Goal: Use online tool/utility: Utilize a website feature to perform a specific function

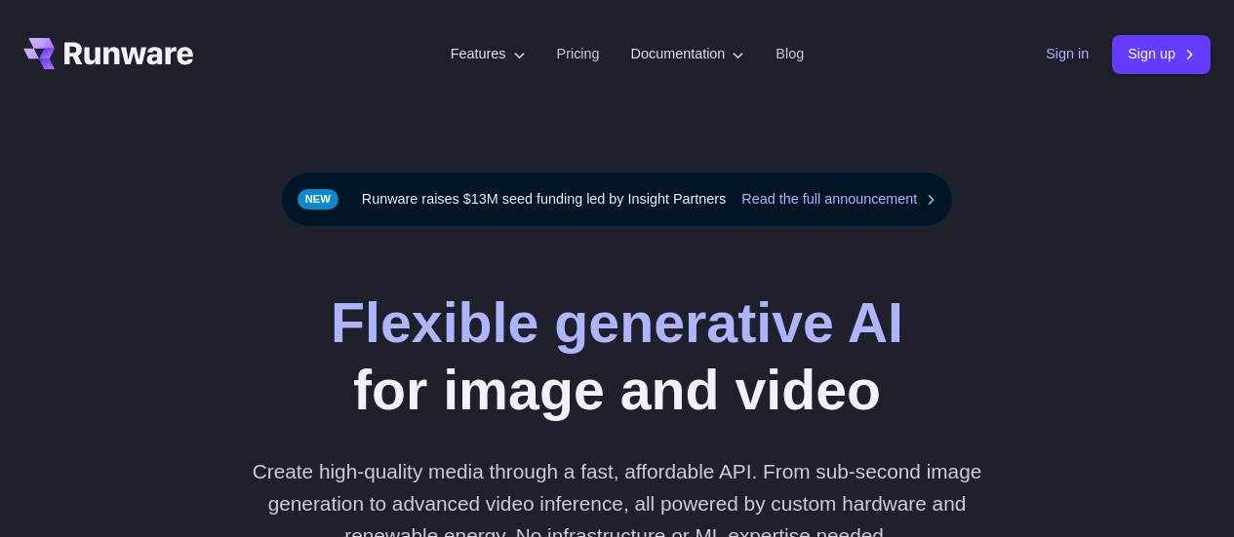
click at [1055, 57] on link "Sign in" at bounding box center [1066, 54] width 43 height 22
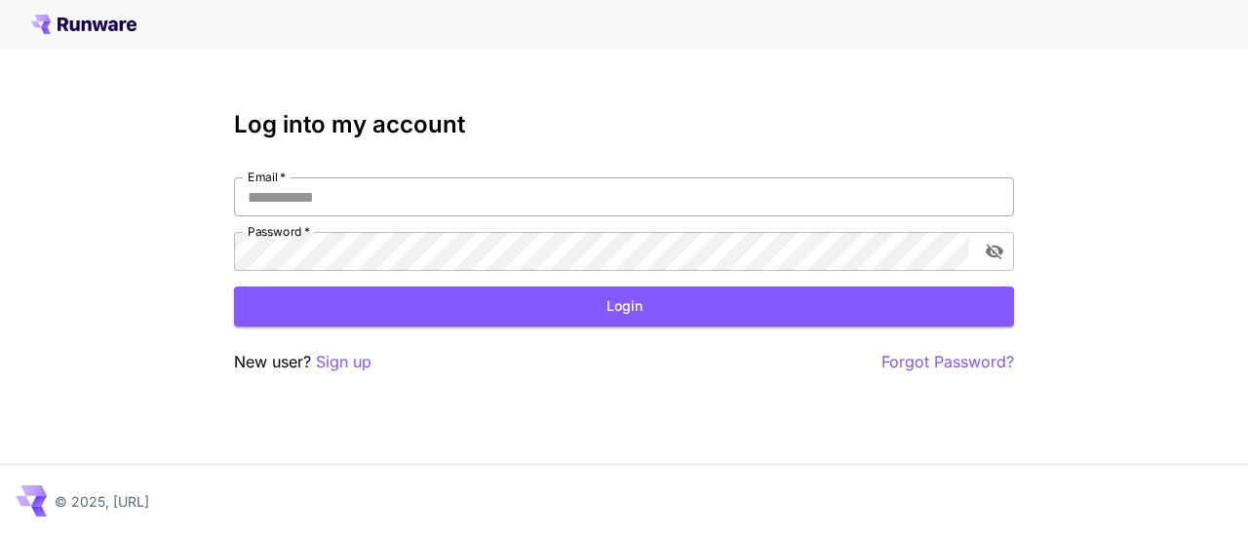
click at [606, 191] on input "Email   *" at bounding box center [624, 196] width 780 height 39
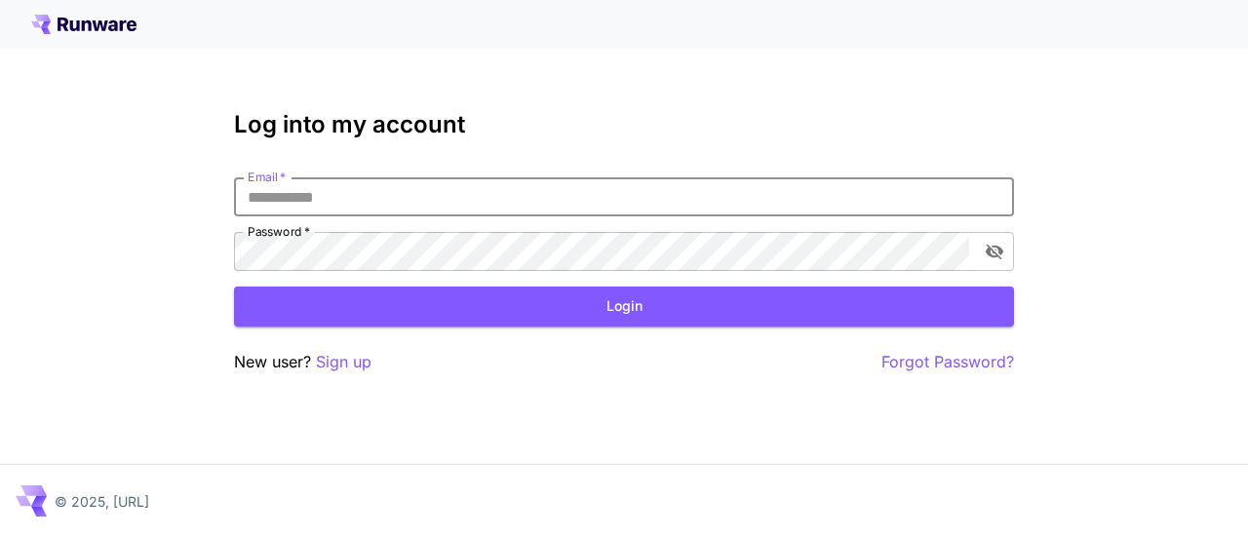
type input "**********"
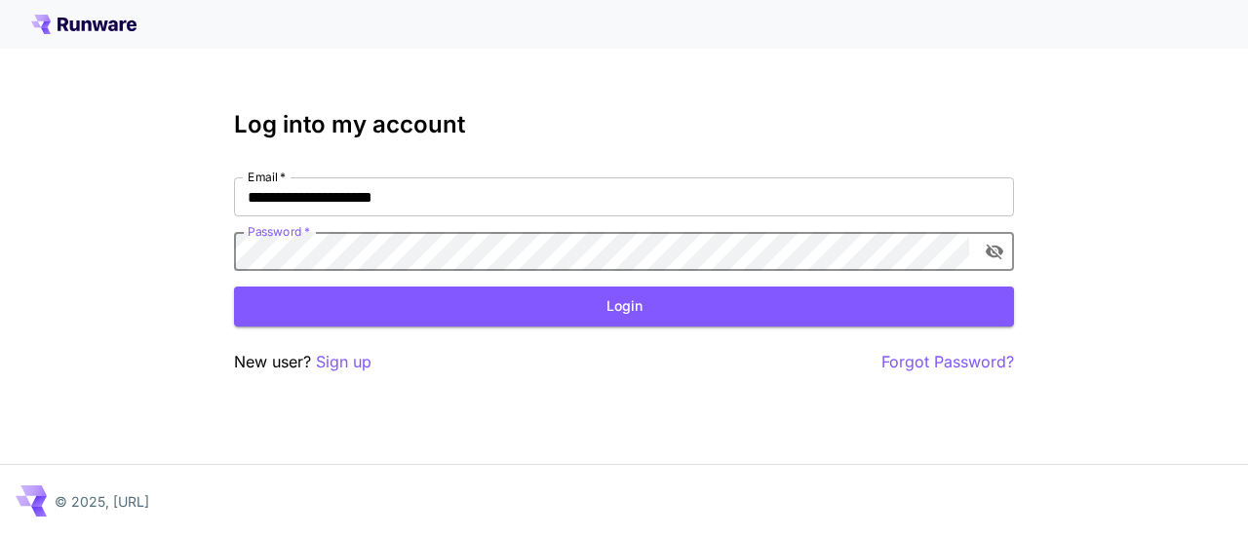
click button "Login" at bounding box center [624, 307] width 780 height 40
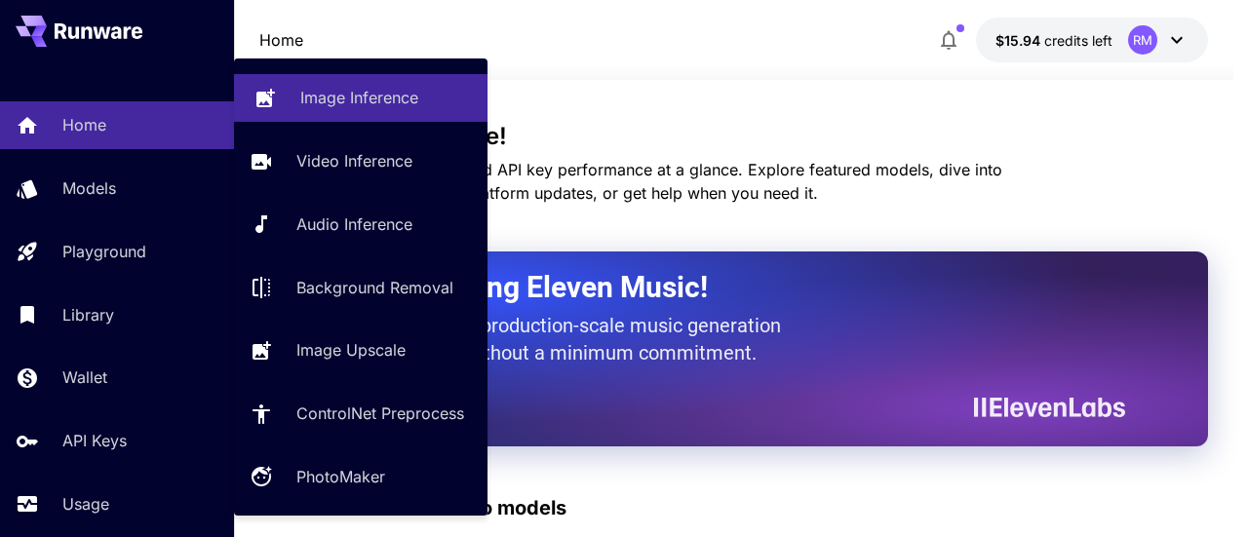
click at [379, 93] on p "Image Inference" at bounding box center [359, 97] width 118 height 23
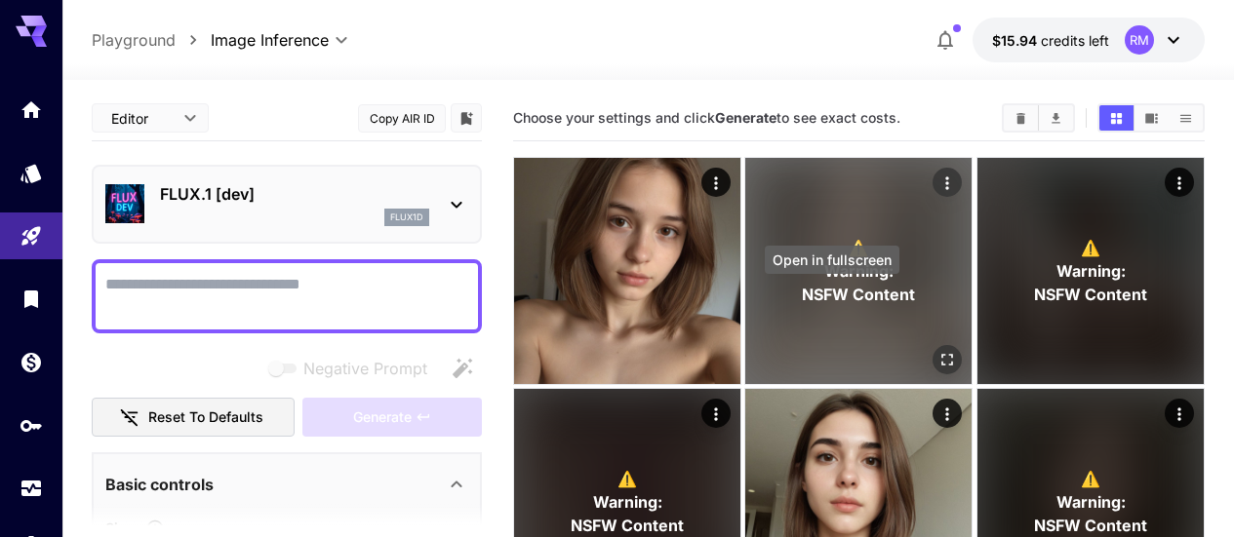
click at [933, 345] on button "Open in fullscreen" at bounding box center [947, 359] width 29 height 29
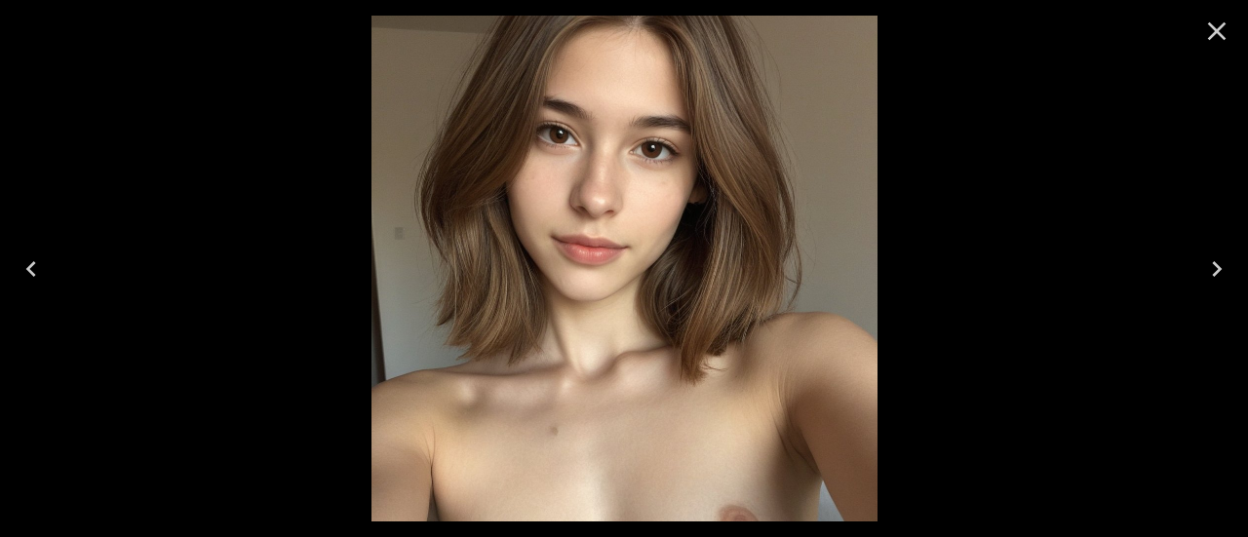
click at [1233, 21] on button "Close" at bounding box center [1217, 31] width 47 height 47
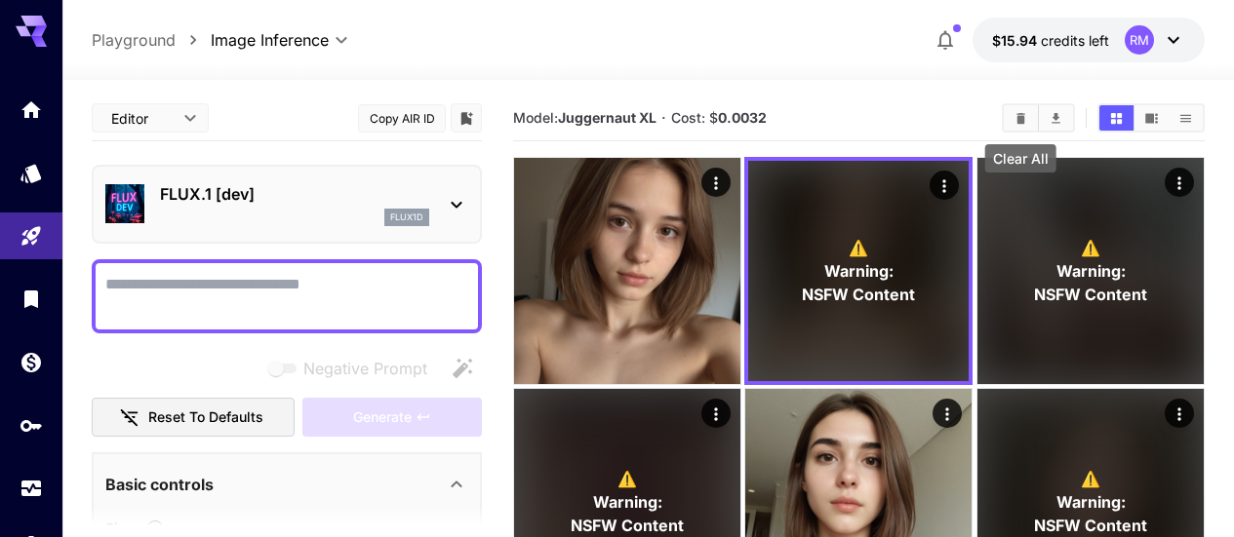
click at [1018, 112] on icon "Clear All" at bounding box center [1020, 117] width 9 height 11
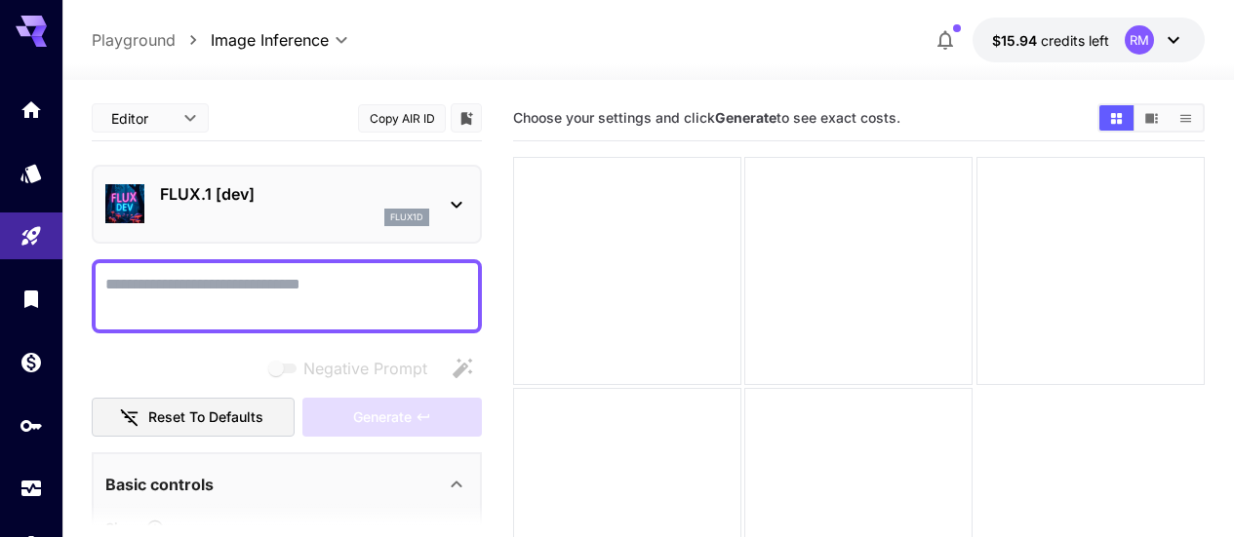
click at [447, 199] on icon at bounding box center [456, 204] width 23 height 23
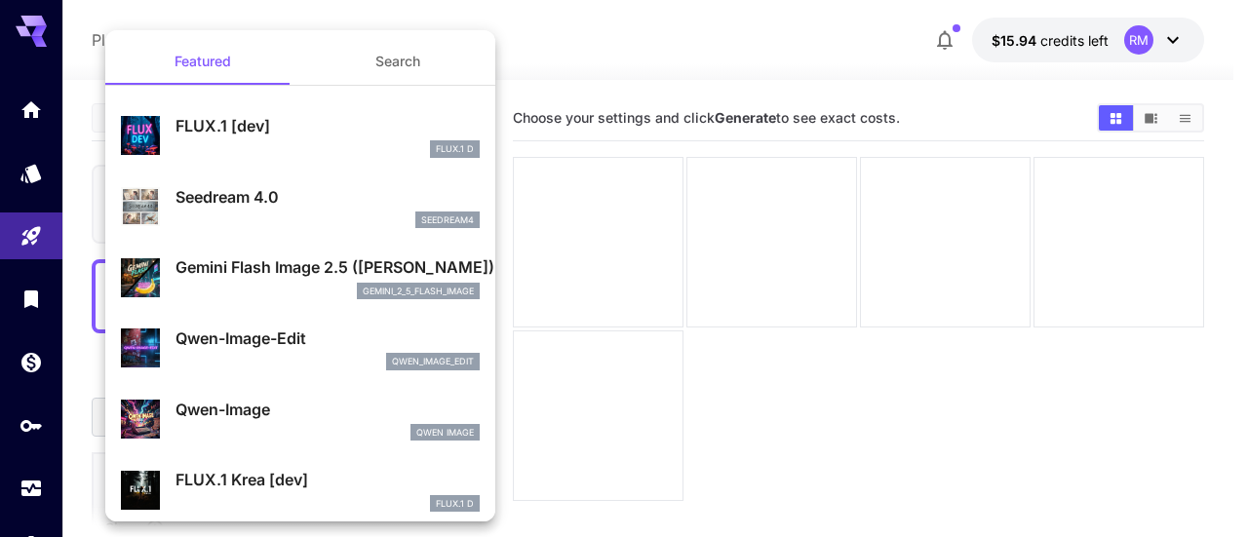
click at [29, 361] on div at bounding box center [624, 268] width 1248 height 537
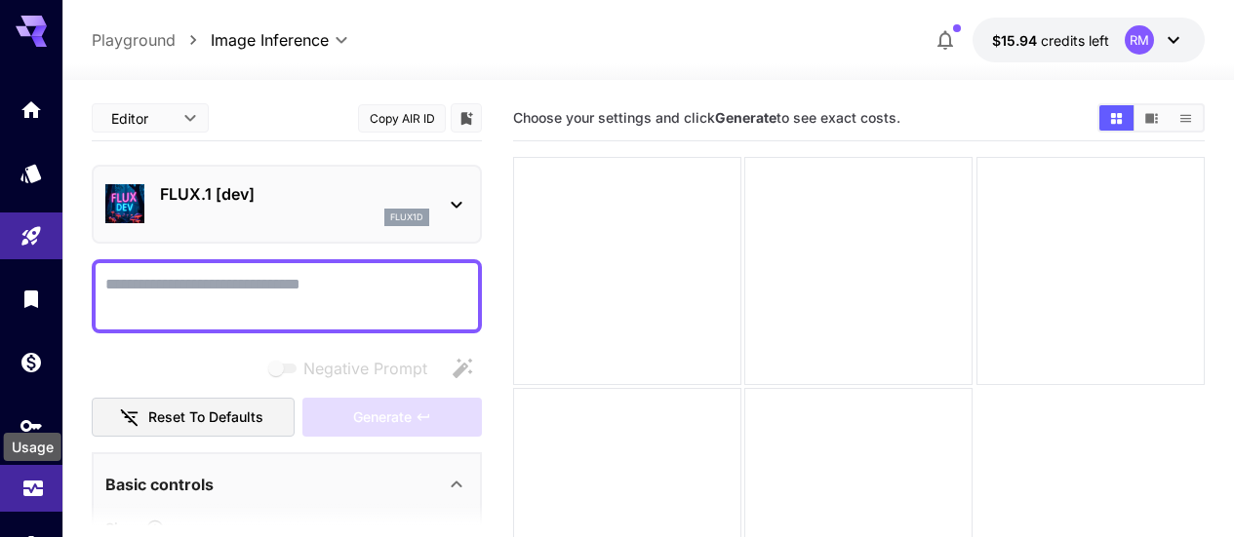
click at [35, 487] on icon "Usage" at bounding box center [32, 482] width 23 height 23
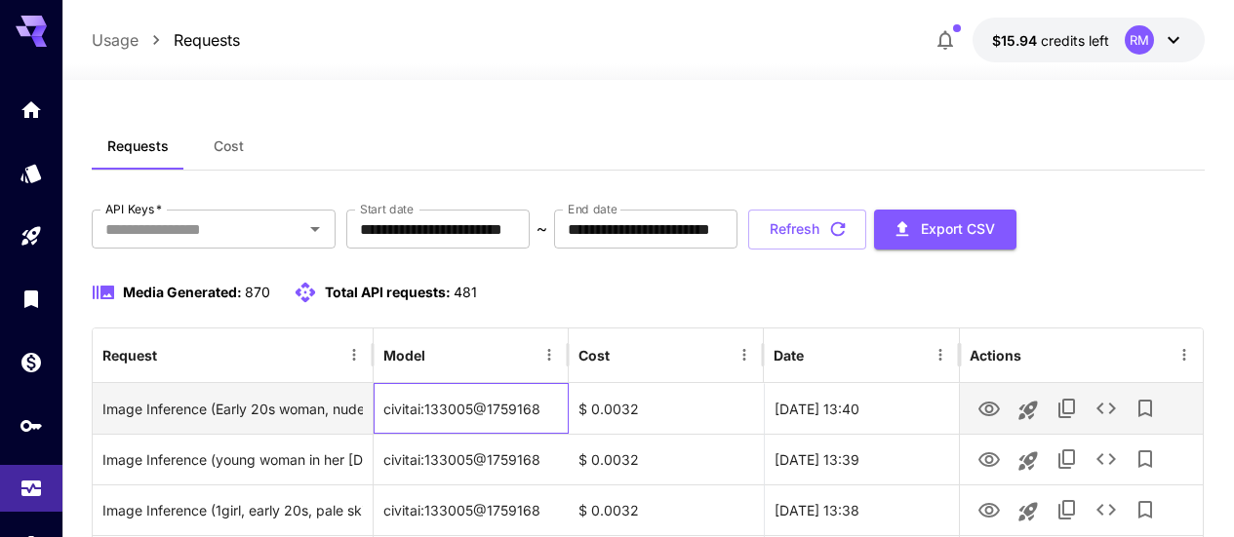
click at [501, 408] on div "civitai:133005@1759168" at bounding box center [471, 408] width 195 height 51
click at [444, 404] on div "civitai:133005@1759168" at bounding box center [471, 408] width 195 height 51
drag, startPoint x: 538, startPoint y: 404, endPoint x: 380, endPoint y: 402, distance: 158.0
click at [380, 402] on div "civitai:133005@1759168" at bounding box center [471, 408] width 195 height 51
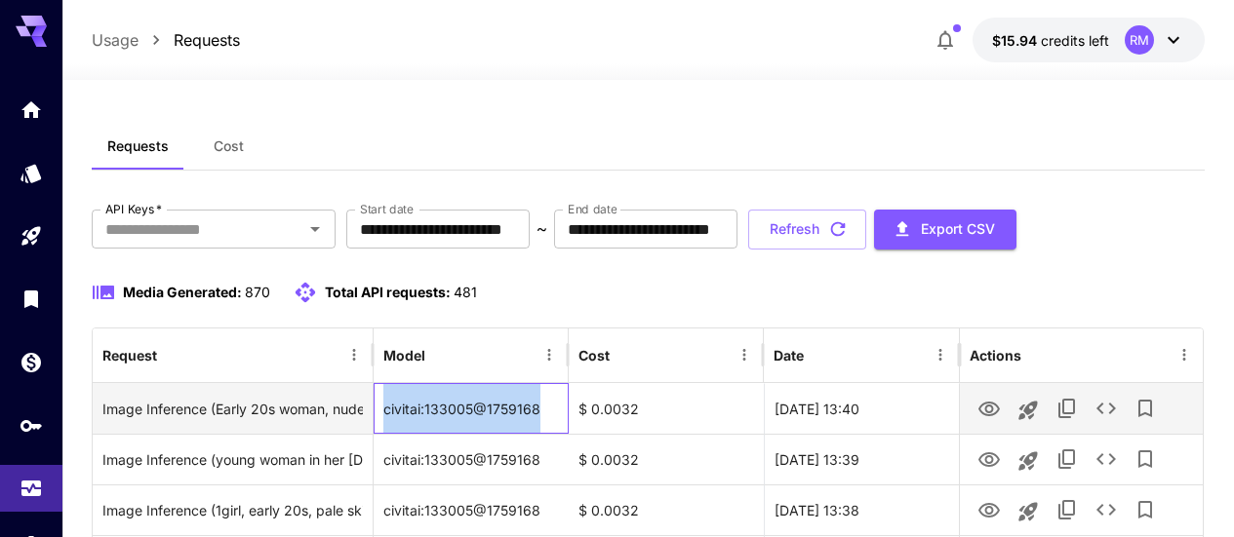
copy div "civitai:133005@1759168"
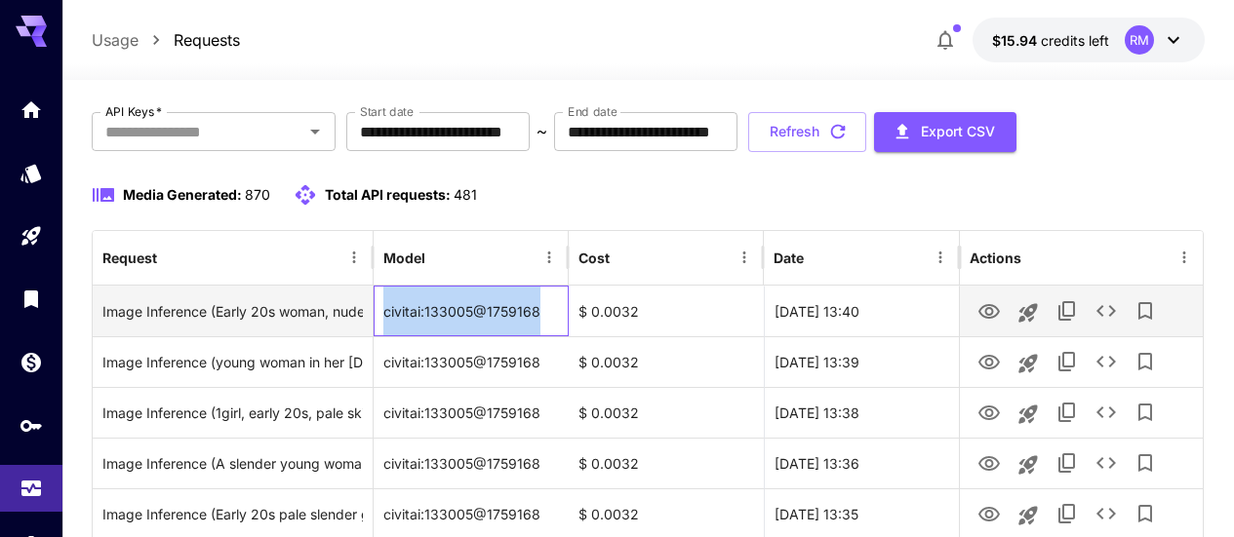
scroll to position [195, 0]
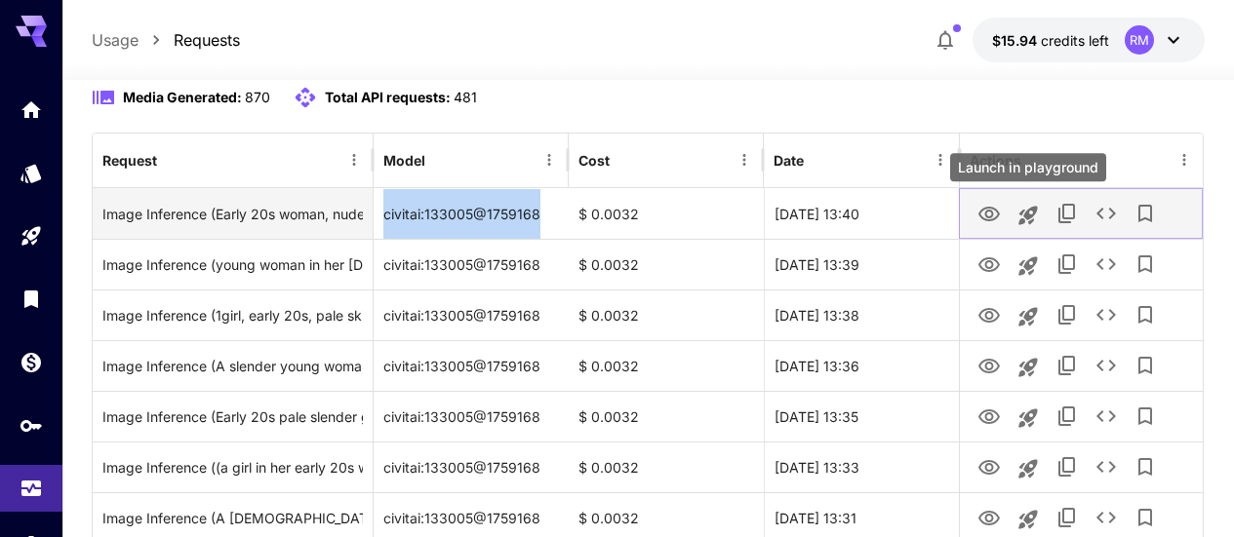
click at [1024, 208] on icon "Launch in playground" at bounding box center [1027, 215] width 23 height 23
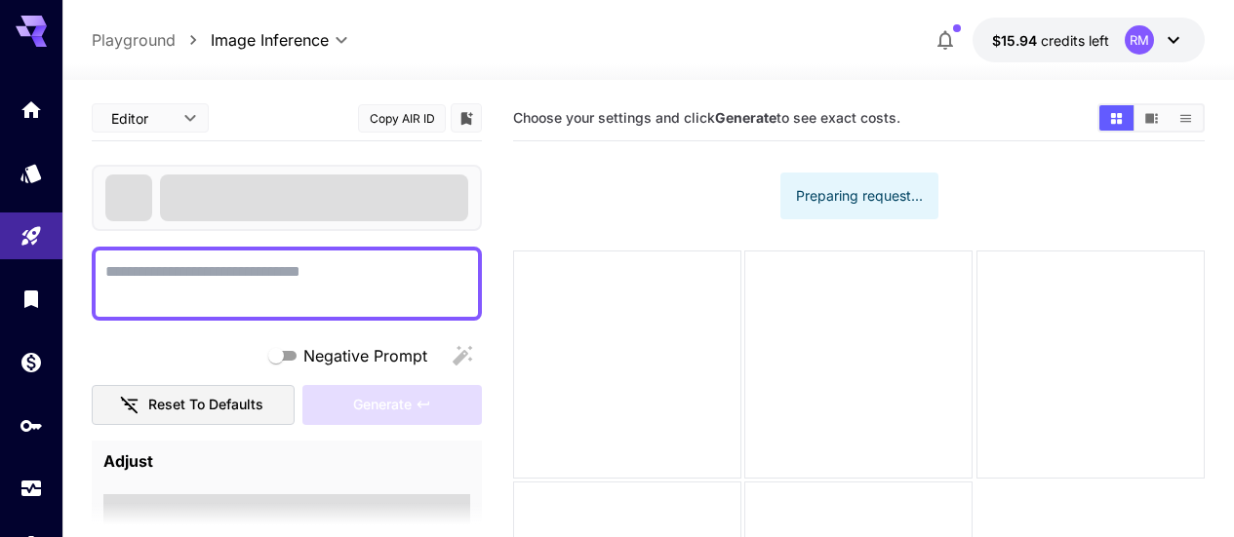
type textarea "**********"
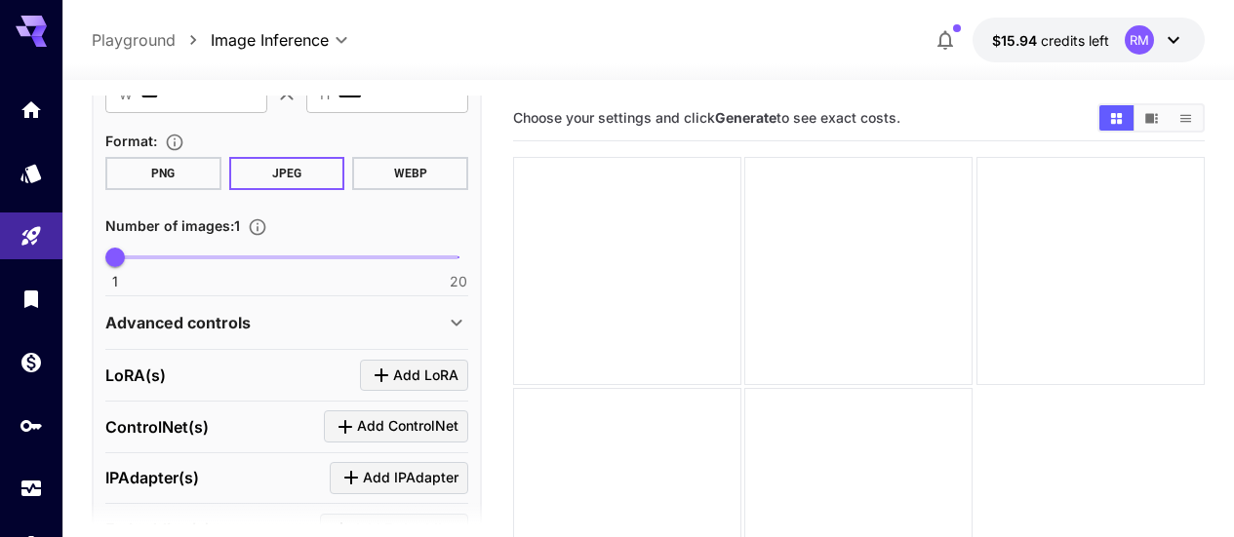
scroll to position [975, 0]
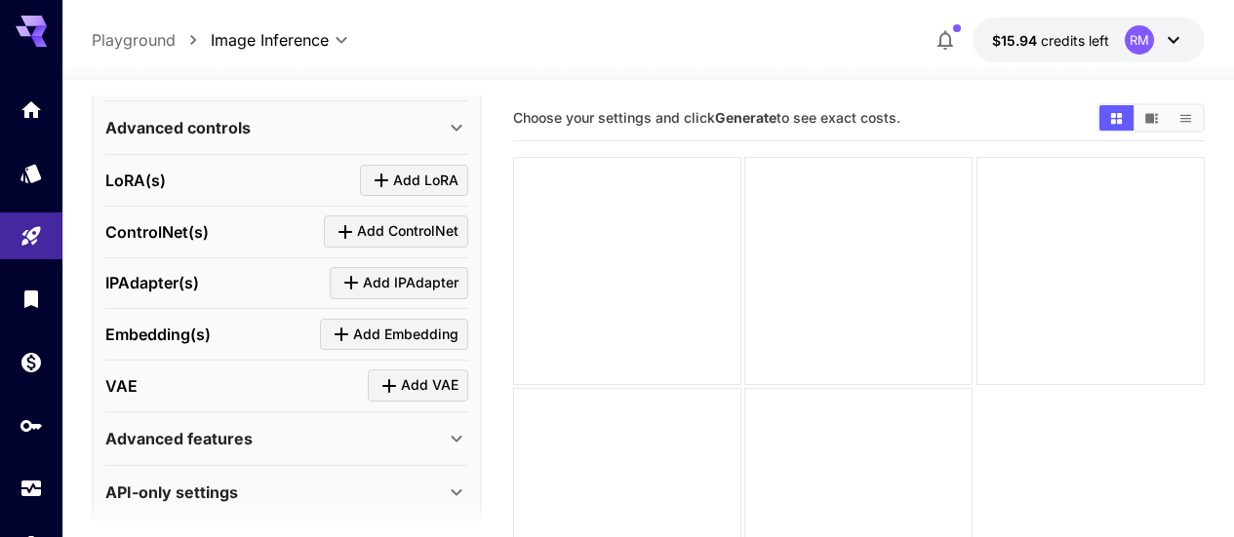
click at [416, 129] on div "Advanced controls" at bounding box center [274, 127] width 339 height 23
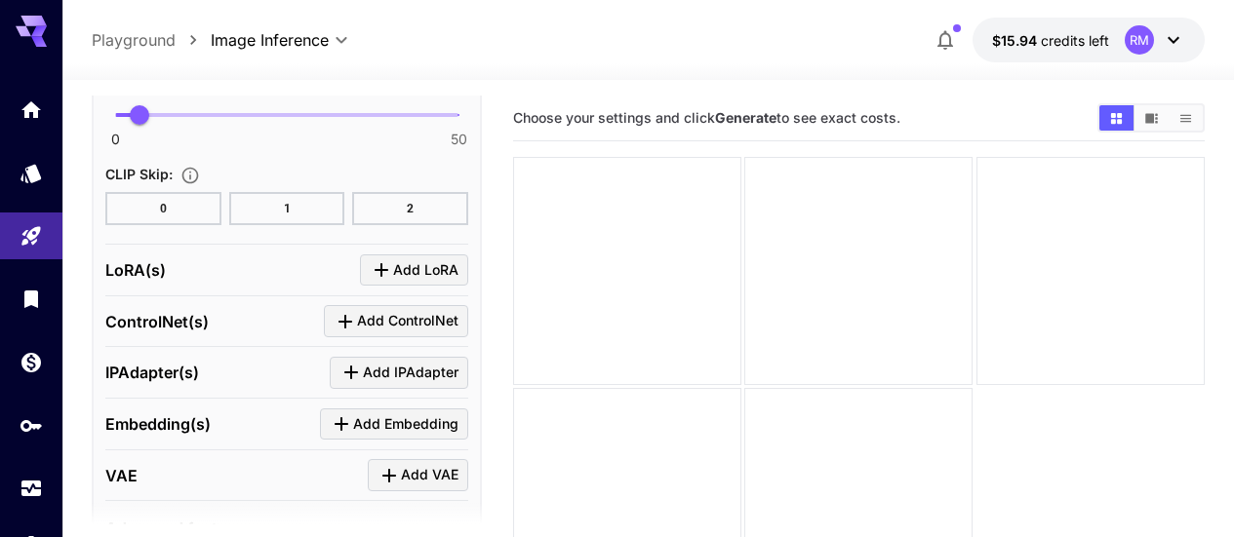
scroll to position [1958, 0]
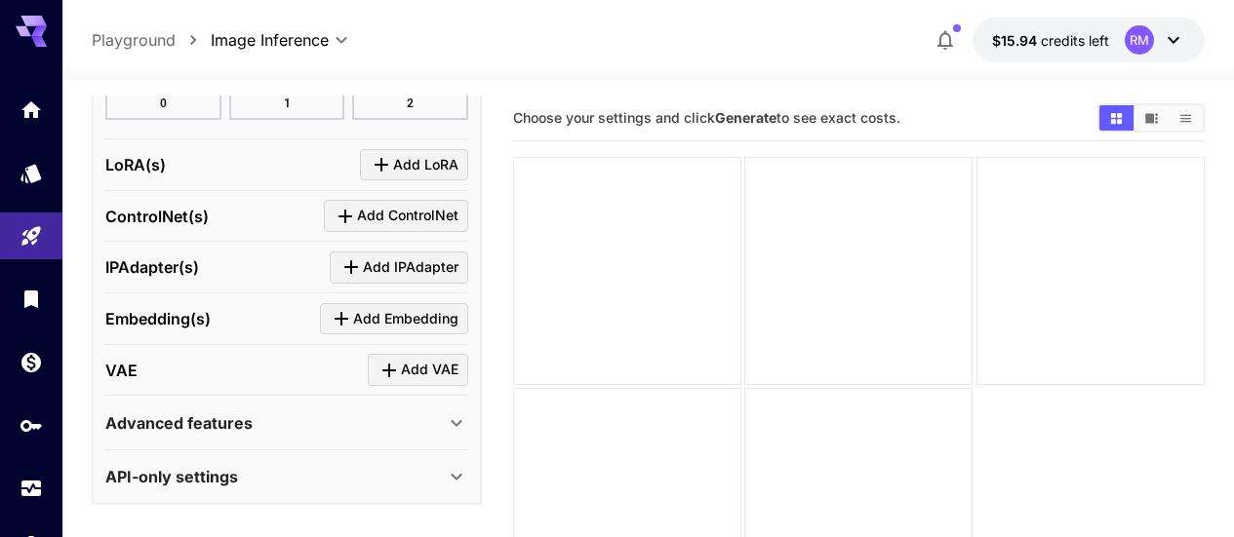
click at [379, 428] on div "Advanced features" at bounding box center [274, 423] width 339 height 23
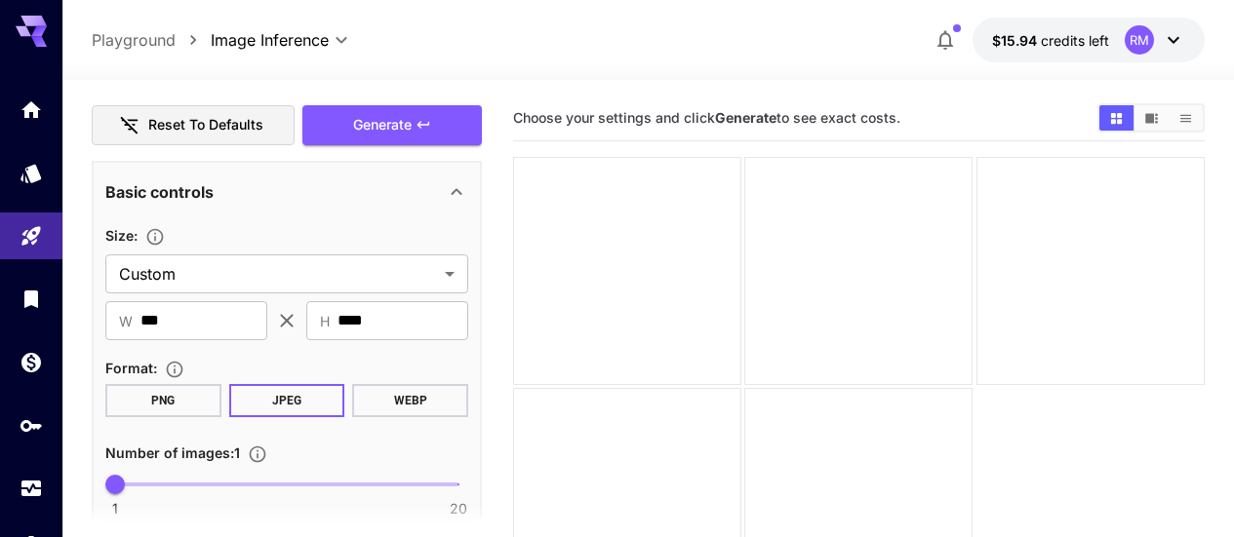
scroll to position [163, 0]
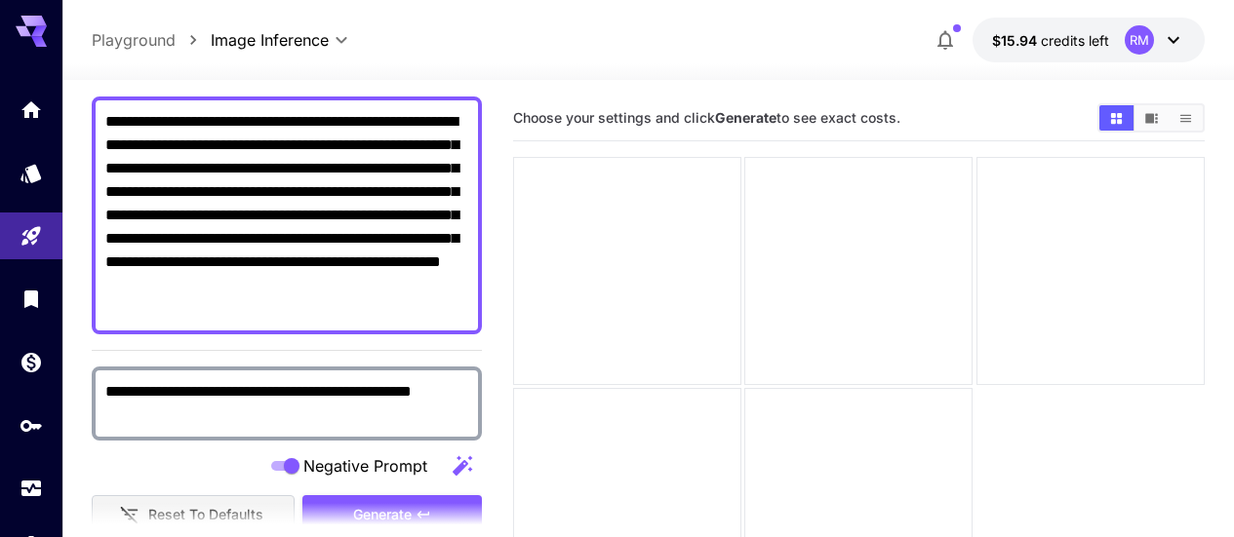
click at [433, 506] on section at bounding box center [287, 527] width 390 height 49
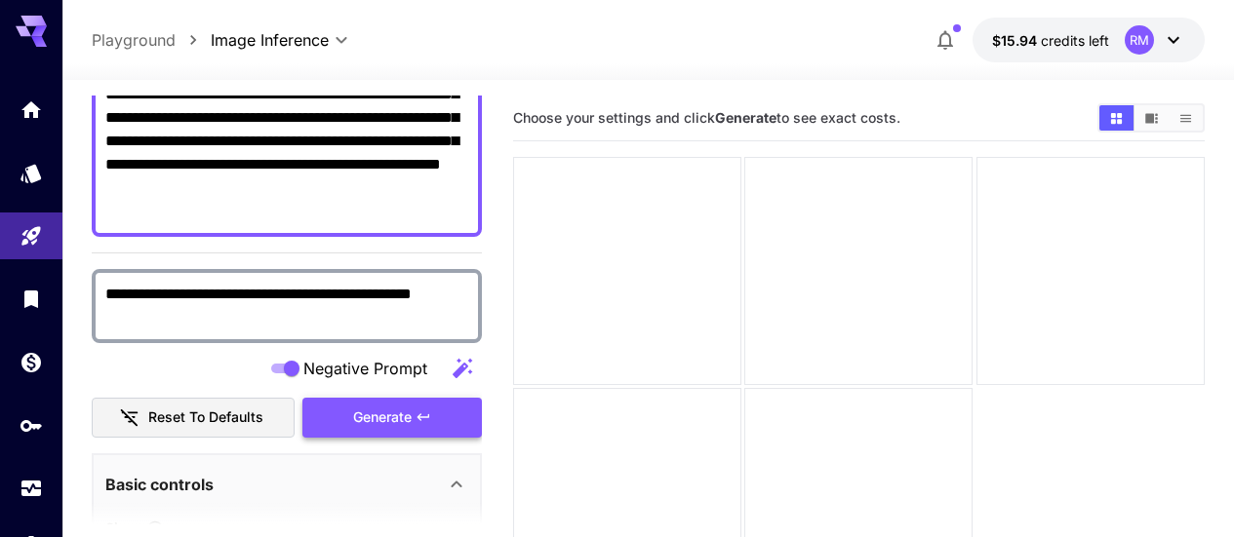
click at [439, 418] on button "Generate" at bounding box center [391, 418] width 179 height 40
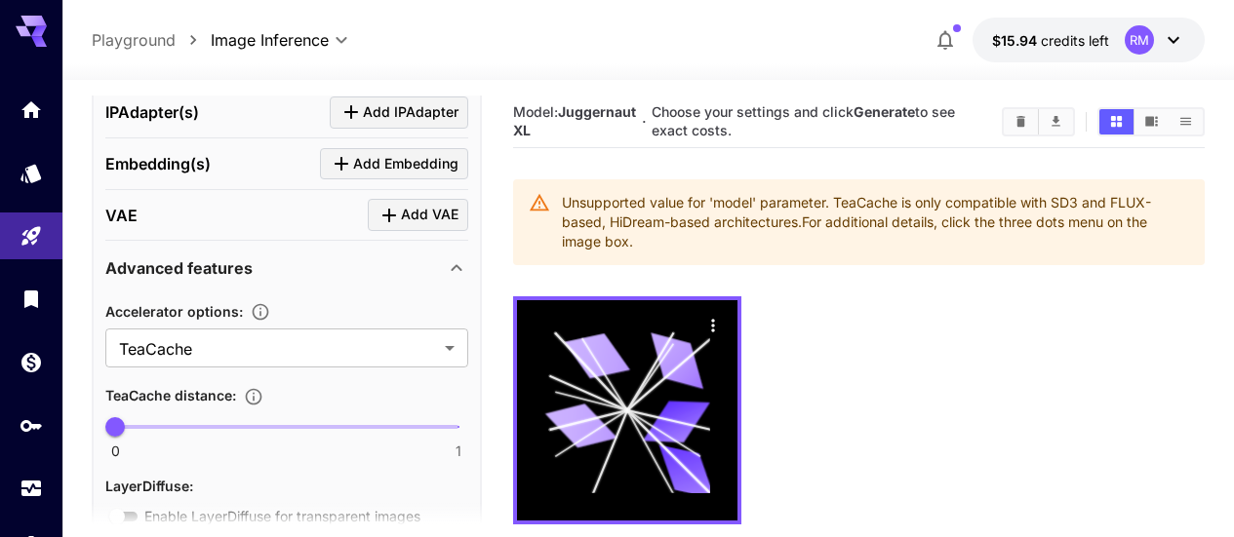
scroll to position [2211, 0]
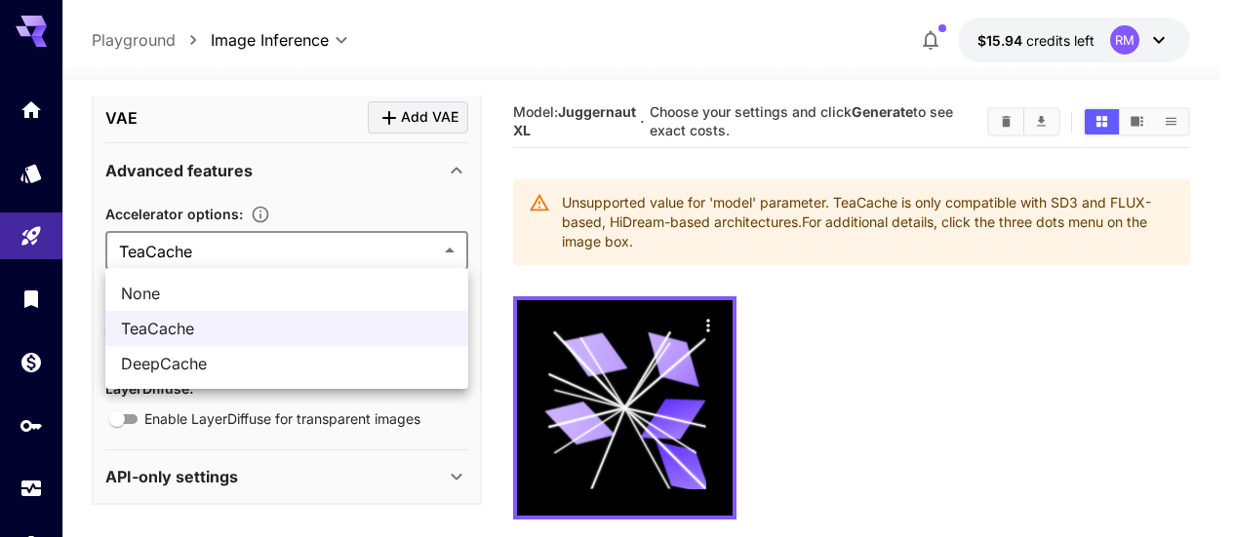
click at [224, 261] on body "**********" at bounding box center [617, 345] width 1234 height 691
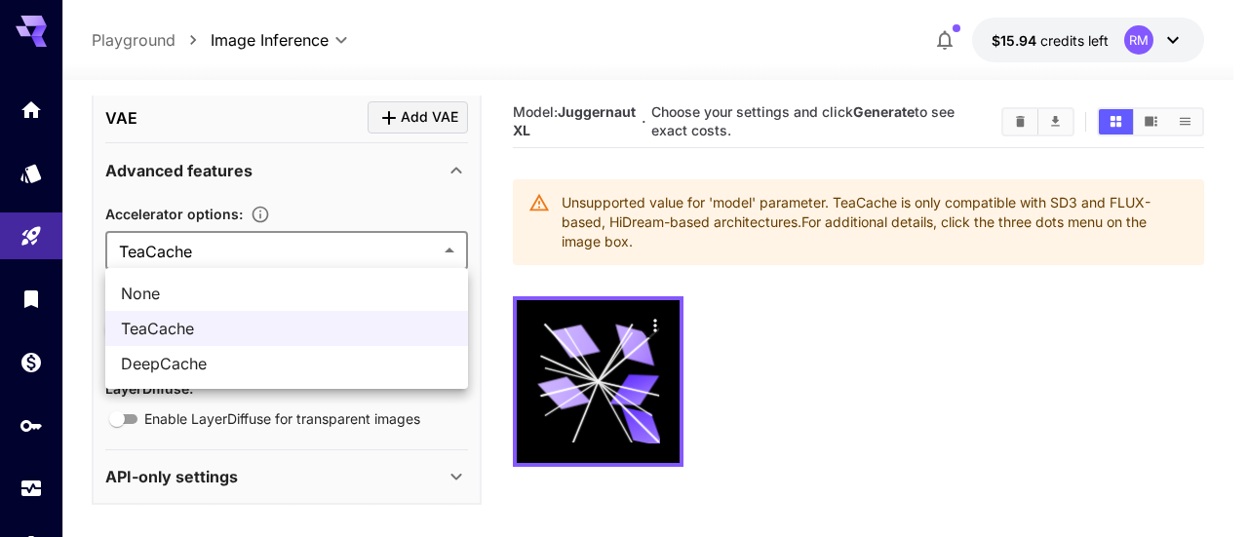
click at [198, 373] on span "DeepCache" at bounding box center [287, 363] width 332 height 23
type input "*********"
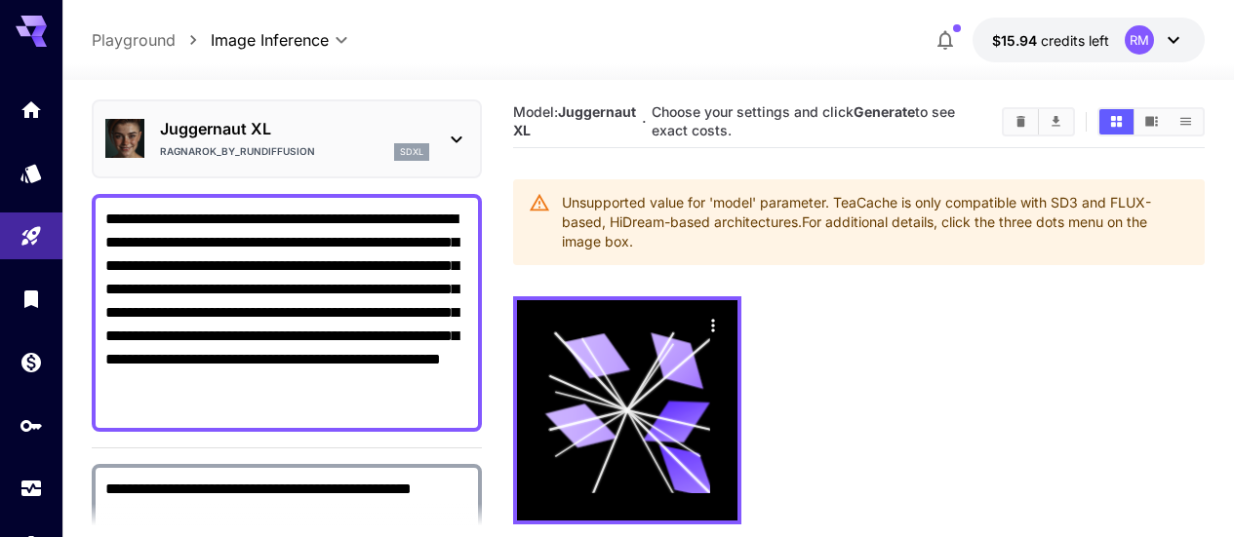
scroll to position [260, 0]
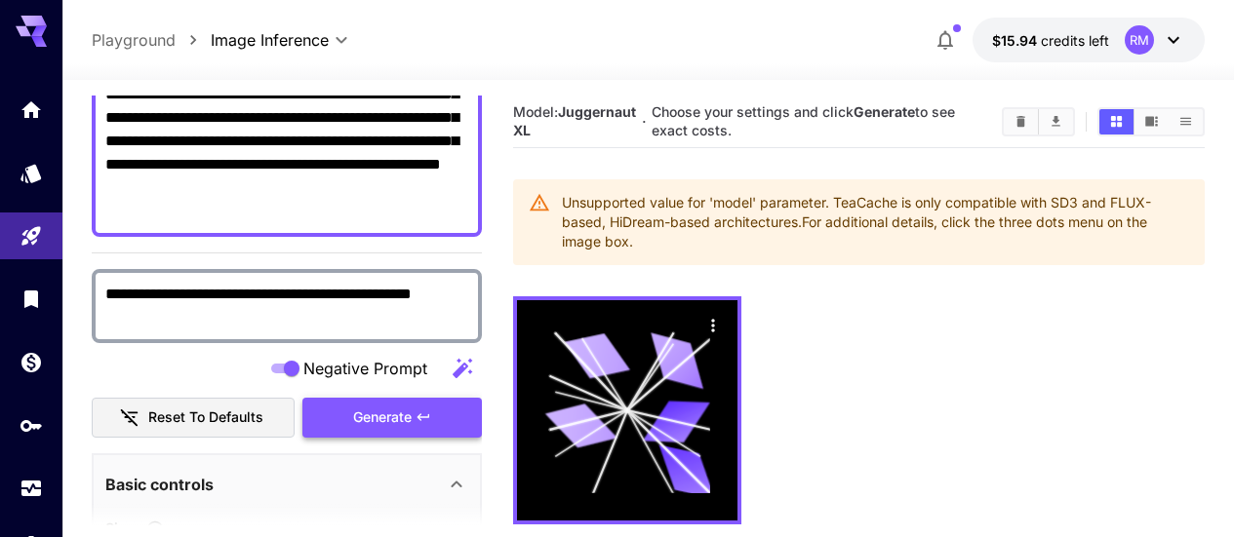
click at [410, 409] on span "Generate" at bounding box center [382, 418] width 59 height 24
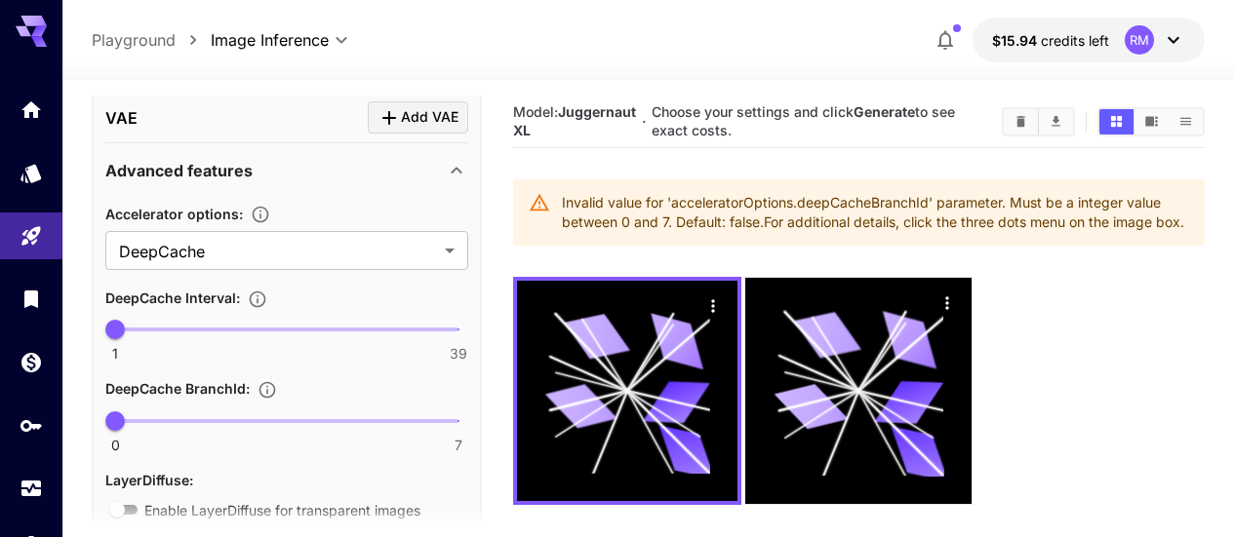
scroll to position [2302, 0]
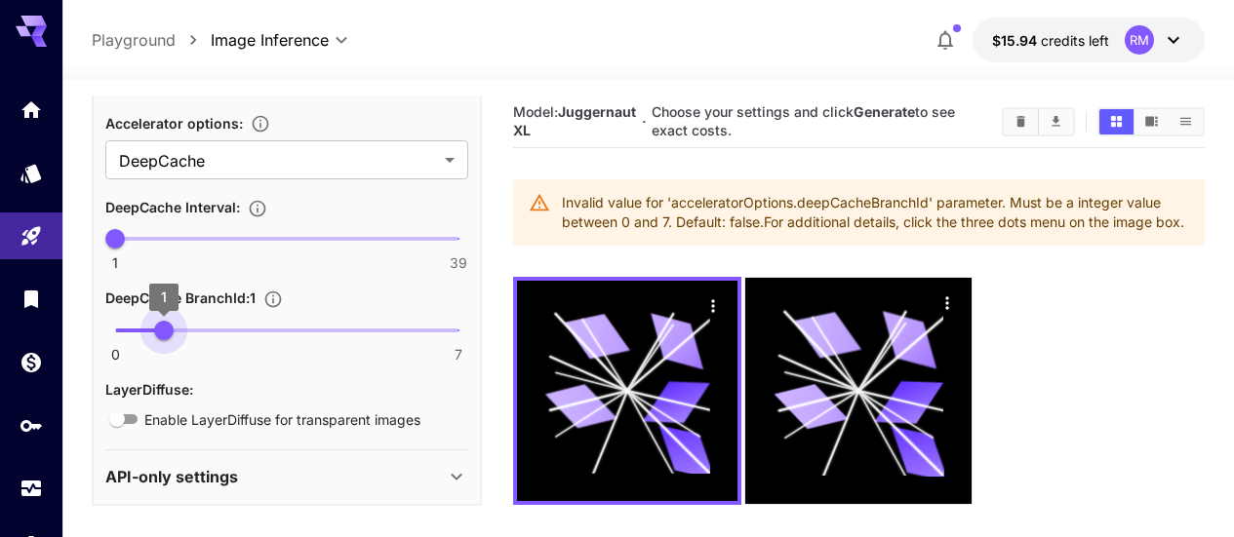
type input "*"
drag, startPoint x: 125, startPoint y: 336, endPoint x: 129, endPoint y: 322, distance: 15.1
click at [125, 322] on span "0" at bounding box center [115, 331] width 20 height 20
type input "*"
drag, startPoint x: 119, startPoint y: 231, endPoint x: 94, endPoint y: 230, distance: 25.4
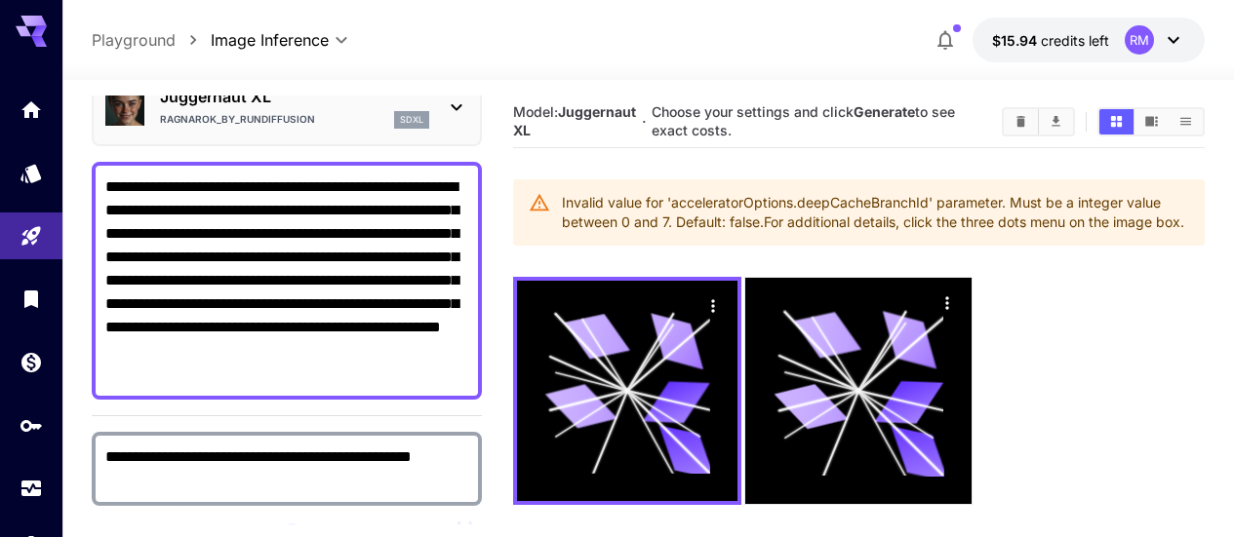
scroll to position [195, 0]
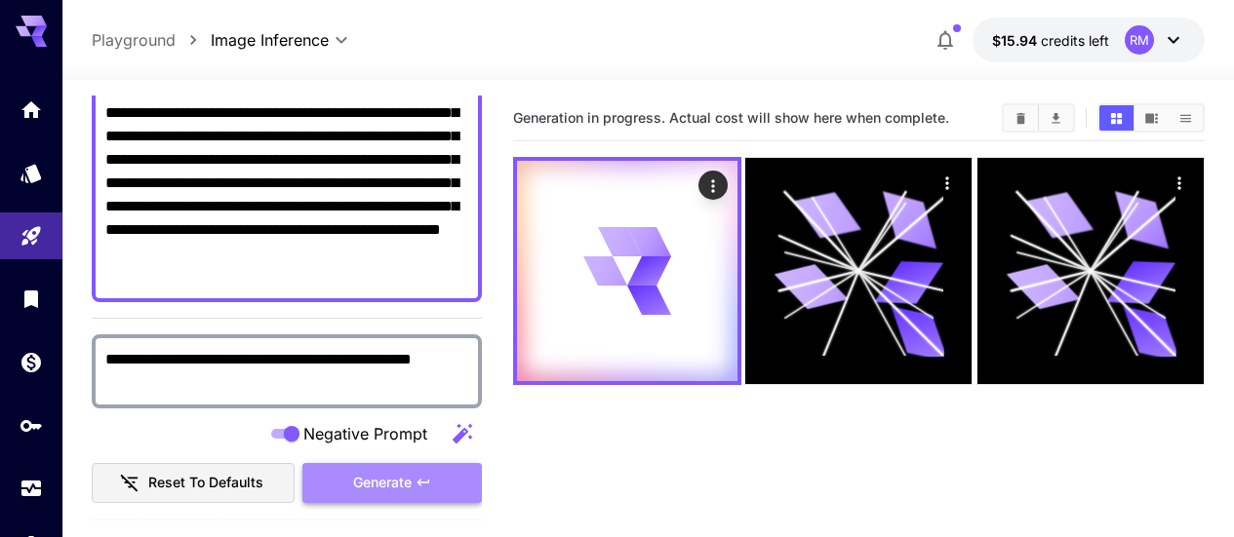
click at [361, 471] on span "Generate" at bounding box center [382, 483] width 59 height 24
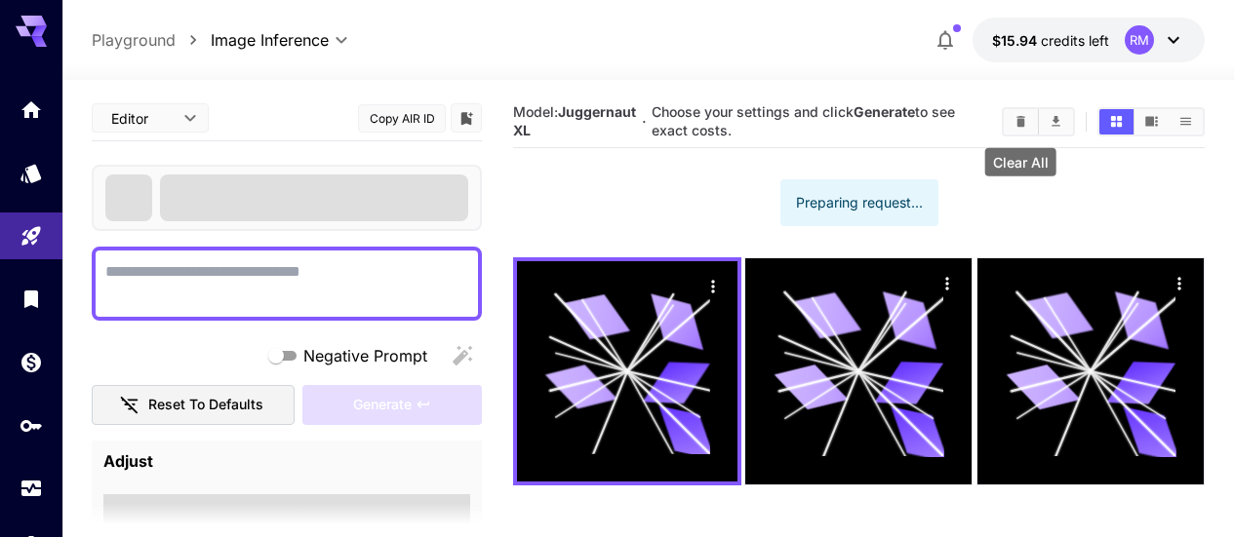
click at [1013, 129] on icon "Clear All" at bounding box center [1020, 121] width 15 height 15
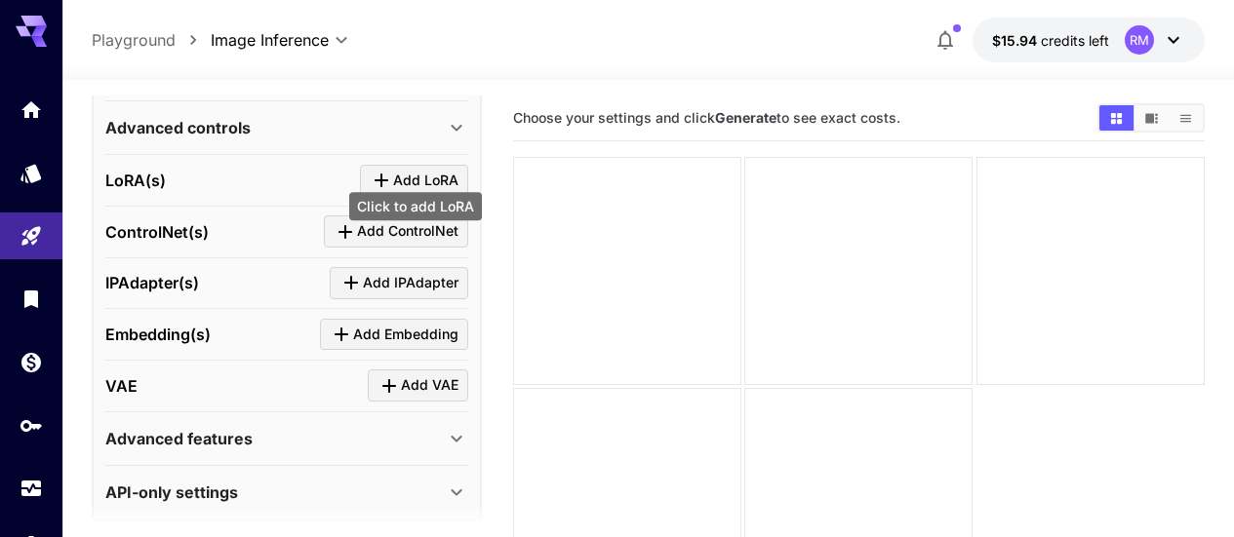
scroll to position [992, 0]
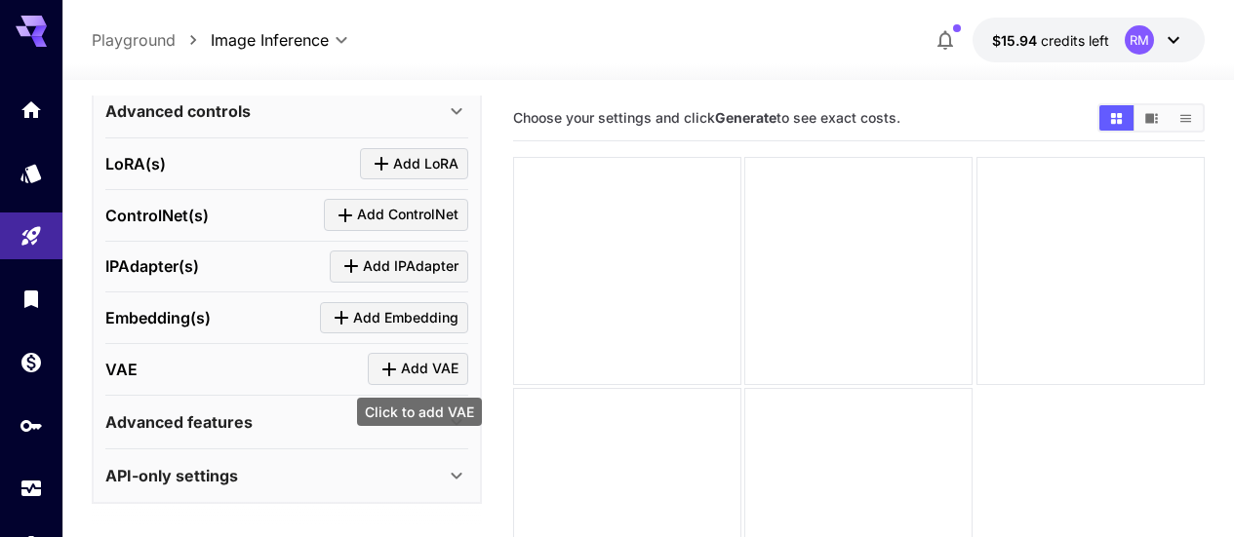
click at [388, 425] on div "Click to add VAE" at bounding box center [419, 412] width 125 height 28
click at [461, 430] on icon at bounding box center [456, 422] width 23 height 23
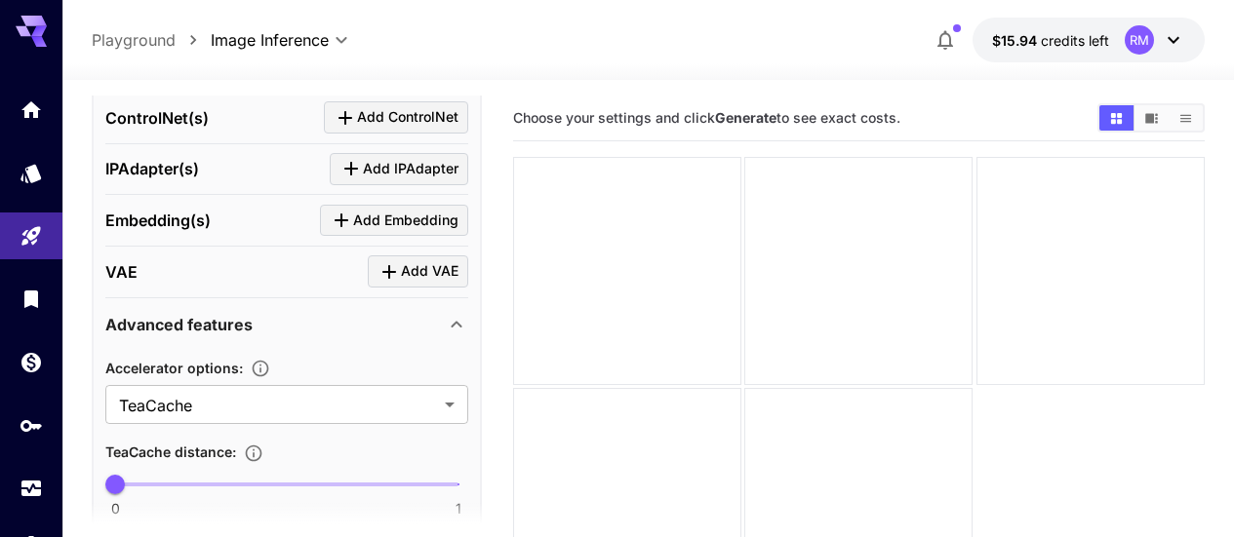
scroll to position [1244, 0]
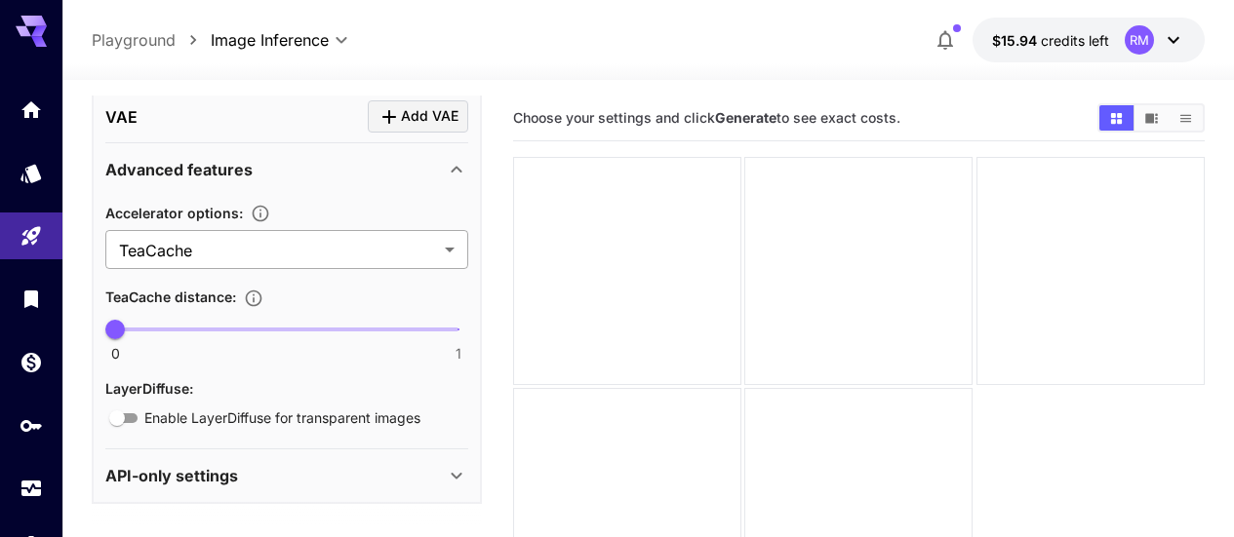
click at [398, 246] on body "**********" at bounding box center [617, 345] width 1234 height 691
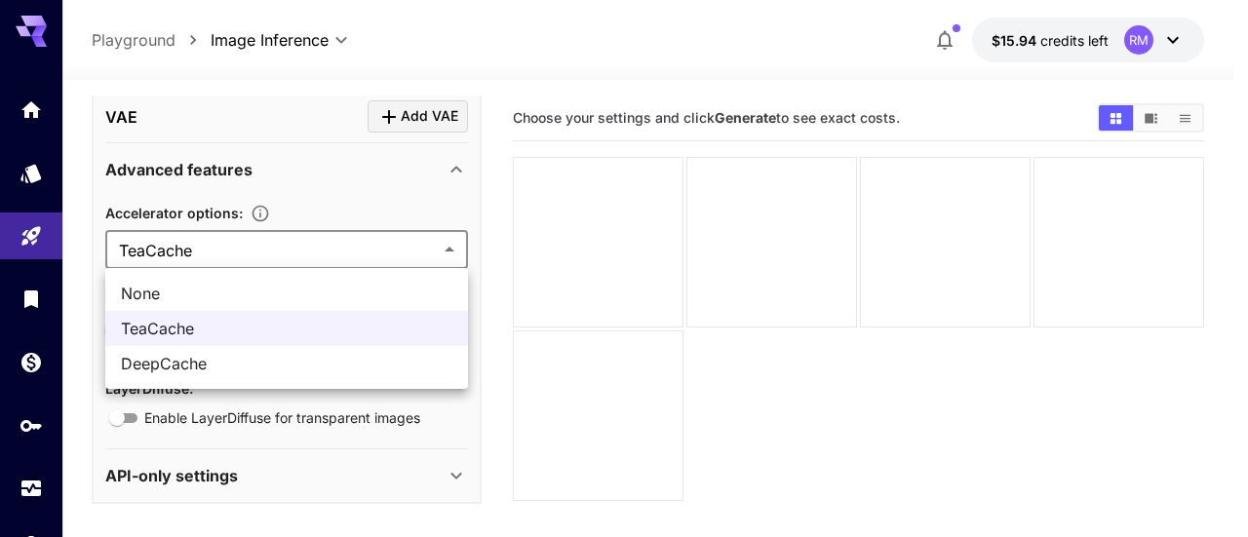
click at [308, 358] on span "DeepCache" at bounding box center [287, 363] width 332 height 23
type input "*********"
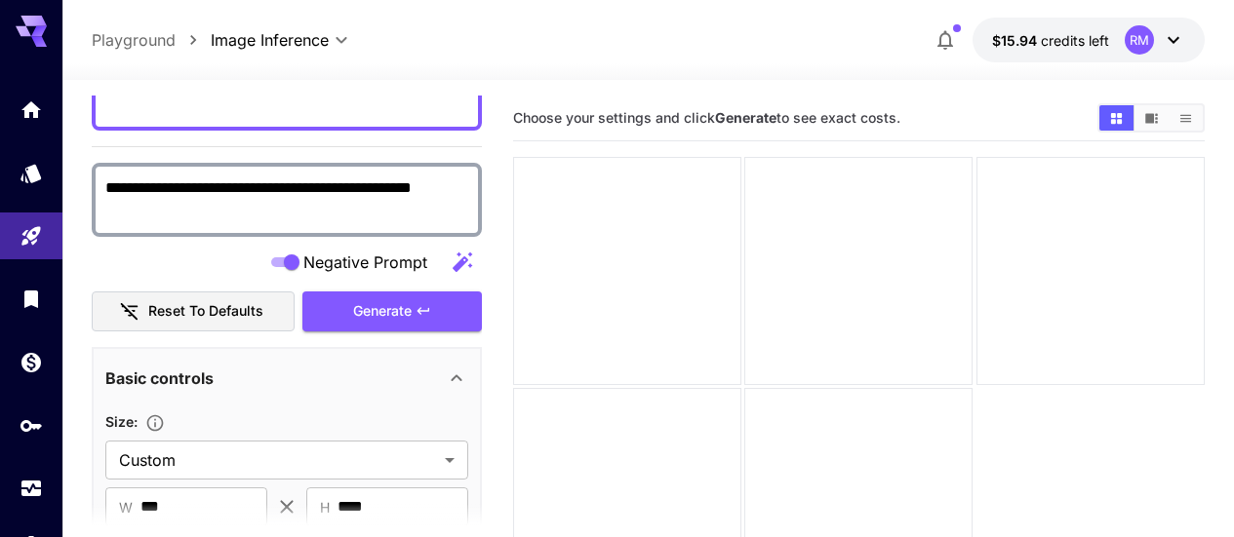
scroll to position [172, 0]
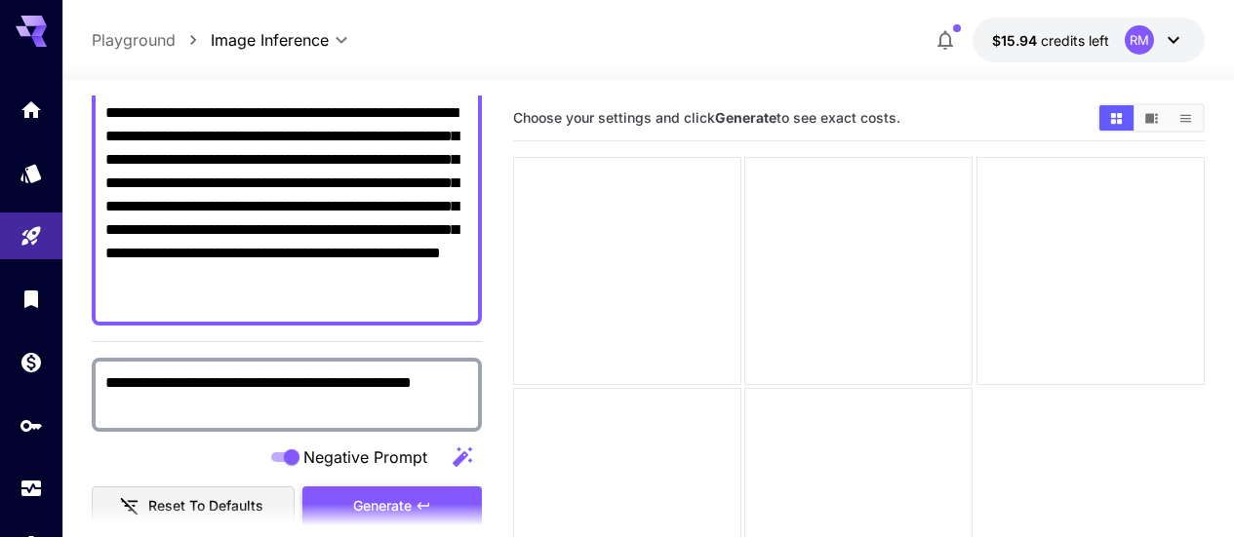
click at [397, 494] on span "Generate" at bounding box center [382, 506] width 59 height 24
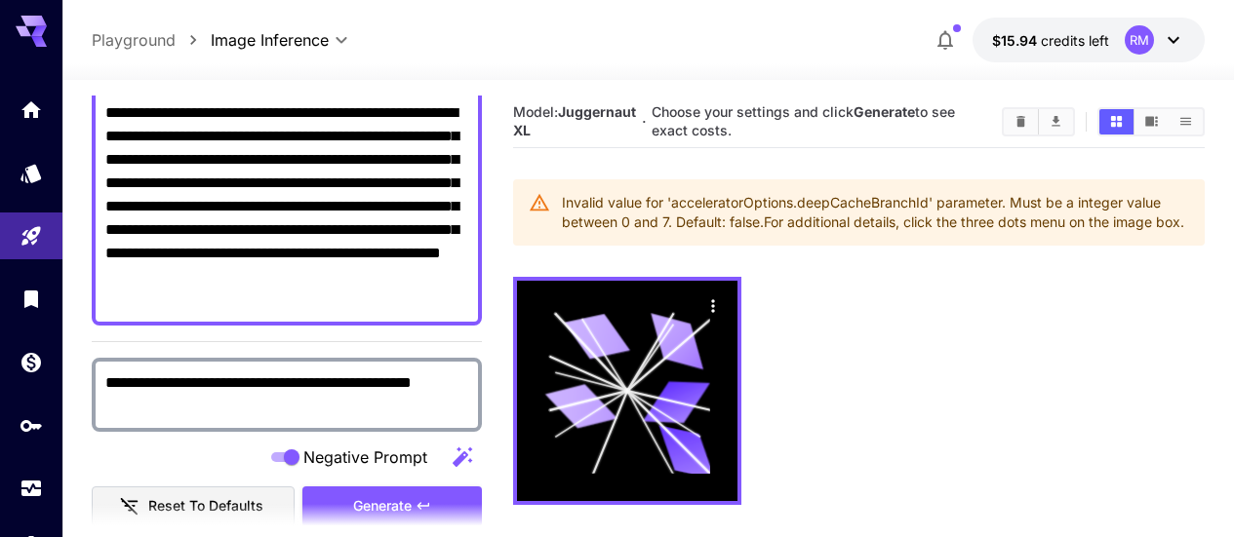
scroll to position [0, 0]
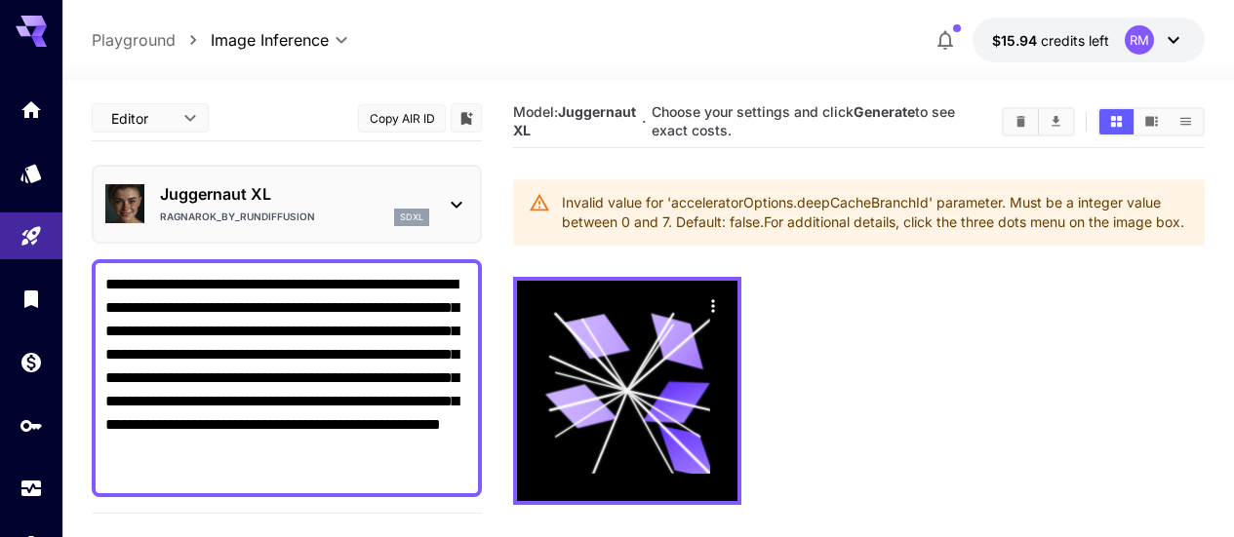
click at [442, 221] on div "Juggernaut XL Ragnarok_by_RunDiffusion sdxl" at bounding box center [286, 204] width 363 height 59
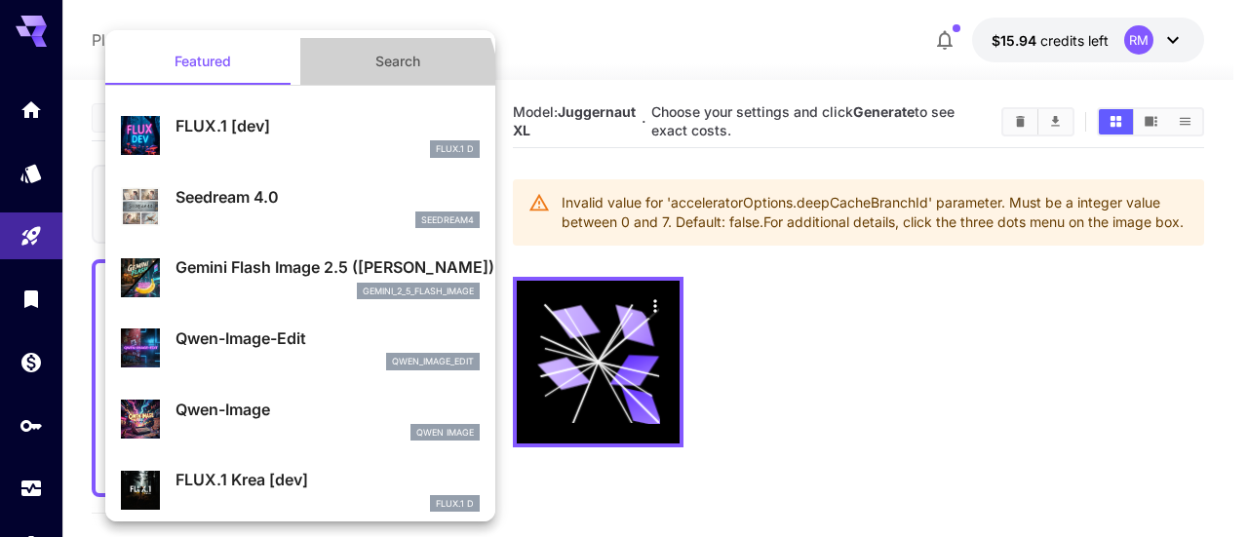
click at [387, 74] on button "Search" at bounding box center [397, 61] width 195 height 47
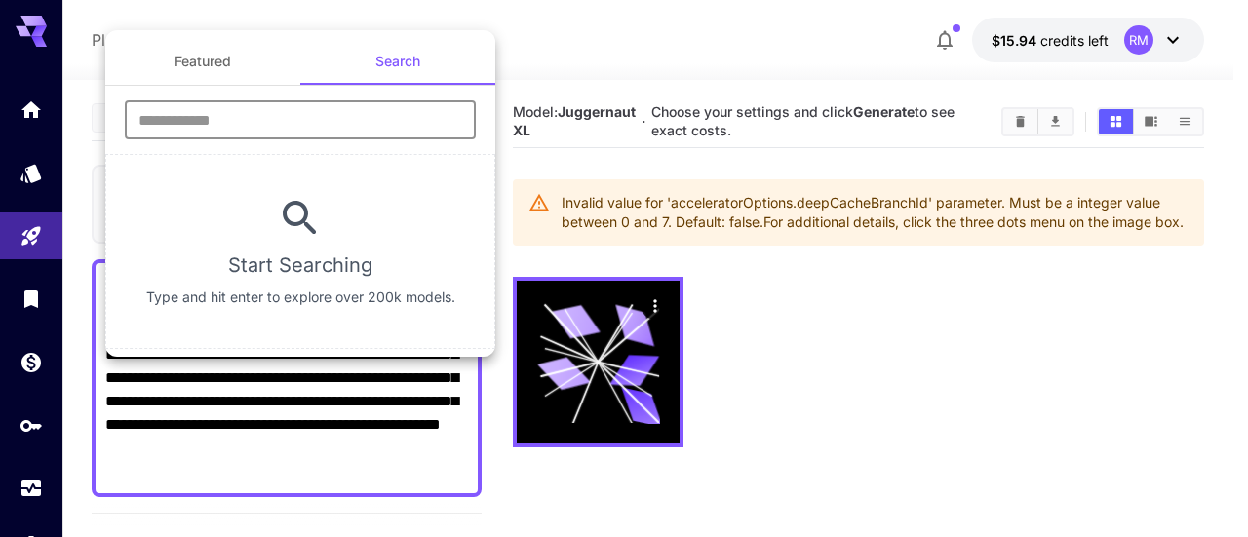
paste input "**********"
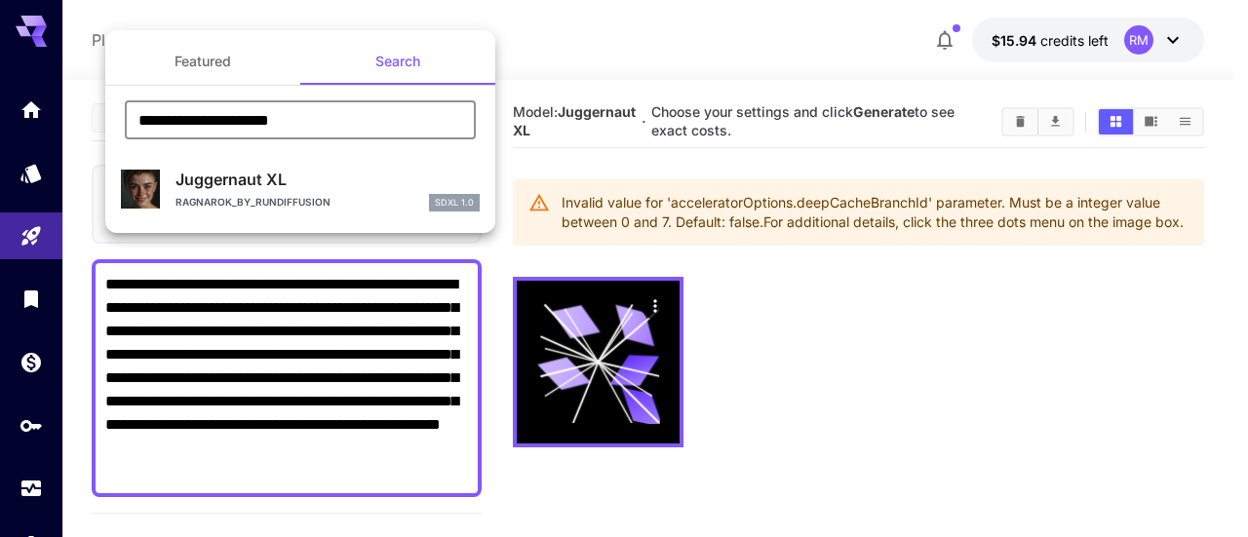
type input "**********"
click at [328, 187] on p "Juggernaut XL" at bounding box center [328, 179] width 304 height 23
type input "**"
type input "*"
type input "**"
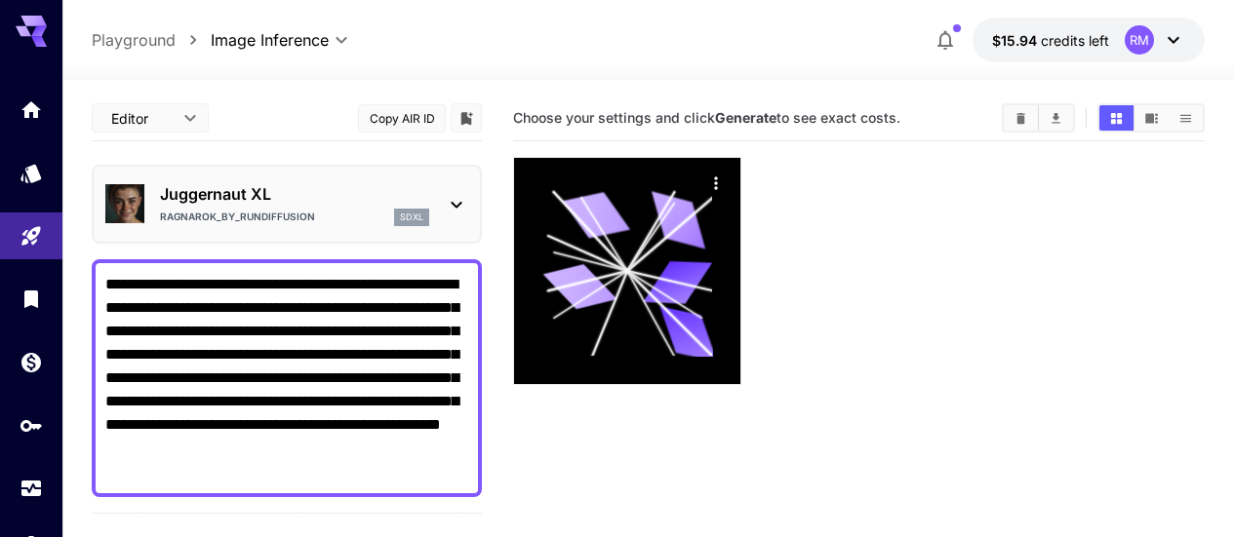
scroll to position [195, 0]
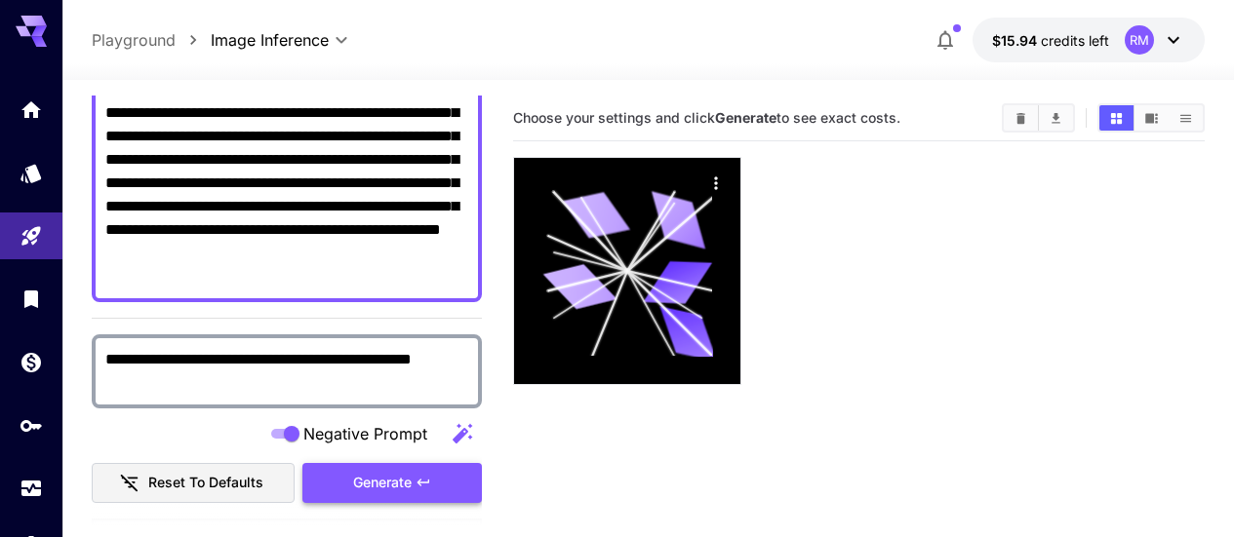
click at [448, 478] on button "Generate" at bounding box center [391, 483] width 179 height 40
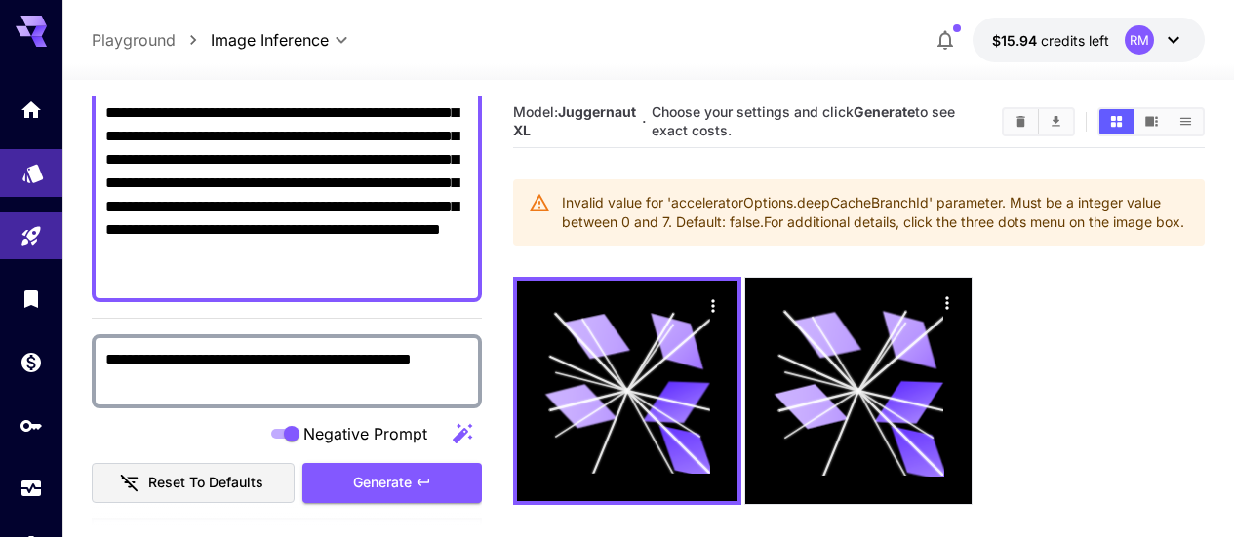
click at [32, 189] on link at bounding box center [31, 173] width 62 height 48
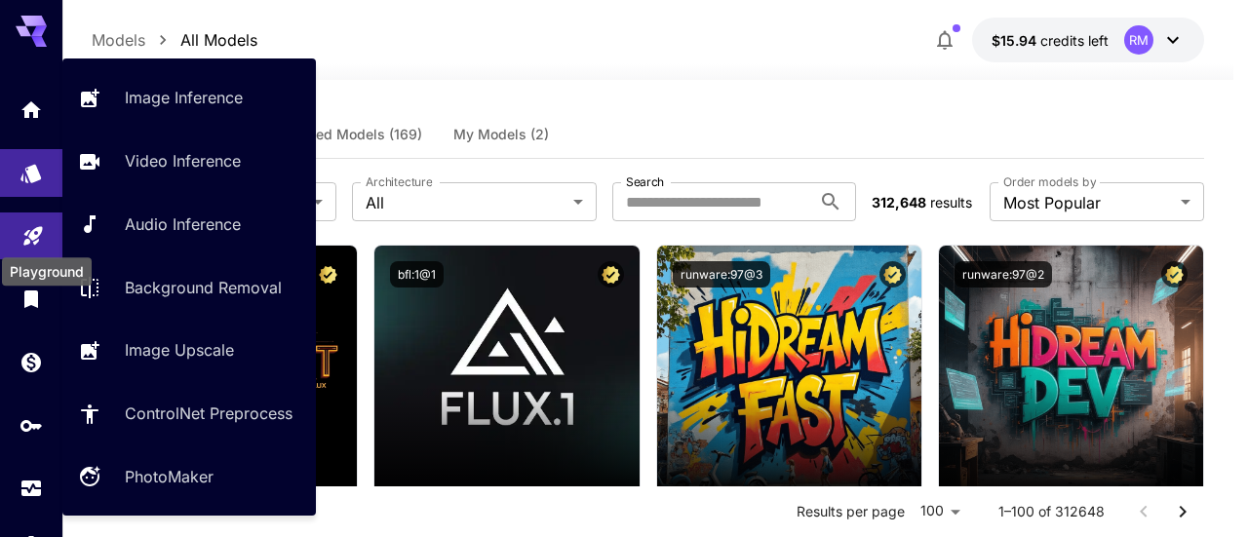
click at [30, 237] on icon "Playground" at bounding box center [32, 230] width 19 height 19
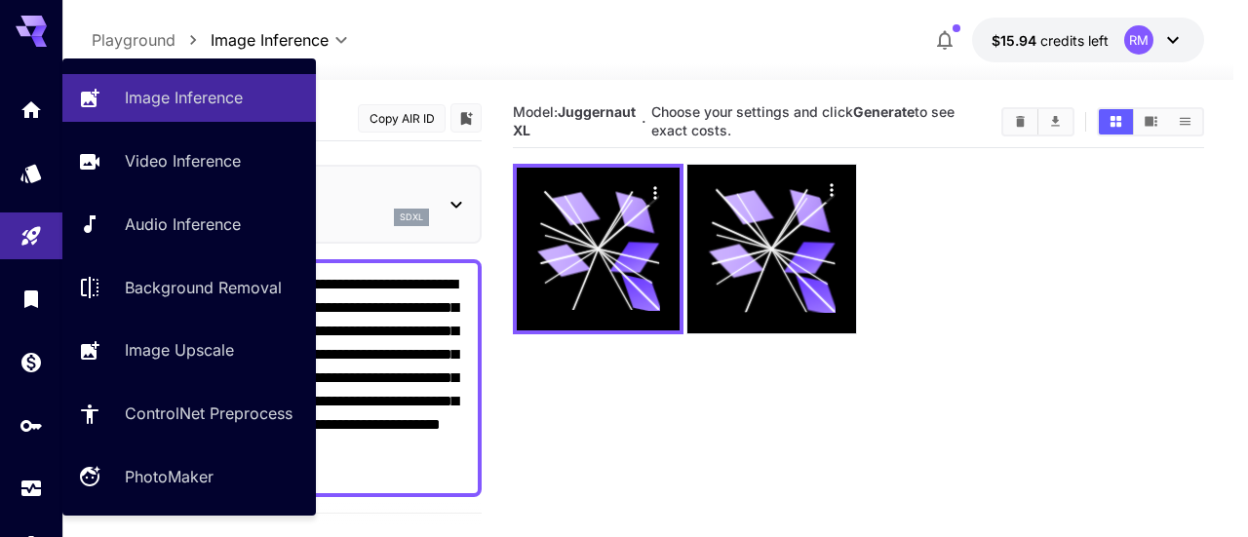
click at [164, 122] on div "Image Inference Video Inference Audio Inference Background Removal Image Upscal…" at bounding box center [189, 287] width 254 height 426
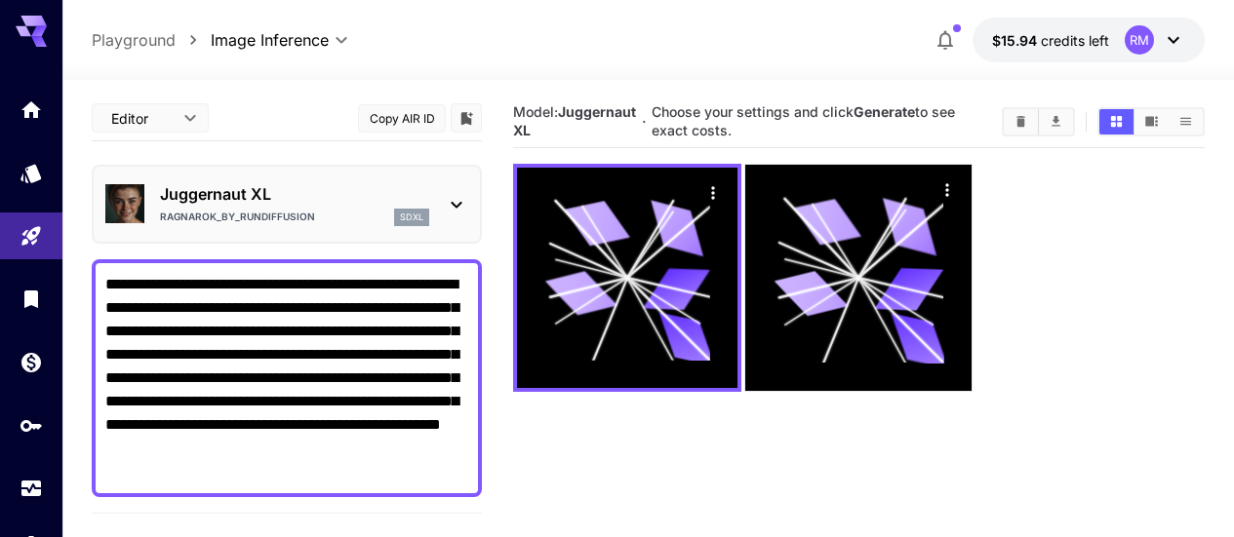
click at [1018, 120] on icon "Clear All" at bounding box center [1020, 121] width 9 height 11
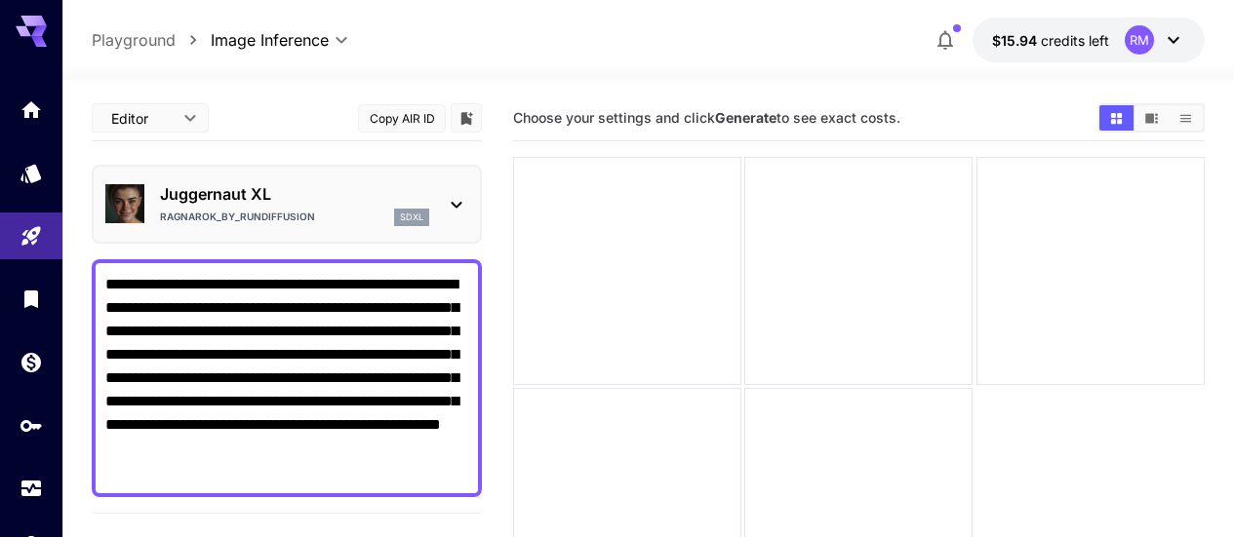
click at [449, 199] on icon at bounding box center [456, 204] width 23 height 23
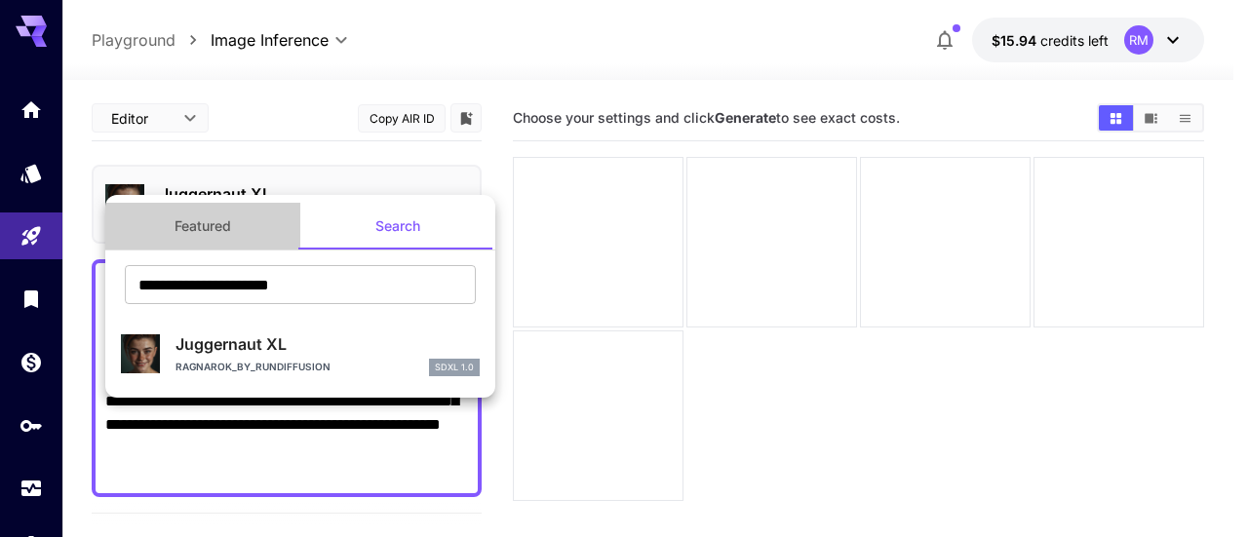
click at [220, 213] on button "Featured" at bounding box center [202, 226] width 195 height 47
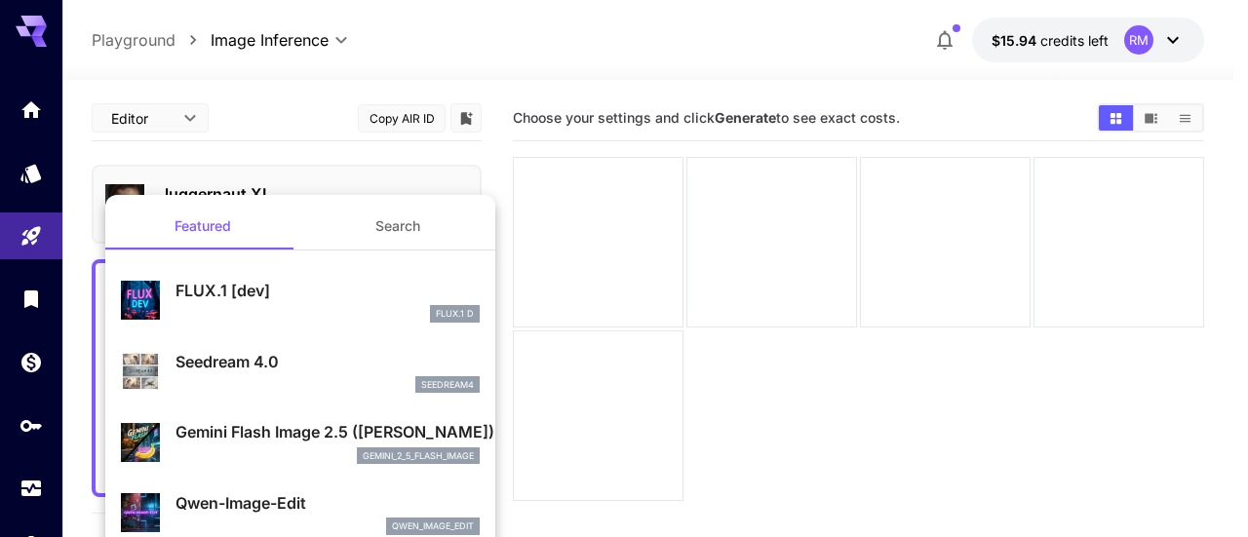
click at [207, 282] on p "FLUX.1 [dev]" at bounding box center [328, 290] width 304 height 23
type input "**"
type input "***"
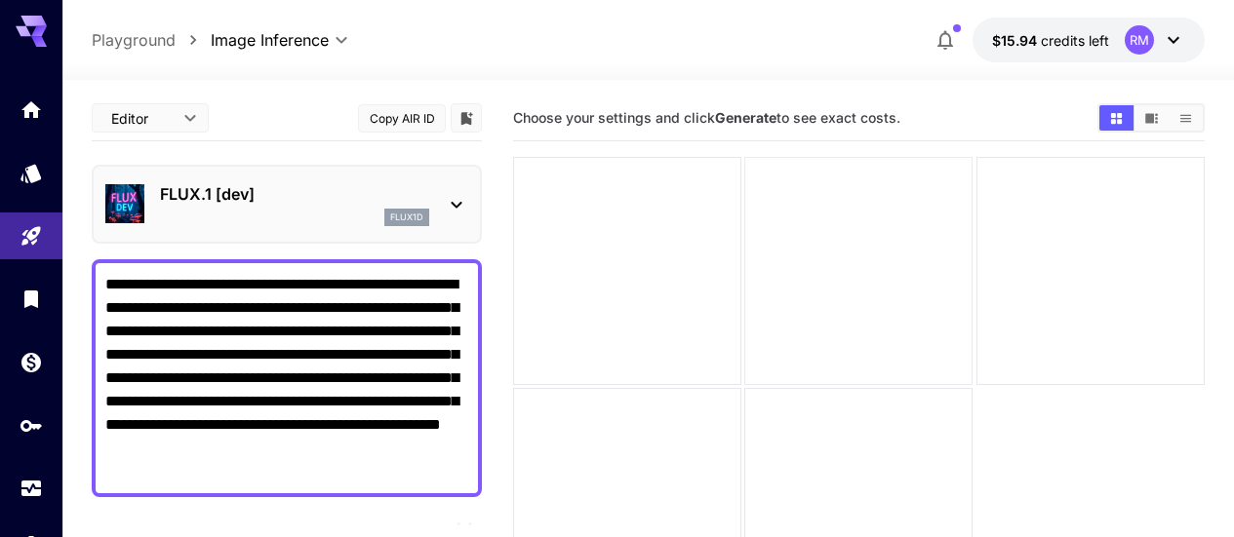
click at [744, 224] on div at bounding box center [858, 271] width 228 height 228
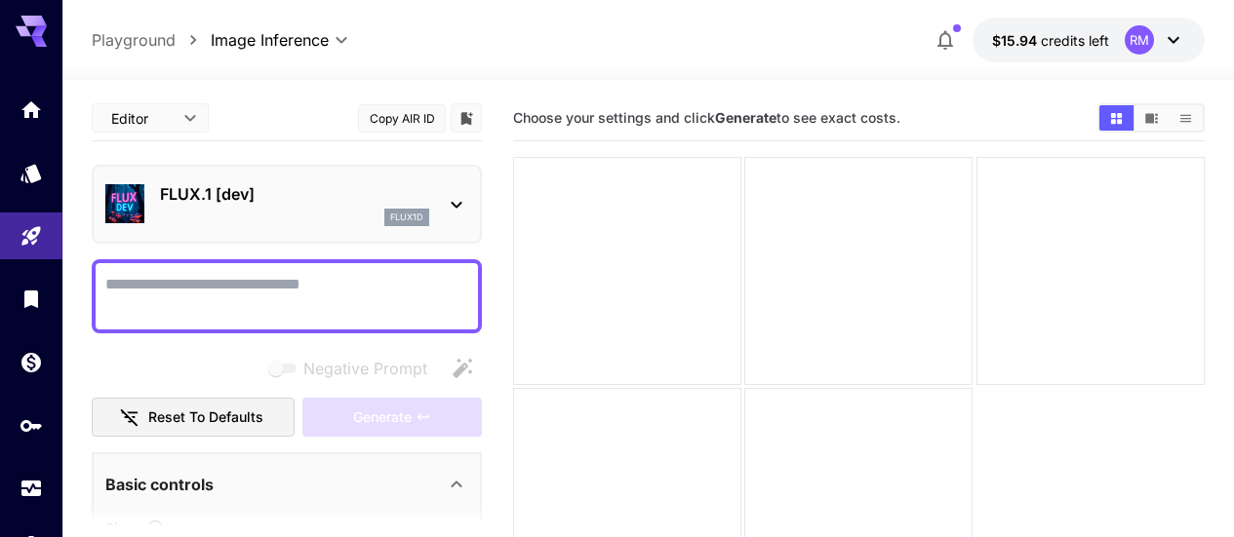
click at [413, 209] on div "flux1d" at bounding box center [406, 218] width 45 height 18
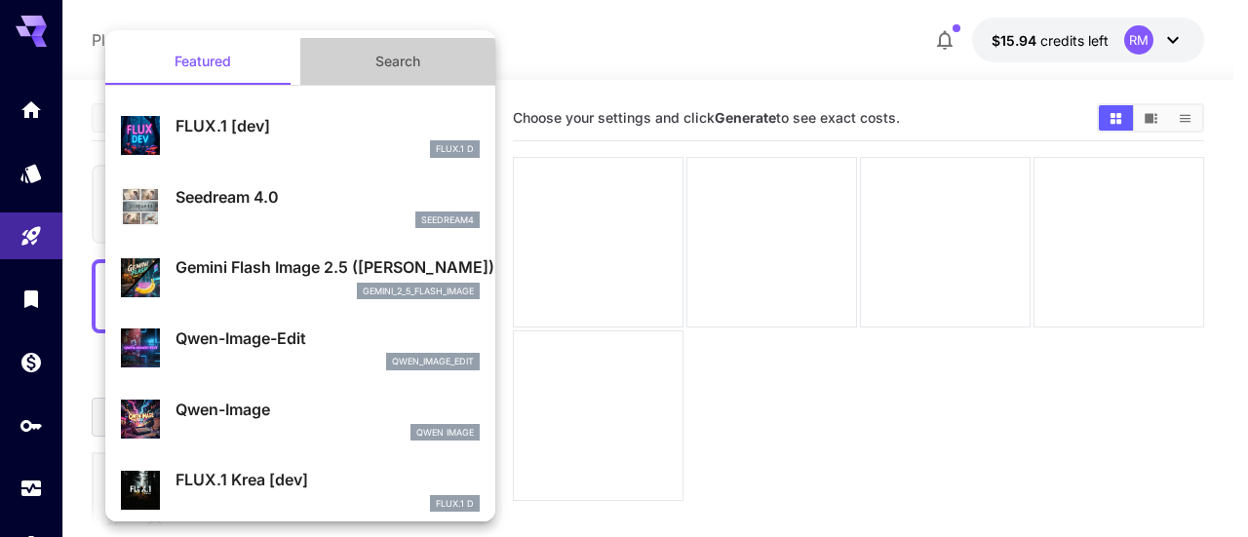
click at [408, 67] on button "Search" at bounding box center [397, 61] width 195 height 47
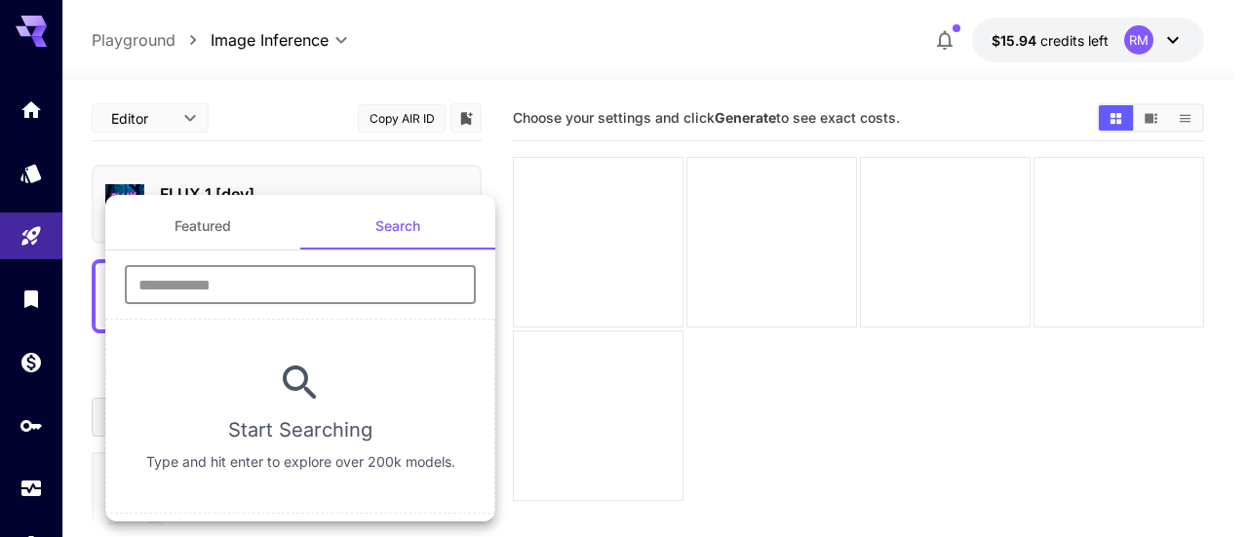
paste input "**********"
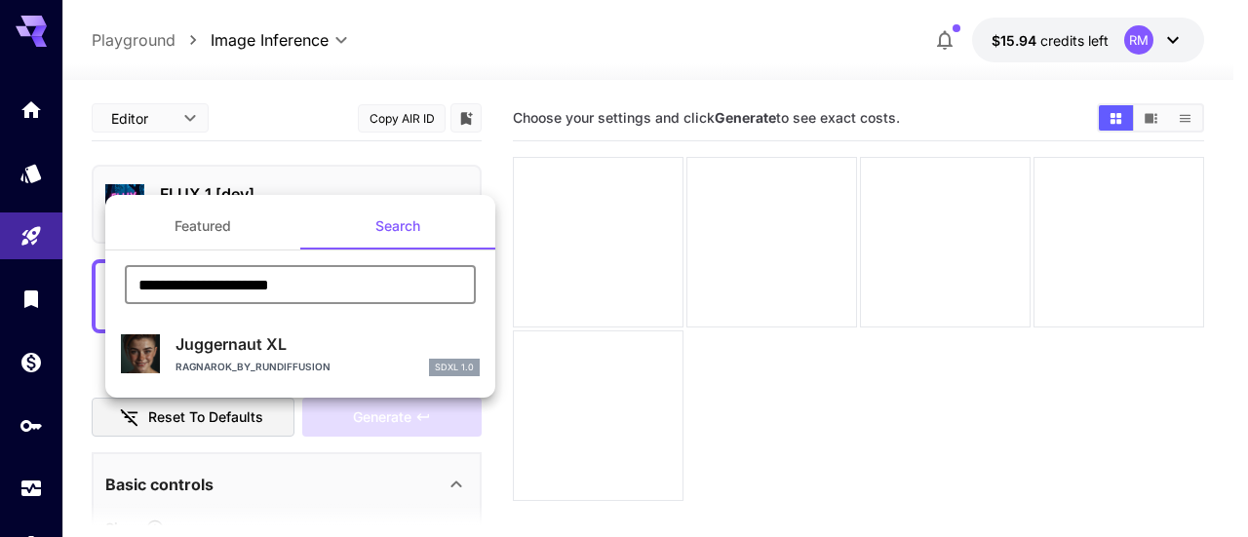
type input "**********"
click at [323, 352] on p "Juggernaut XL" at bounding box center [328, 344] width 304 height 23
type input "**"
type input "*"
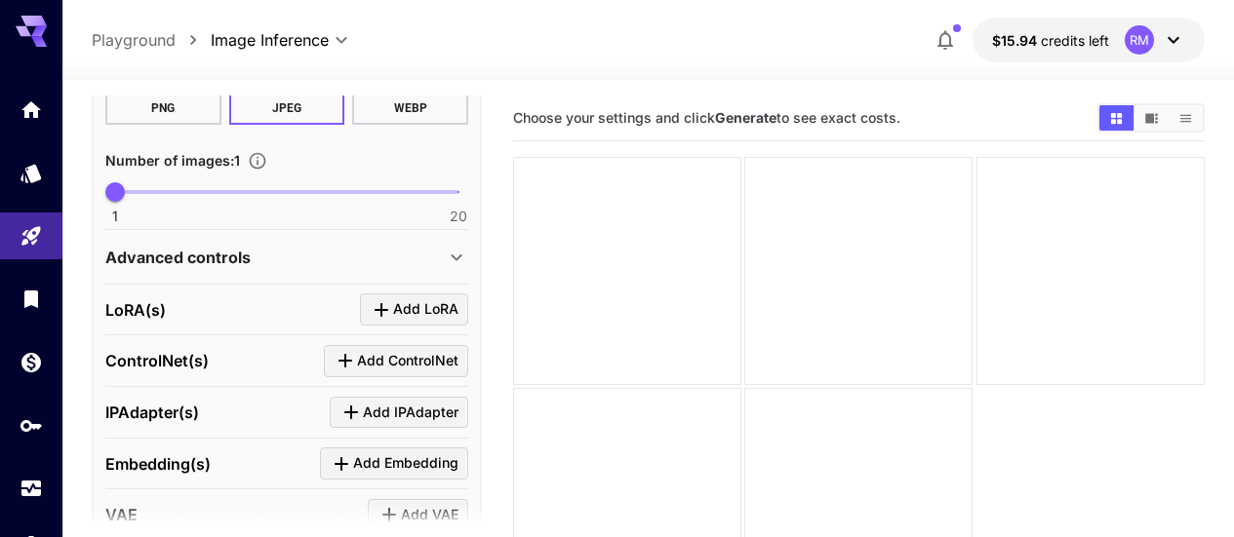
click at [405, 265] on div "Advanced controls" at bounding box center [274, 257] width 339 height 23
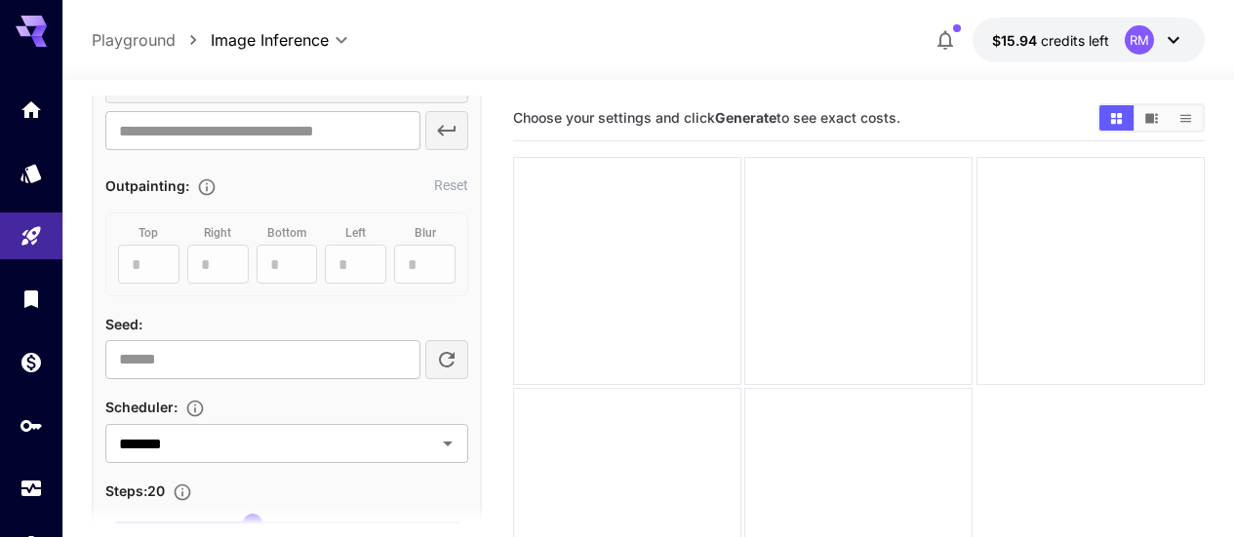
scroll to position [1170, 0]
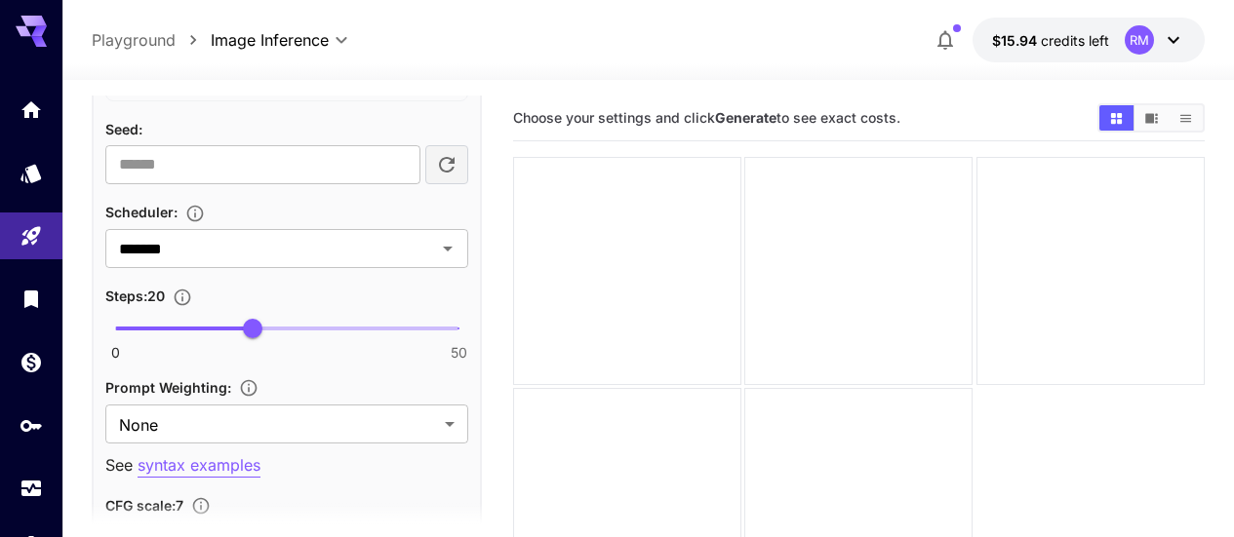
click at [332, 321] on span "0 50 20" at bounding box center [286, 328] width 343 height 29
type input "**"
click at [387, 326] on span "0 50 32" at bounding box center [286, 328] width 343 height 29
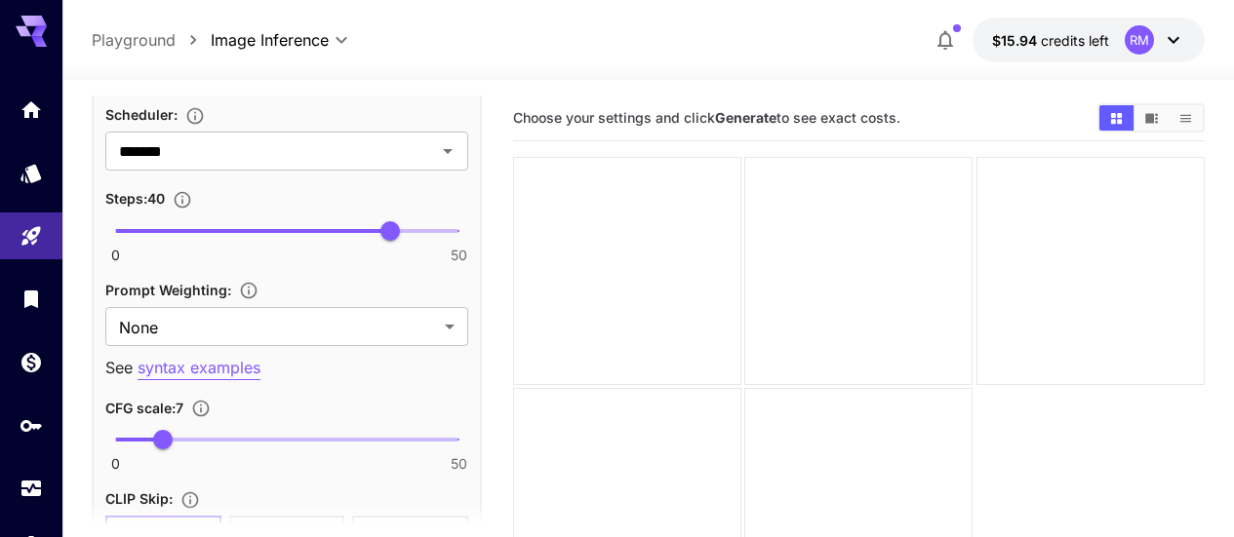
scroll to position [1365, 0]
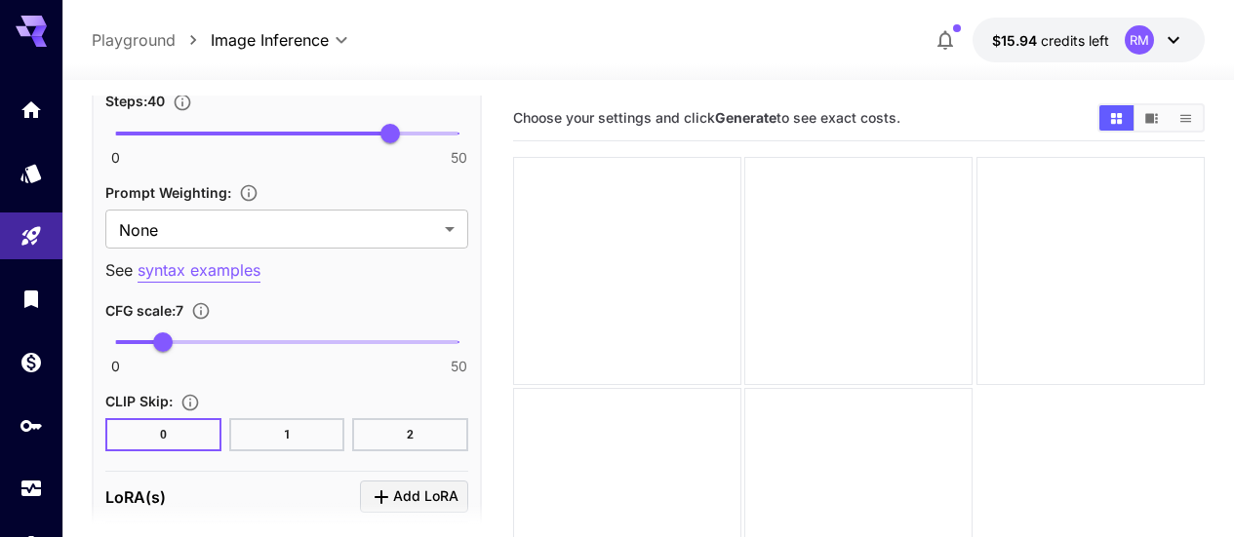
click at [136, 340] on span "0 50 7" at bounding box center [286, 342] width 343 height 29
click at [145, 337] on span "3" at bounding box center [136, 343] width 20 height 20
click at [137, 341] on span "3.1" at bounding box center [137, 343] width 20 height 20
click at [143, 342] on span "4.1" at bounding box center [144, 343] width 20 height 20
type input "***"
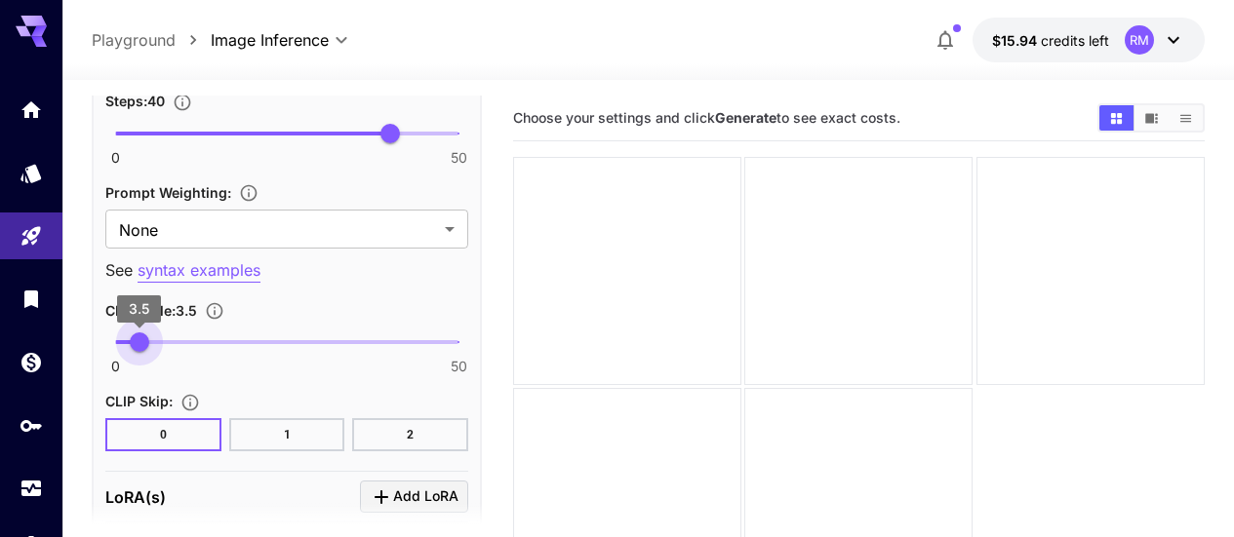
click at [139, 343] on span "3.5" at bounding box center [140, 343] width 20 height 20
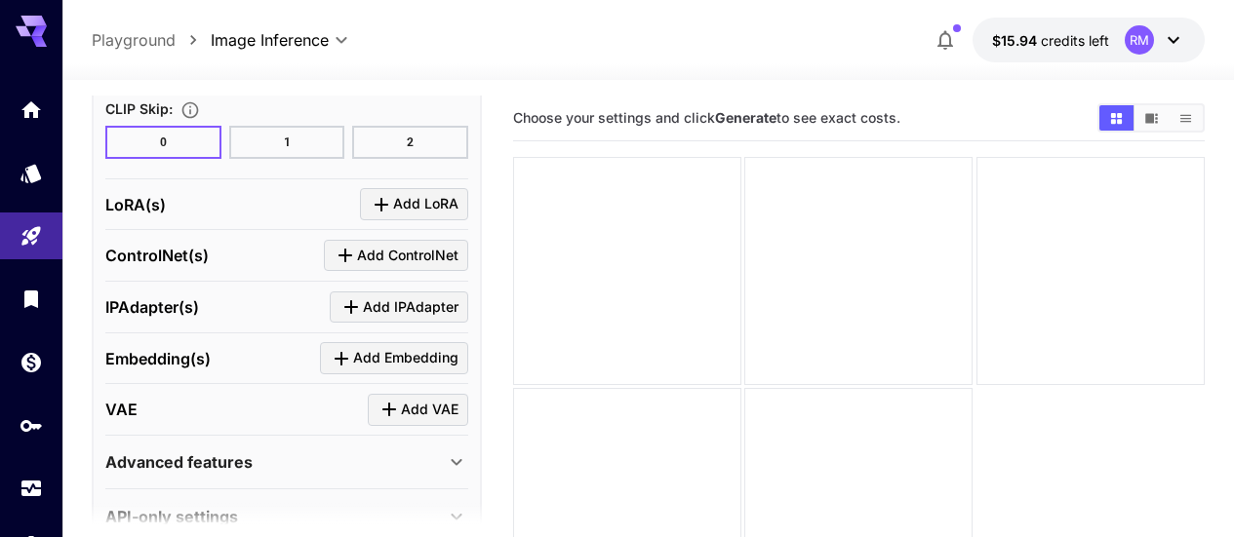
scroll to position [1697, 0]
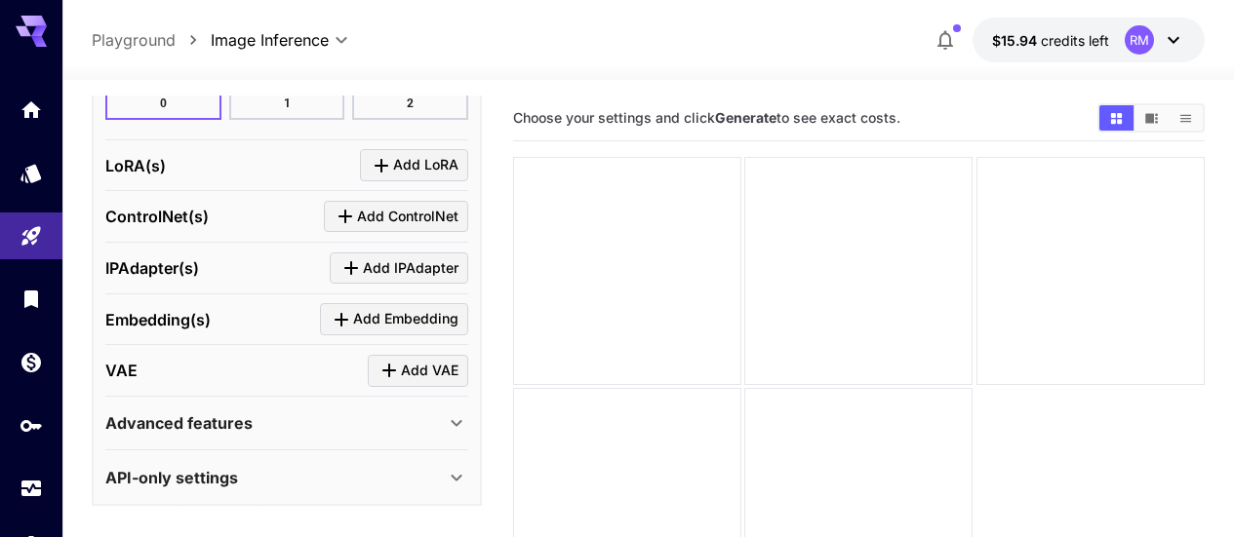
click at [291, 433] on div "Advanced features" at bounding box center [286, 423] width 363 height 47
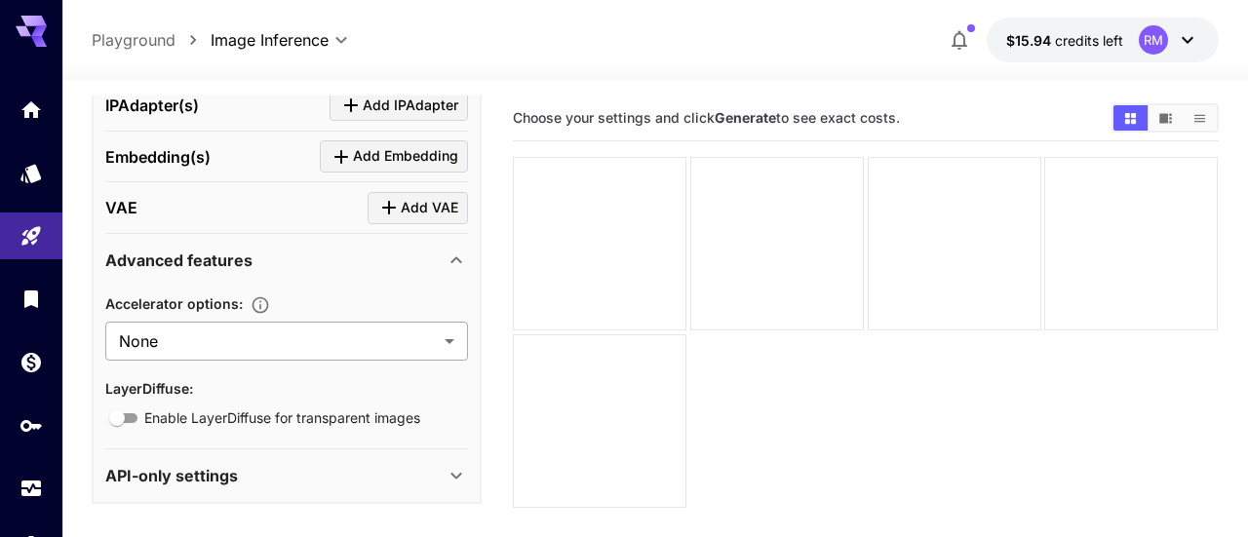
click at [332, 351] on body "**********" at bounding box center [624, 345] width 1248 height 691
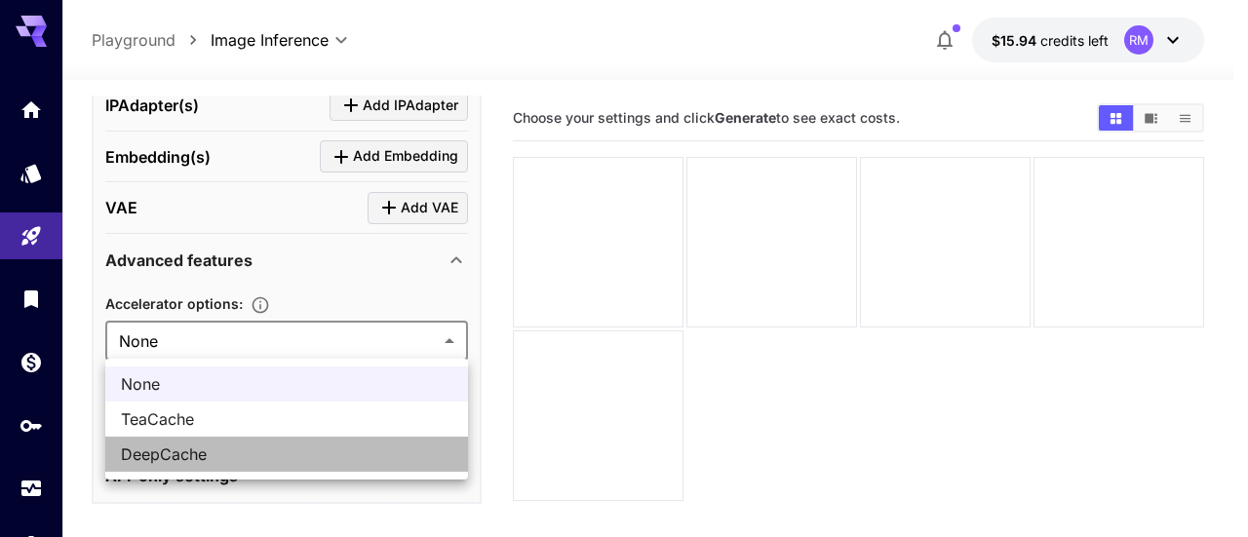
click at [236, 461] on span "DeepCache" at bounding box center [287, 454] width 332 height 23
type input "*********"
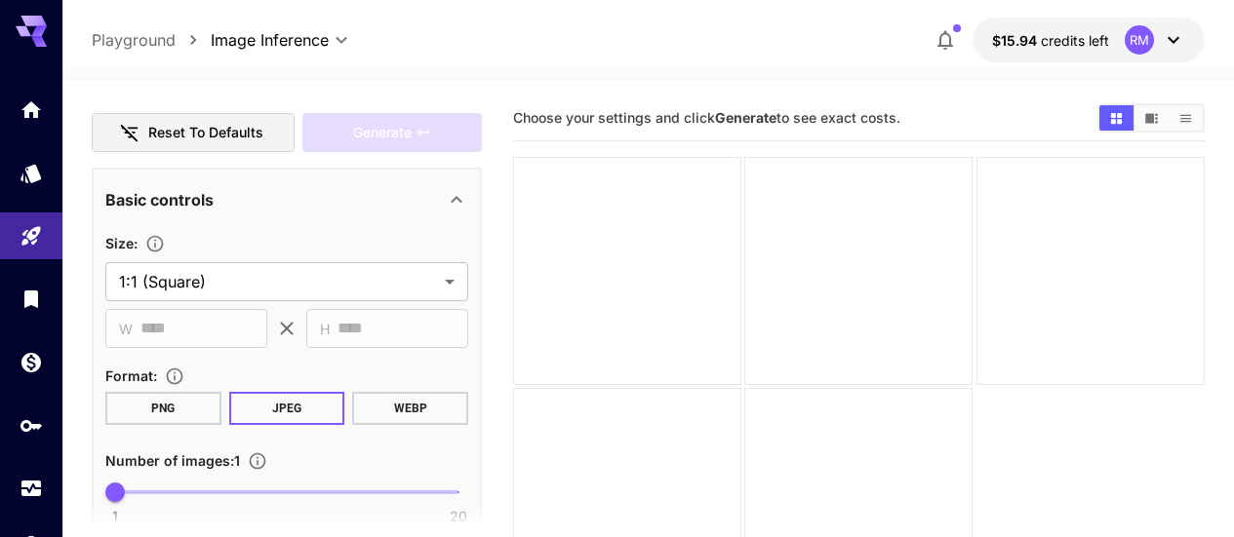
scroll to position [0, 0]
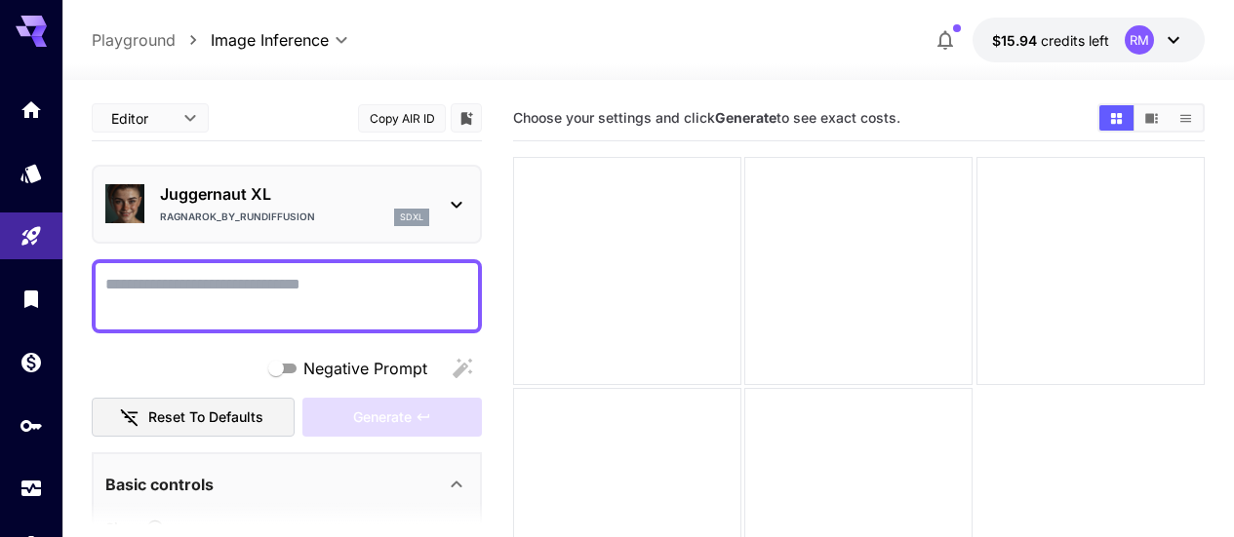
click at [360, 296] on textarea "Negative Prompt" at bounding box center [286, 296] width 363 height 47
drag, startPoint x: 334, startPoint y: 289, endPoint x: 251, endPoint y: 290, distance: 82.9
click at [251, 291] on textarea "Negative Prompt" at bounding box center [286, 296] width 363 height 47
paste textarea "**********"
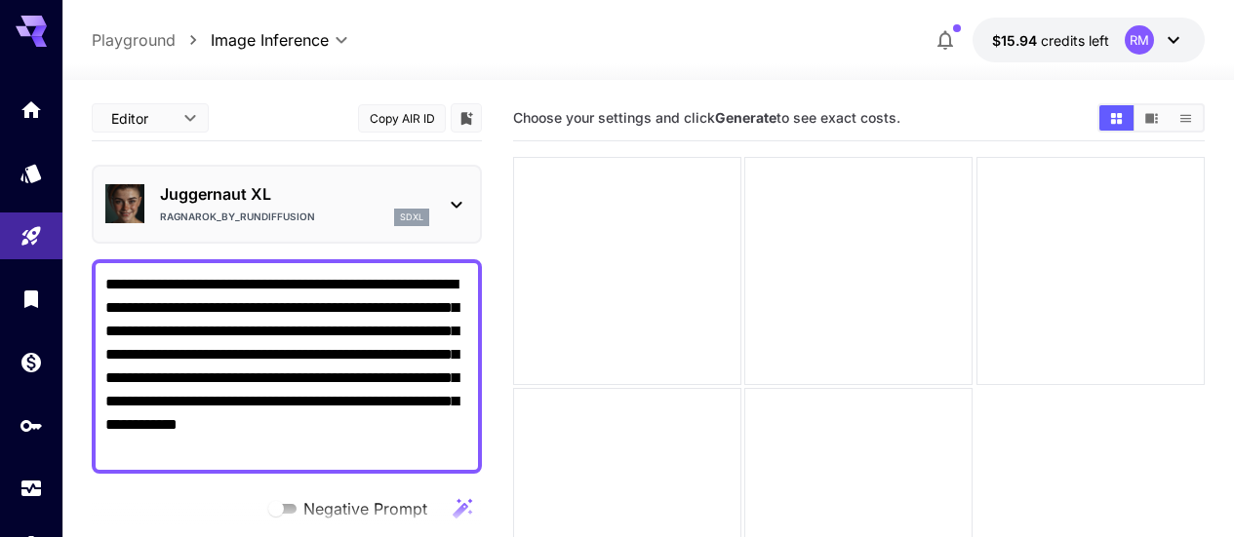
scroll to position [98, 0]
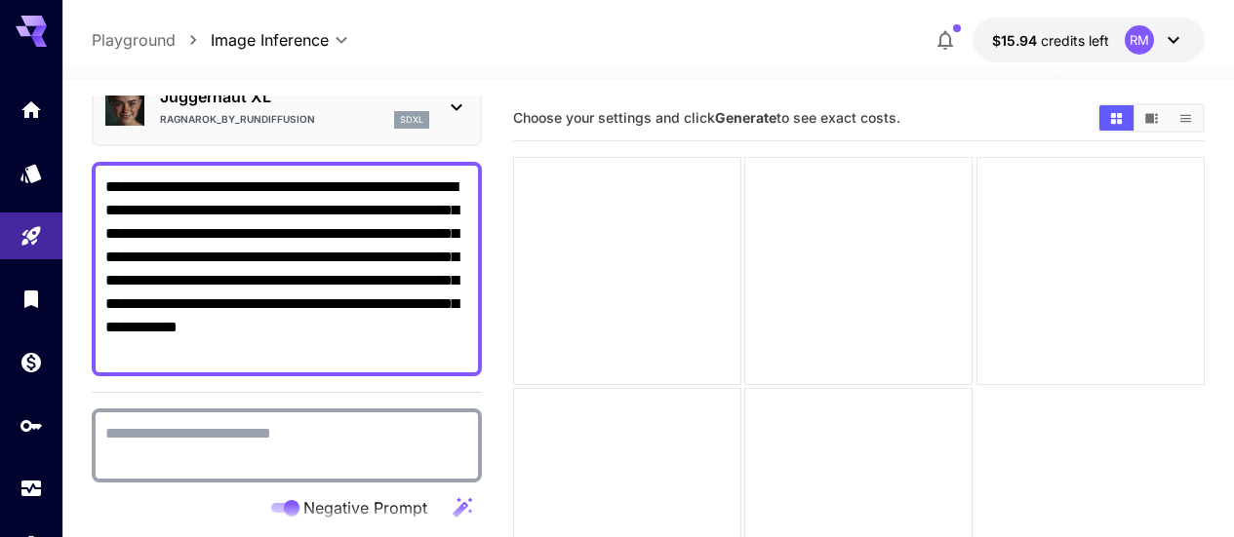
click at [280, 441] on textarea "Negative Prompt" at bounding box center [286, 445] width 363 height 47
click at [290, 505] on section at bounding box center [287, 527] width 390 height 49
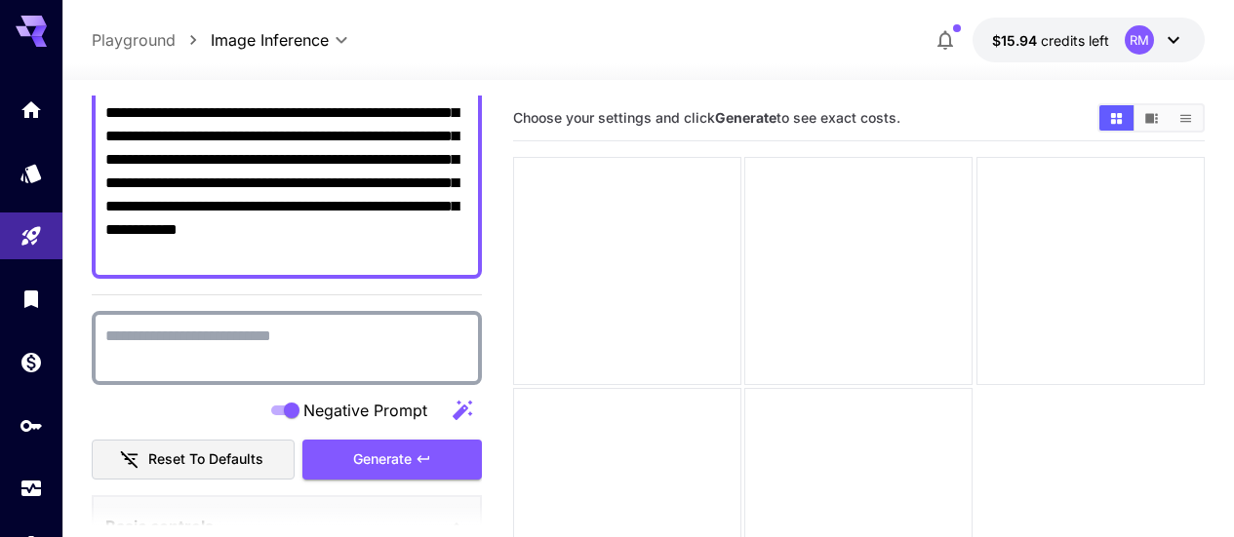
scroll to position [293, 0]
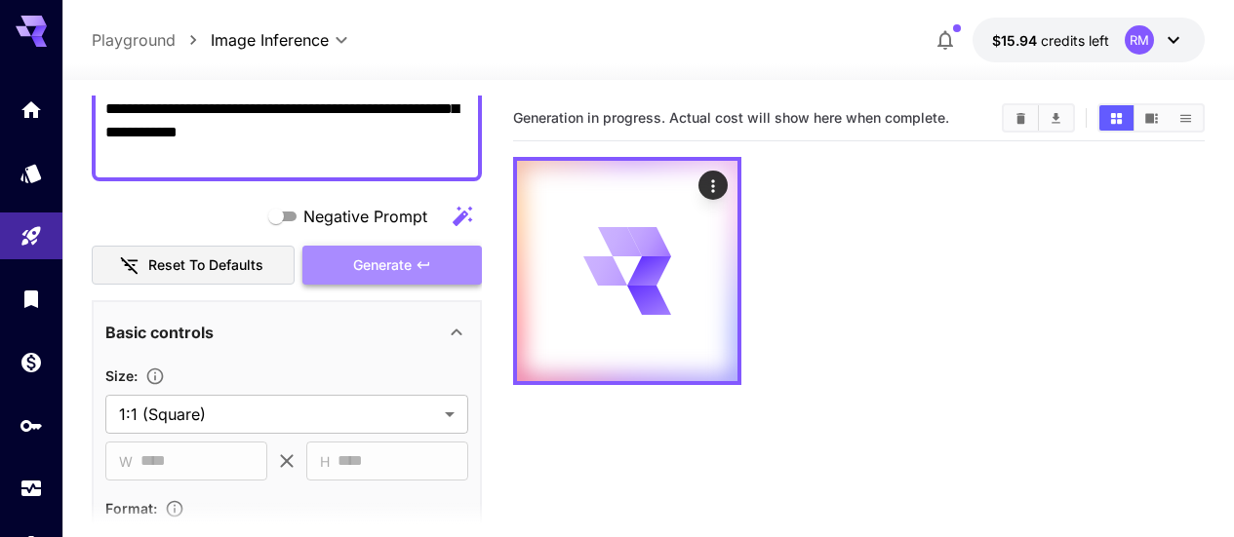
click at [391, 256] on span "Generate" at bounding box center [382, 266] width 59 height 24
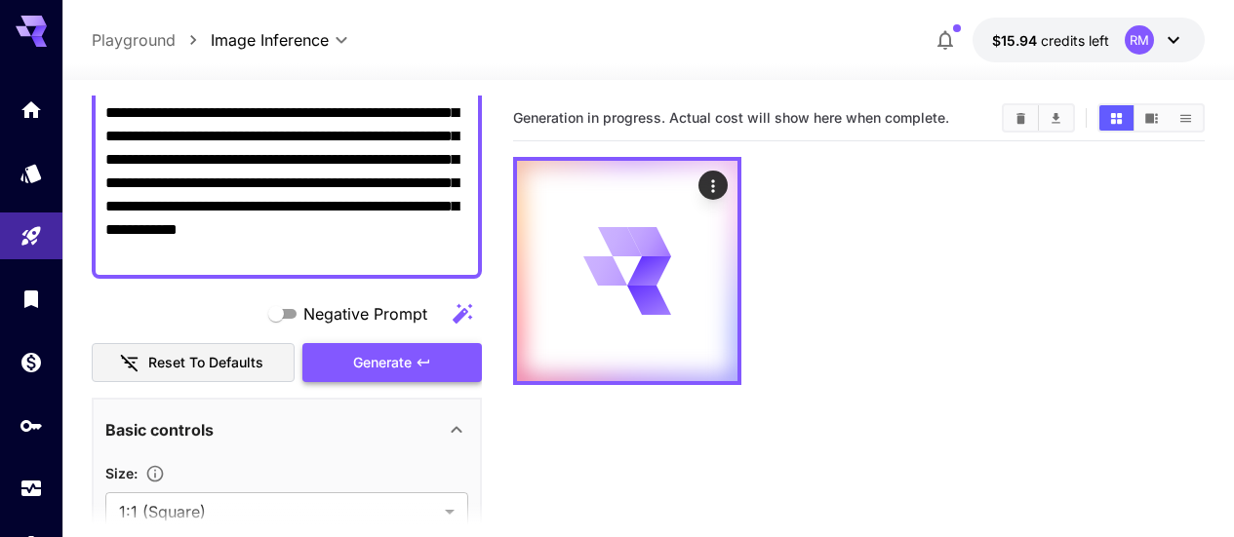
scroll to position [98, 0]
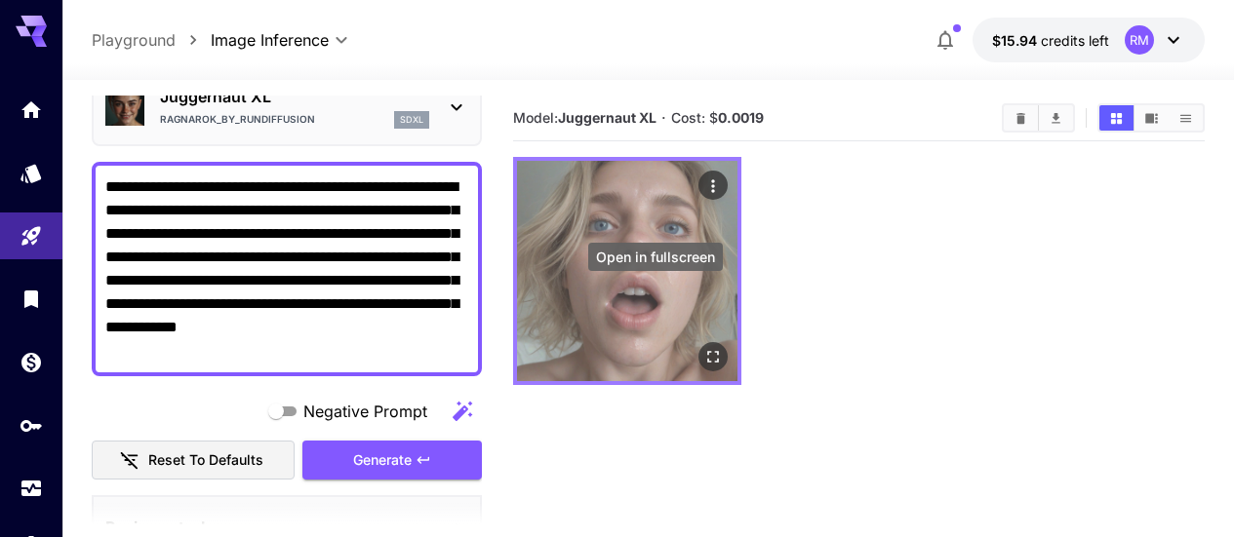
click at [703, 347] on icon "Open in fullscreen" at bounding box center [713, 357] width 20 height 20
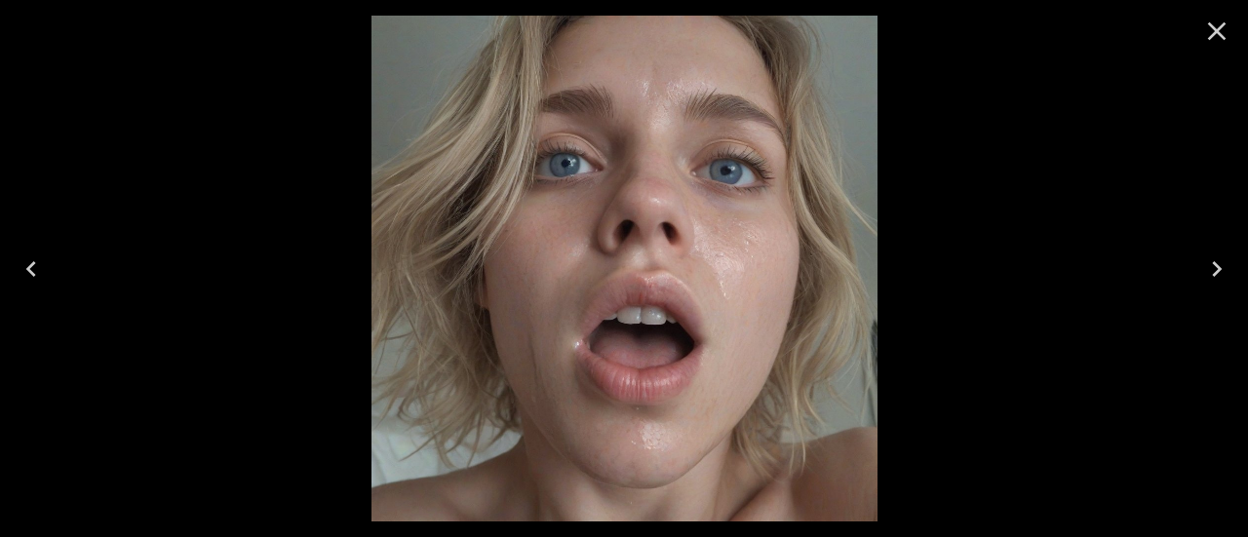
click at [1228, 27] on icon "Close" at bounding box center [1217, 31] width 31 height 31
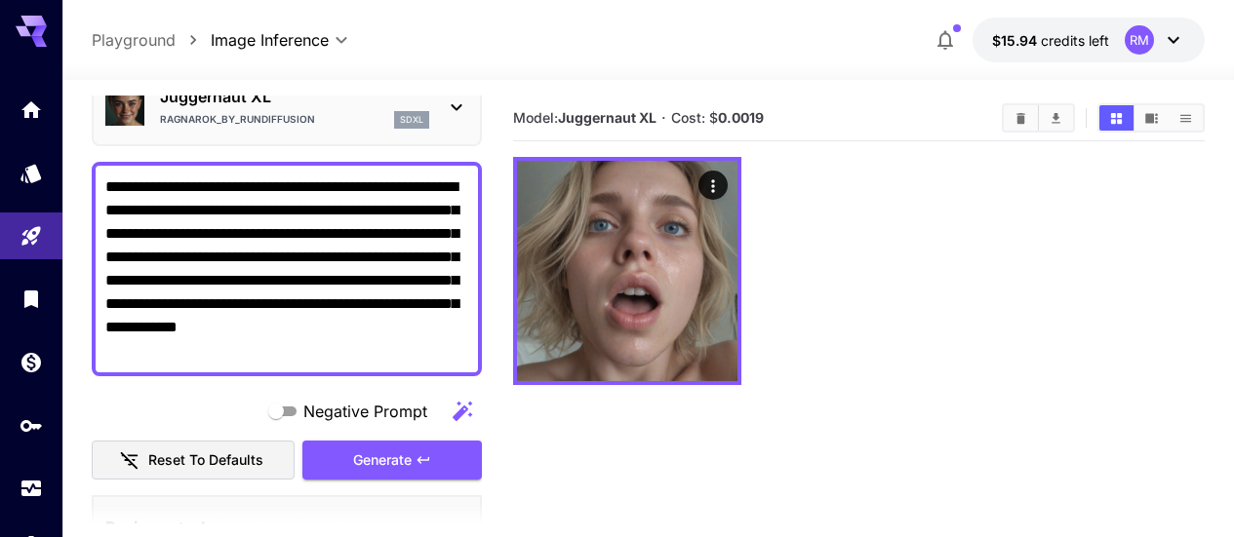
drag, startPoint x: 251, startPoint y: 233, endPoint x: 92, endPoint y: 235, distance: 159.0
click at [92, 235] on div "**********" at bounding box center [287, 269] width 390 height 215
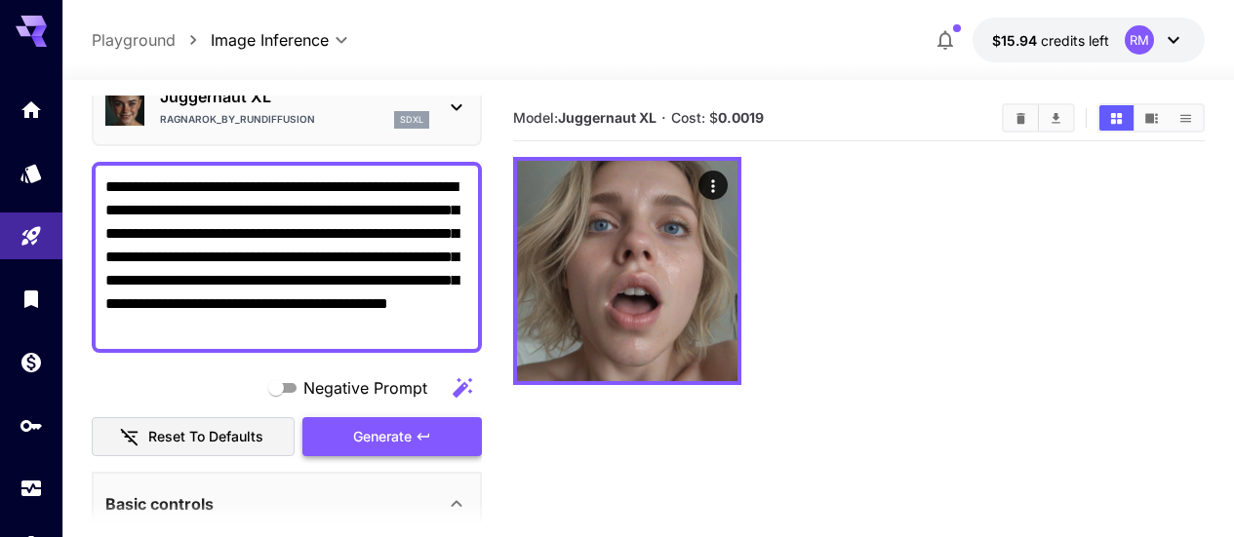
click at [395, 426] on span "Generate" at bounding box center [382, 437] width 59 height 24
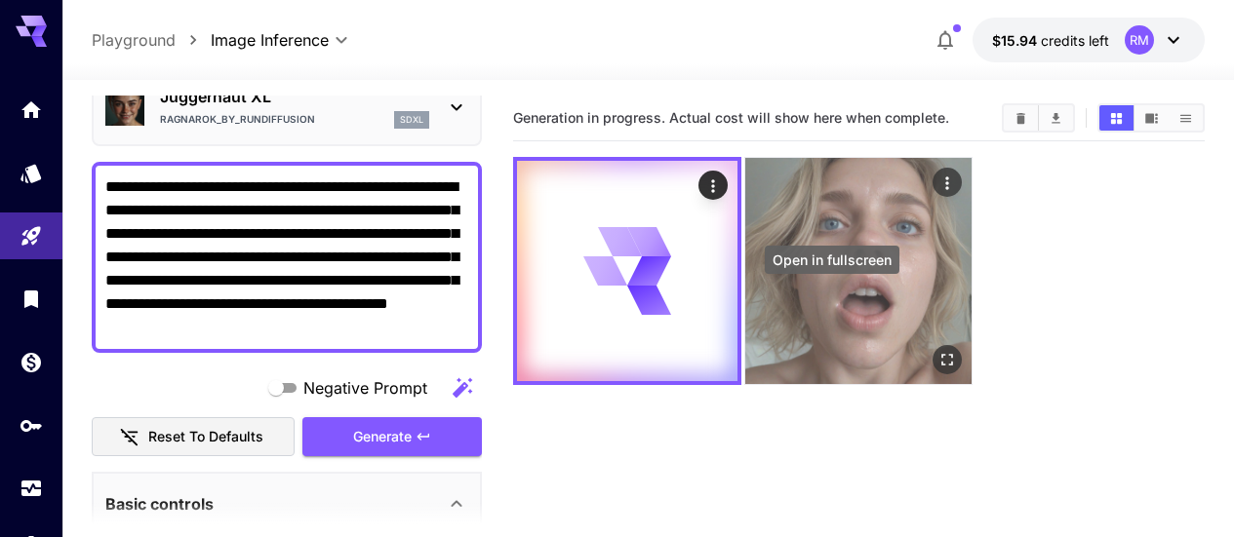
click at [938, 350] on icon "Open in fullscreen" at bounding box center [948, 360] width 20 height 20
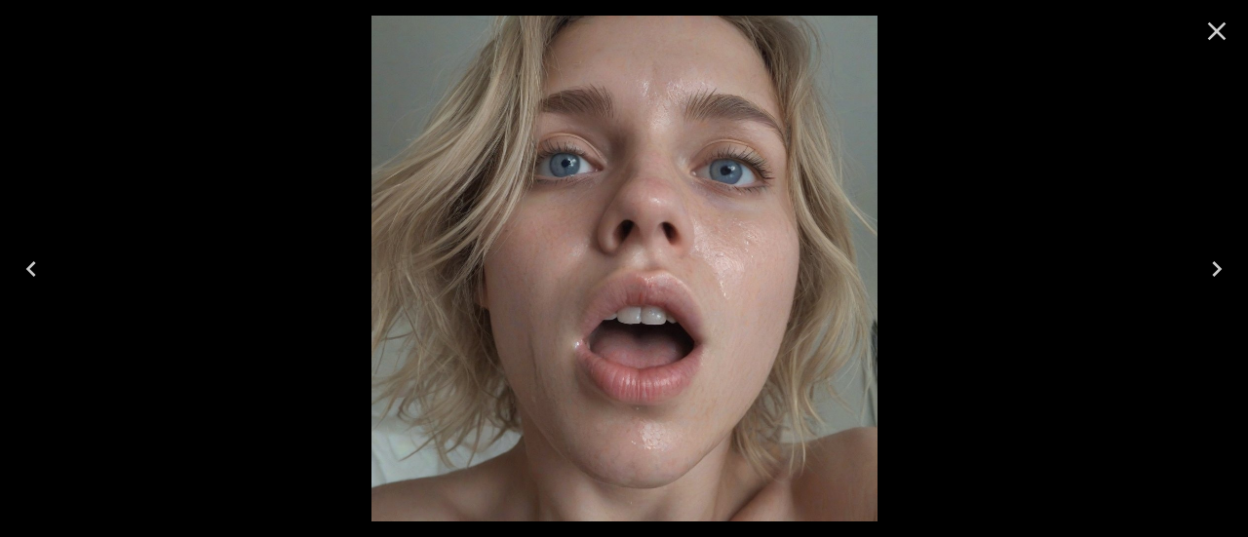
click at [1225, 32] on icon "Close" at bounding box center [1217, 31] width 31 height 31
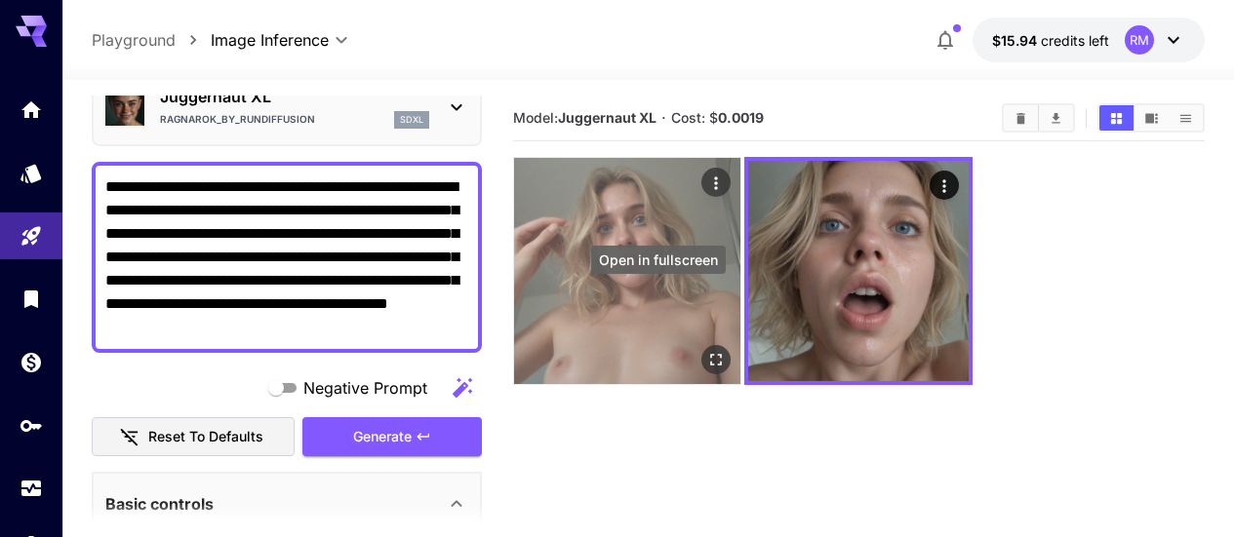
click at [706, 350] on icon "Open in fullscreen" at bounding box center [716, 360] width 20 height 20
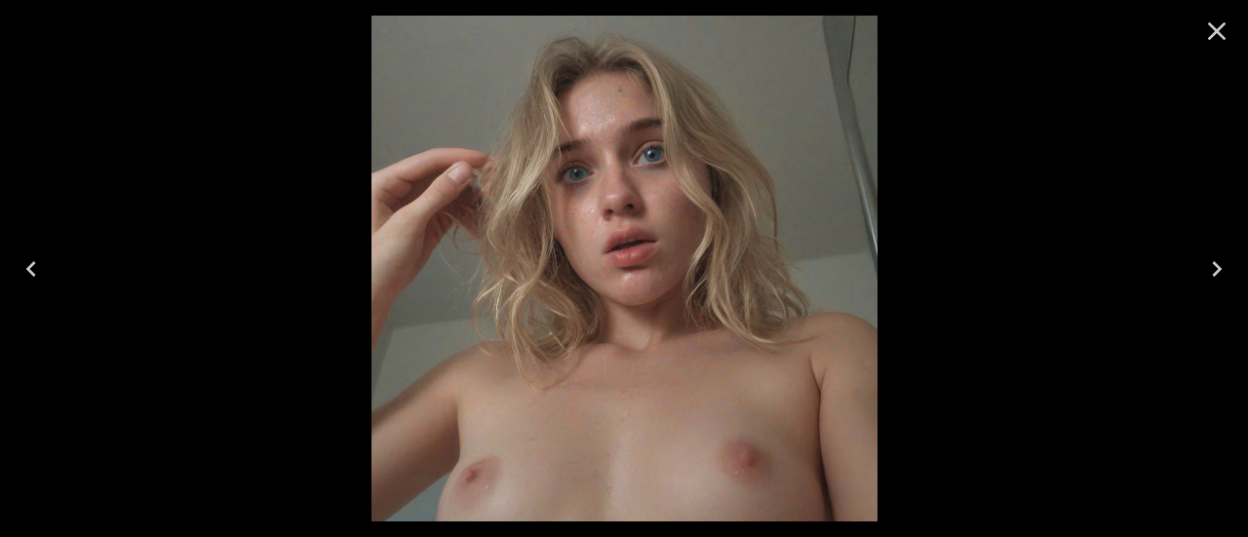
click at [1223, 29] on icon "Close" at bounding box center [1217, 31] width 31 height 31
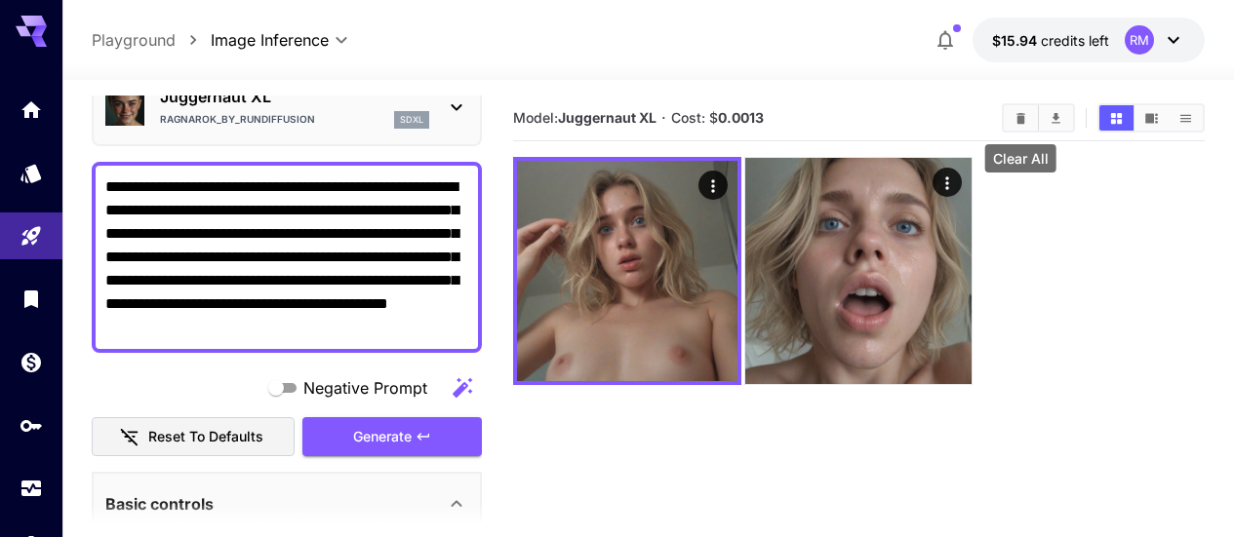
click at [1012, 123] on button "Clear All" at bounding box center [1021, 117] width 34 height 25
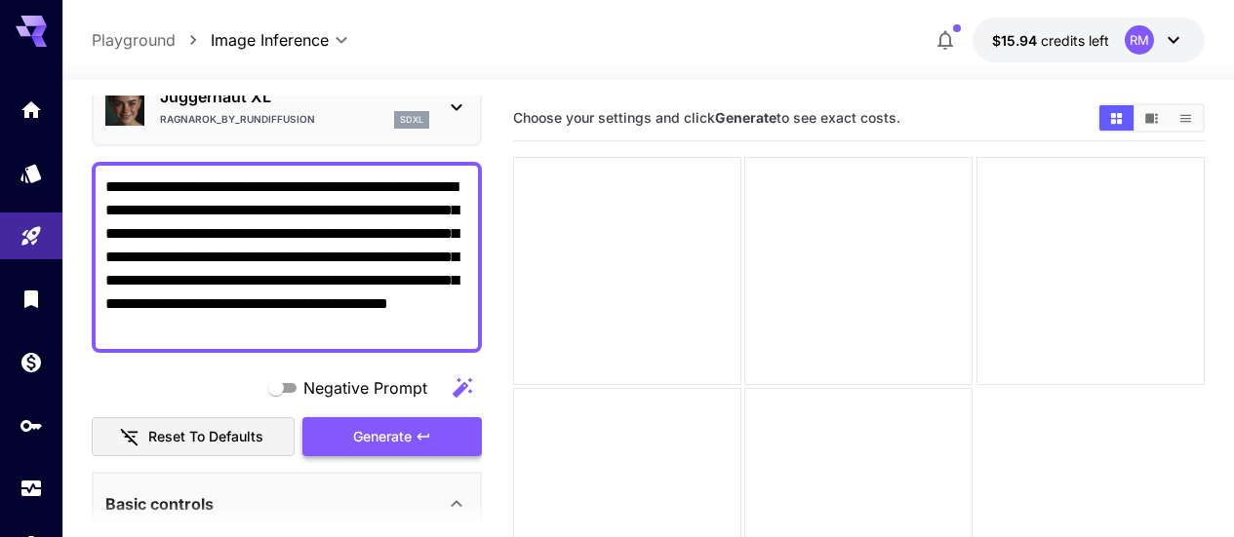
click at [401, 439] on span "Generate" at bounding box center [382, 437] width 59 height 24
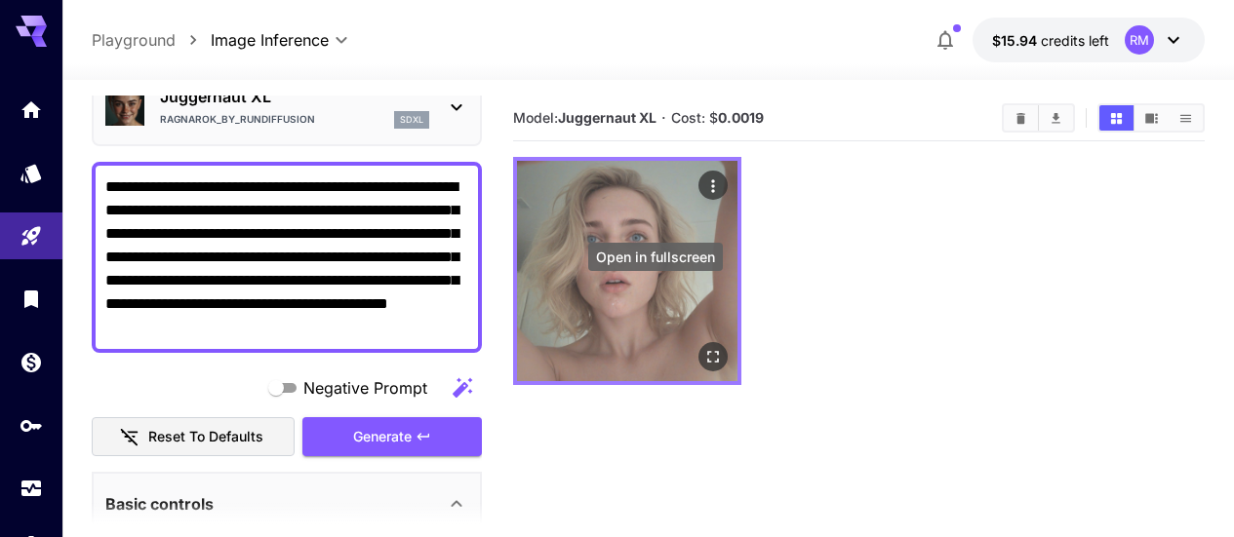
click at [703, 347] on icon "Open in fullscreen" at bounding box center [713, 357] width 20 height 20
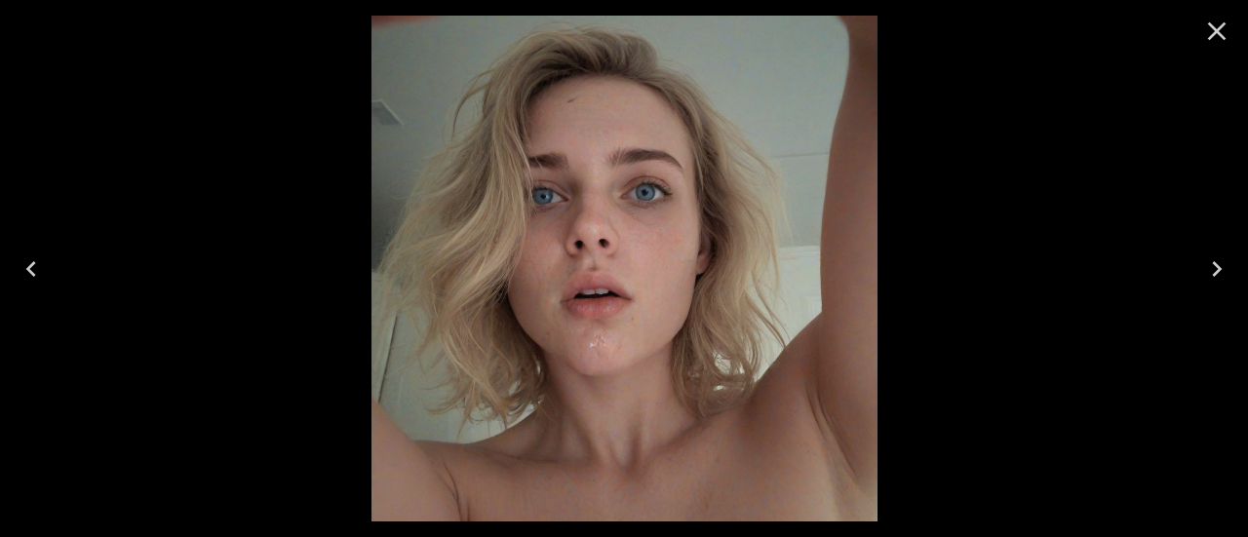
click at [1244, 22] on div at bounding box center [1217, 31] width 62 height 62
click at [1222, 27] on icon "Close" at bounding box center [1217, 31] width 19 height 19
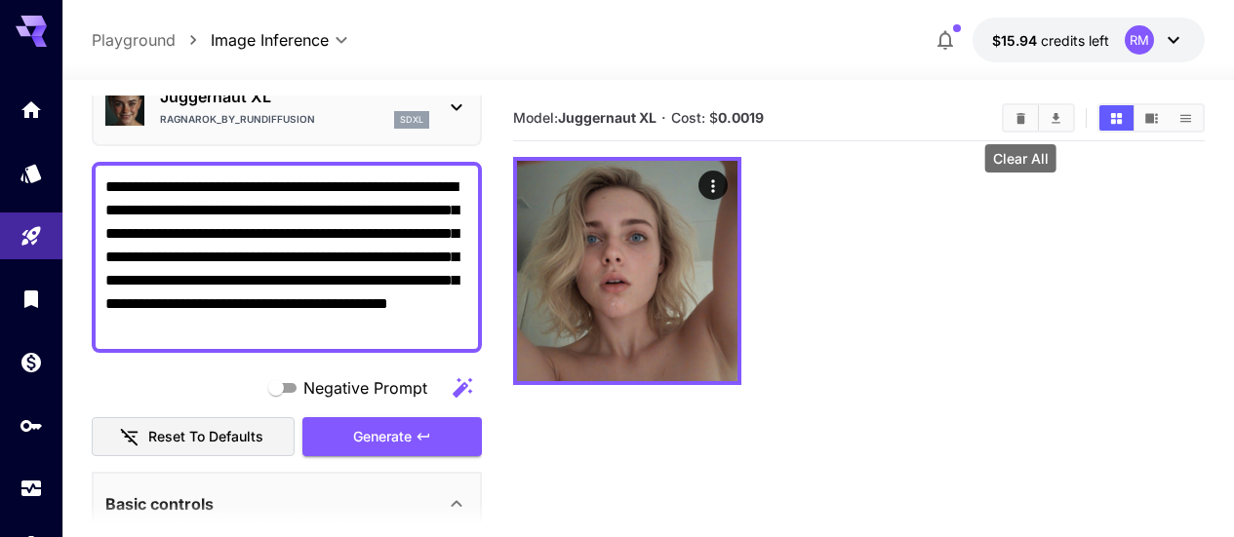
click at [1031, 123] on button "Clear All" at bounding box center [1021, 117] width 34 height 25
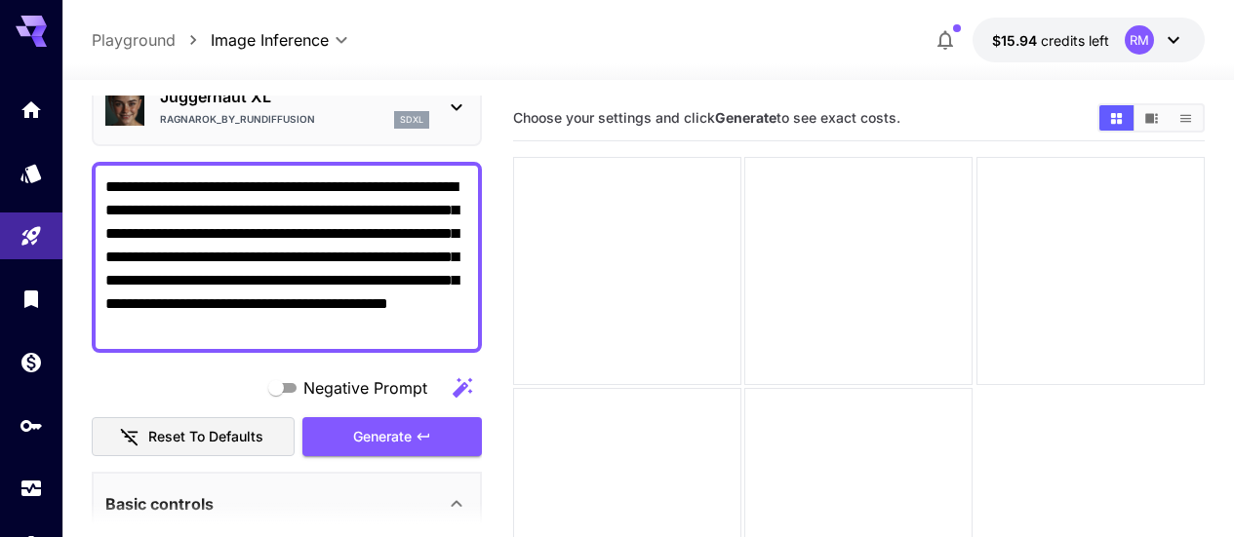
drag, startPoint x: 182, startPoint y: 217, endPoint x: 367, endPoint y: 185, distance: 186.9
click at [367, 185] on textarea "**********" at bounding box center [286, 258] width 363 height 164
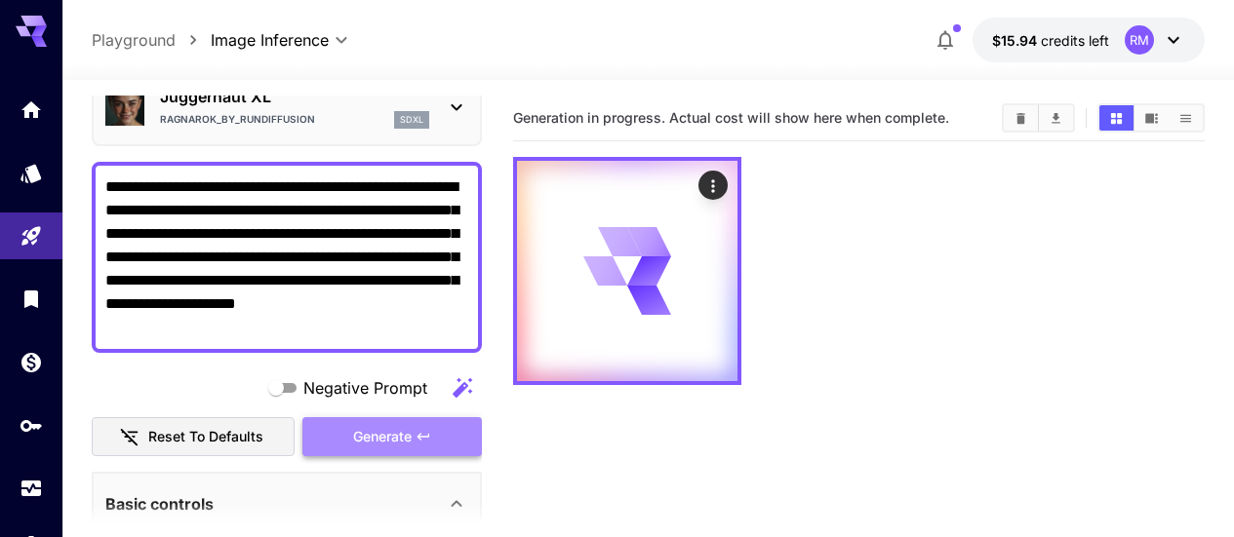
click at [398, 431] on span "Generate" at bounding box center [382, 437] width 59 height 24
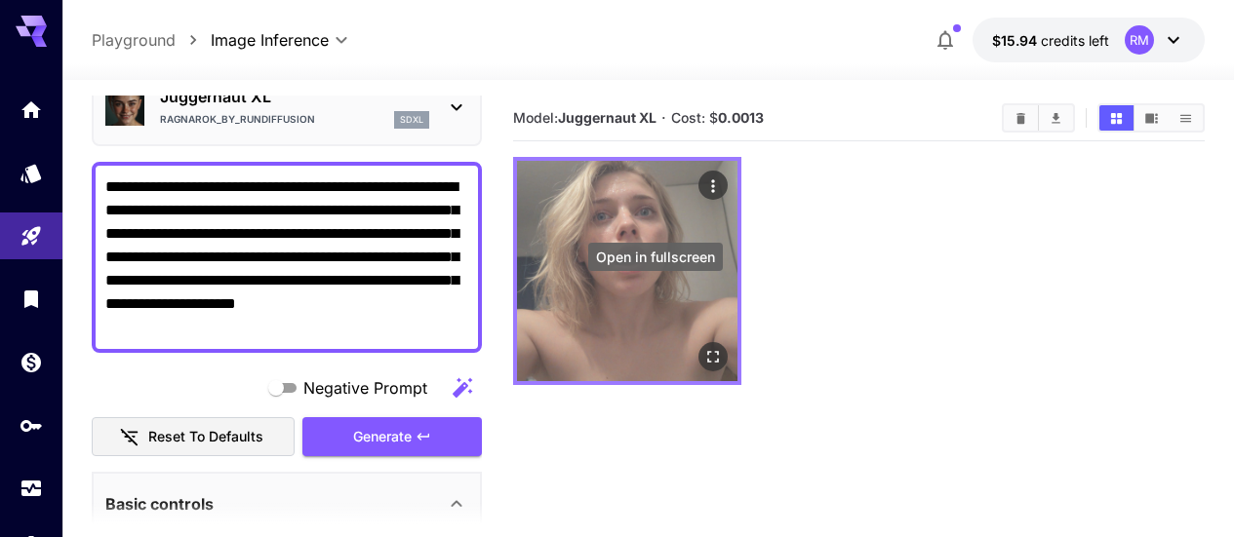
click at [703, 347] on icon "Open in fullscreen" at bounding box center [713, 357] width 20 height 20
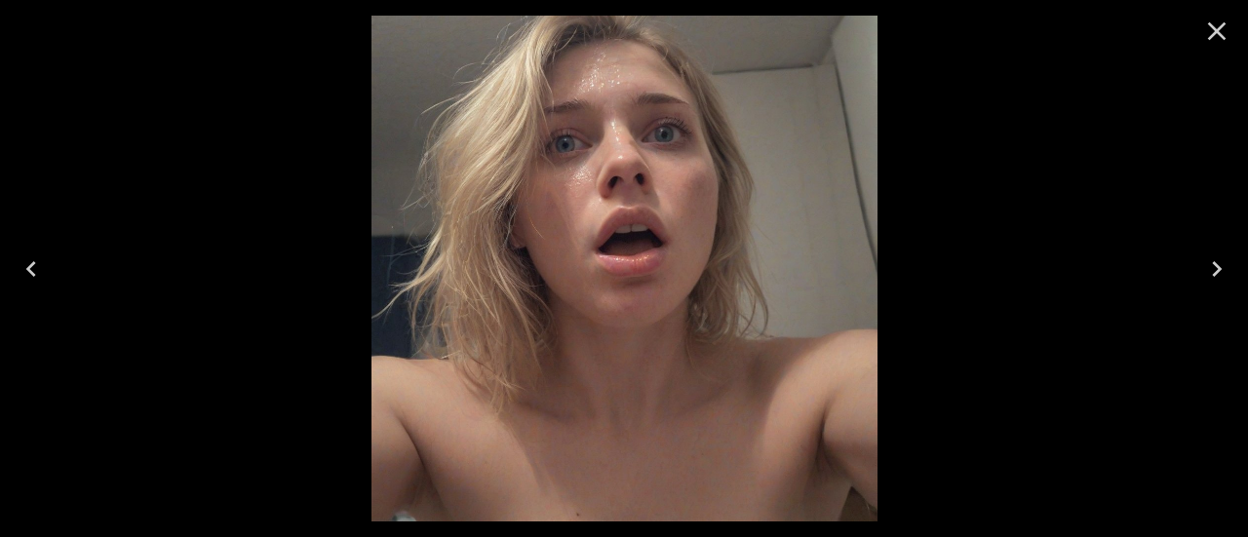
click at [1209, 30] on icon "Close" at bounding box center [1217, 31] width 31 height 31
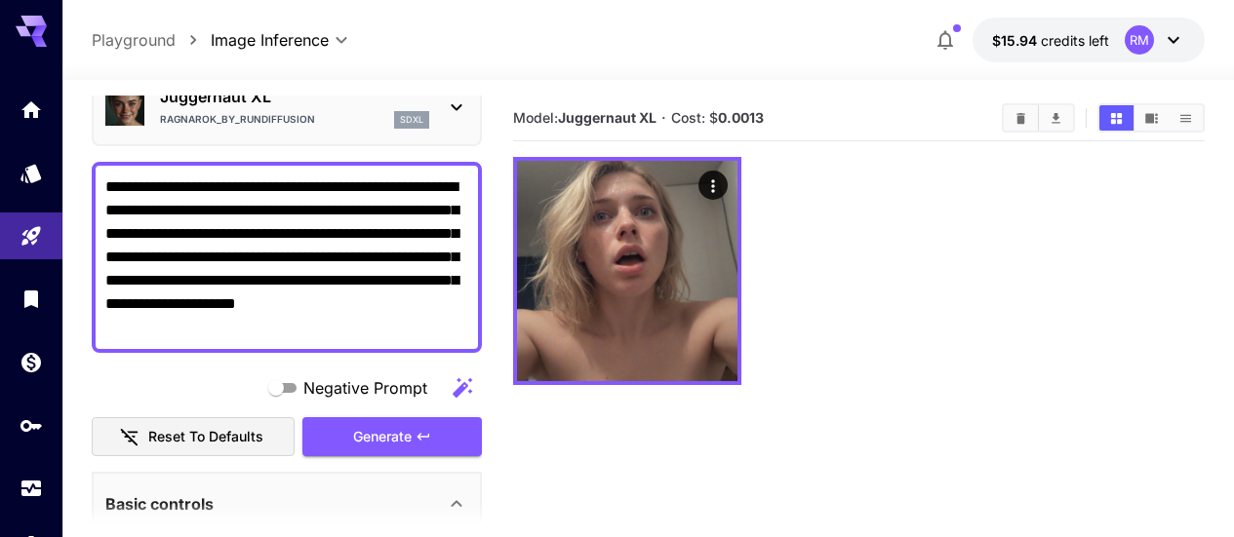
click at [324, 176] on div "**********" at bounding box center [287, 257] width 390 height 191
click at [324, 176] on textarea "**********" at bounding box center [286, 258] width 363 height 164
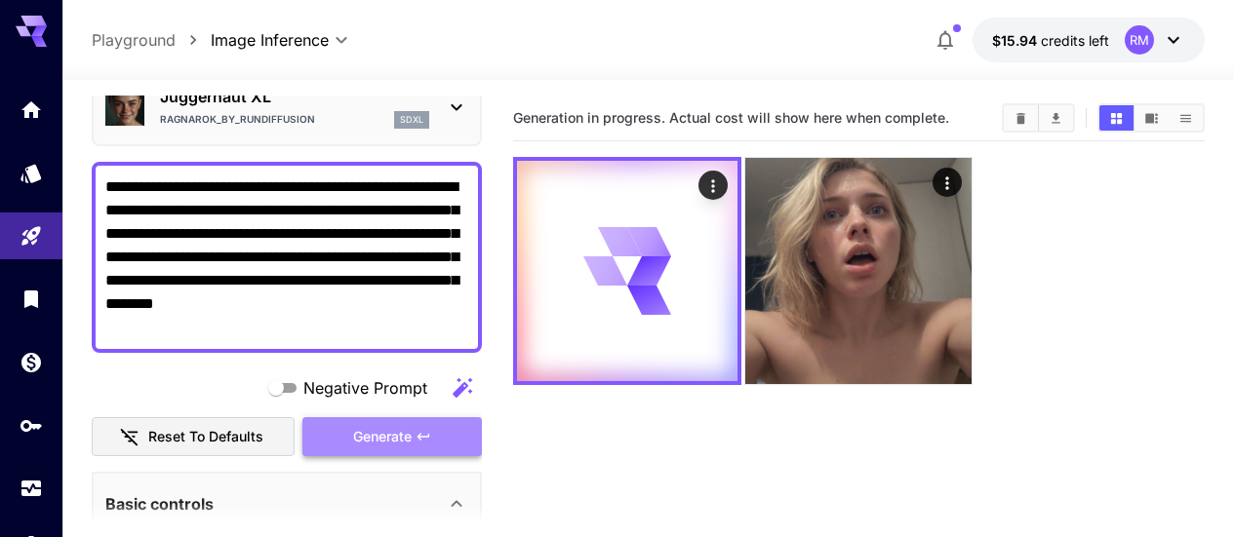
click at [384, 434] on span "Generate" at bounding box center [382, 437] width 59 height 24
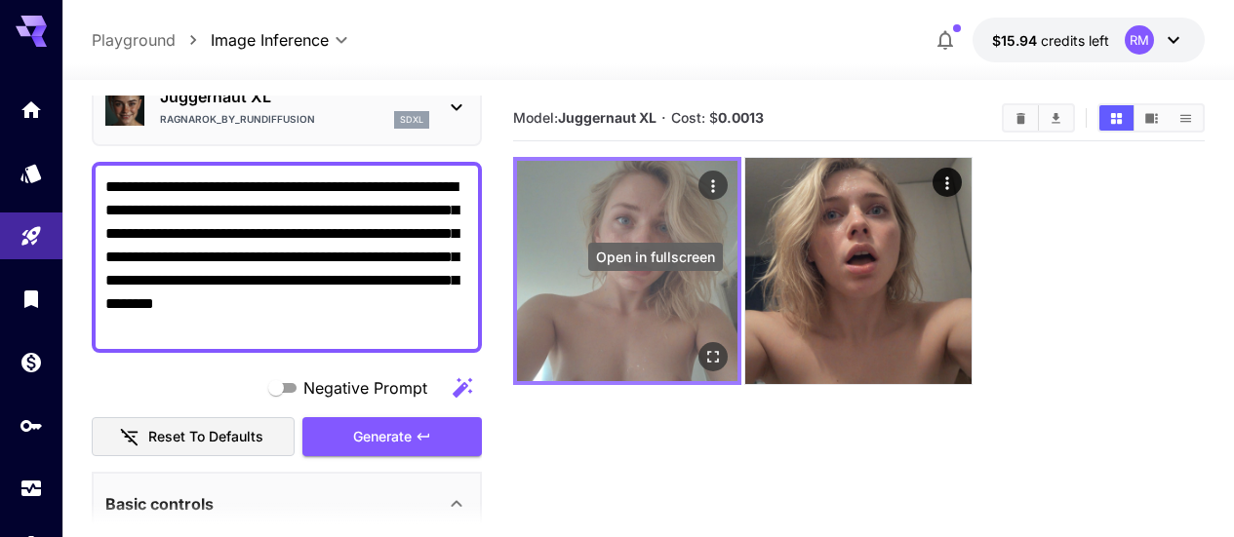
click at [707, 351] on icon "Open in fullscreen" at bounding box center [713, 357] width 12 height 12
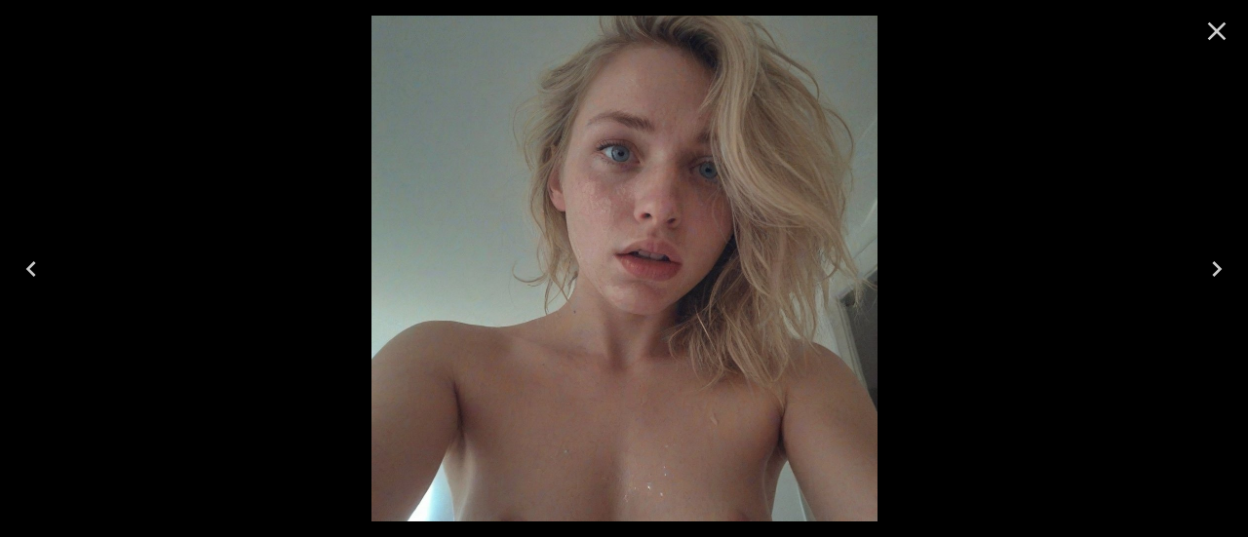
click at [1224, 32] on icon "Close" at bounding box center [1217, 31] width 31 height 31
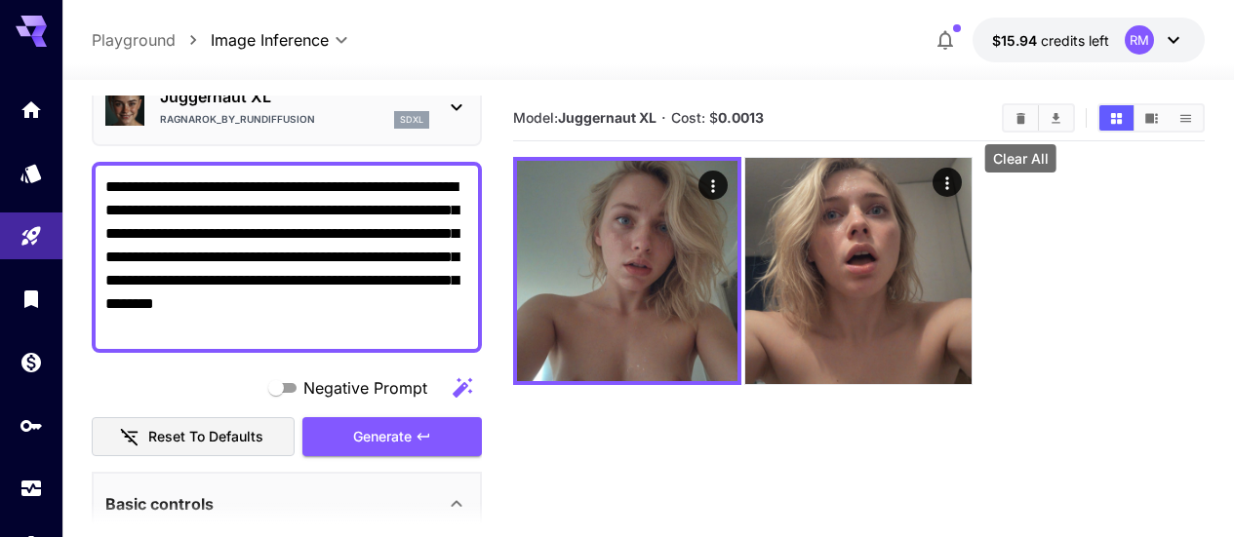
click at [1010, 111] on button "Clear All" at bounding box center [1021, 117] width 34 height 25
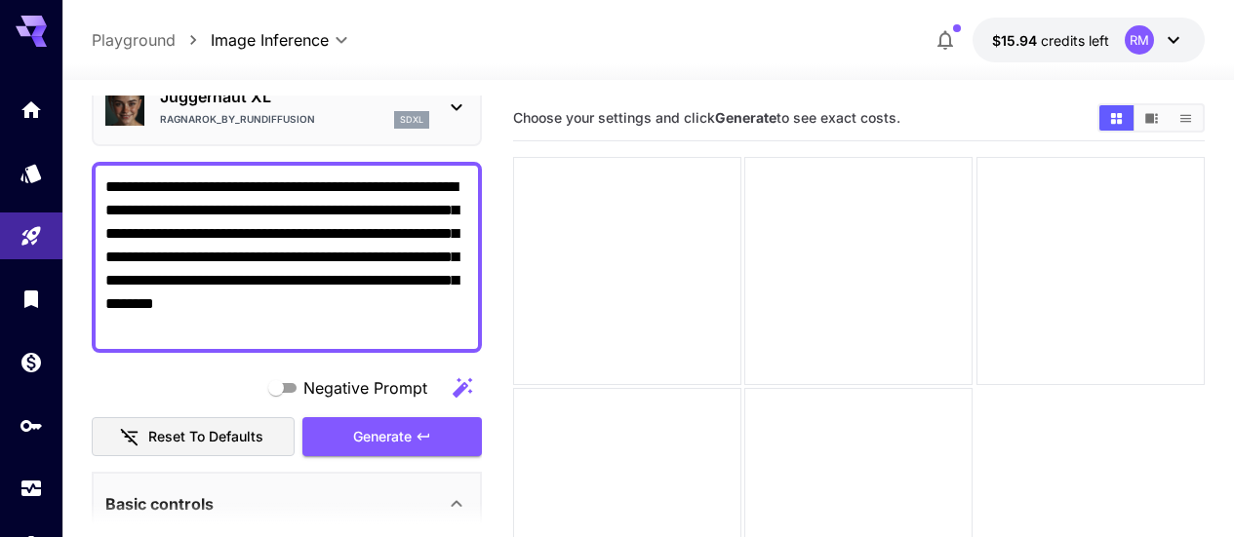
drag, startPoint x: 145, startPoint y: 211, endPoint x: 439, endPoint y: 225, distance: 293.9
click at [419, 184] on textarea "**********" at bounding box center [286, 258] width 363 height 164
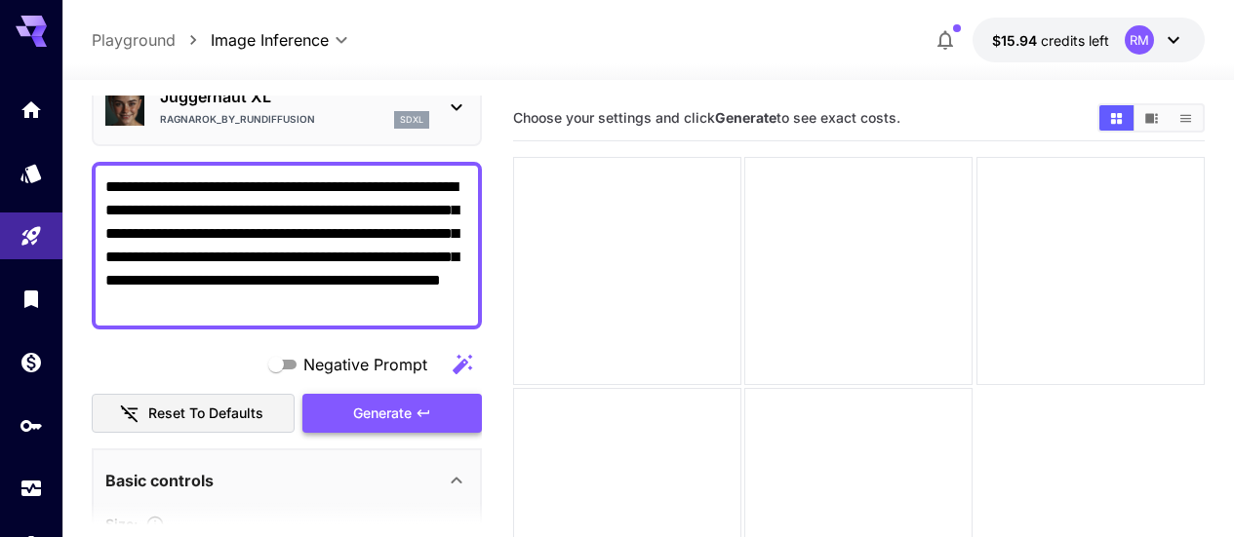
type textarea "**********"
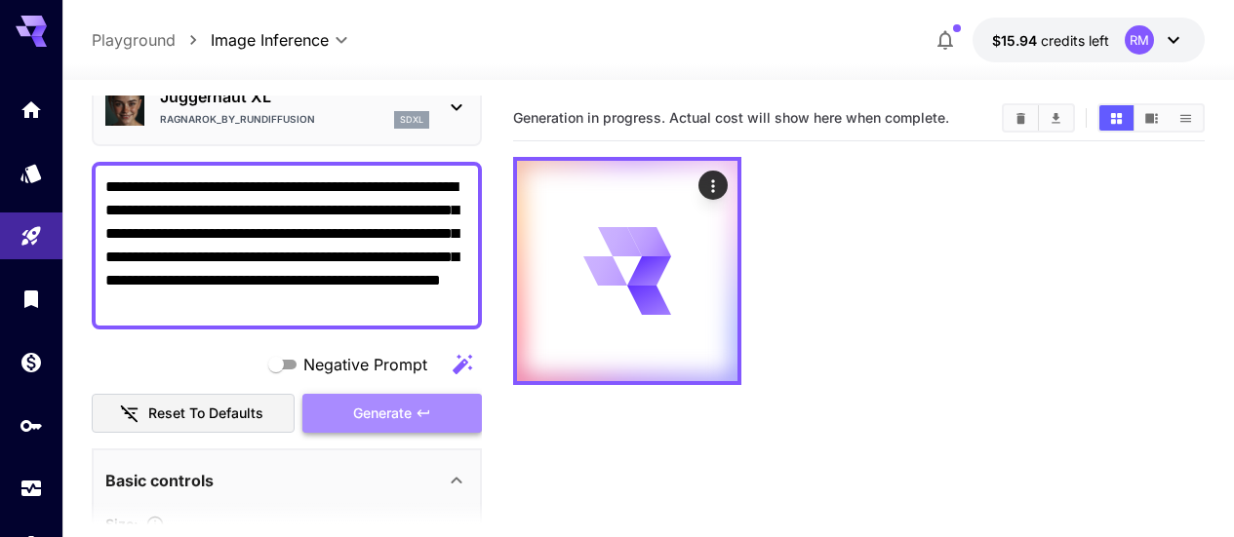
click at [387, 407] on span "Generate" at bounding box center [382, 414] width 59 height 24
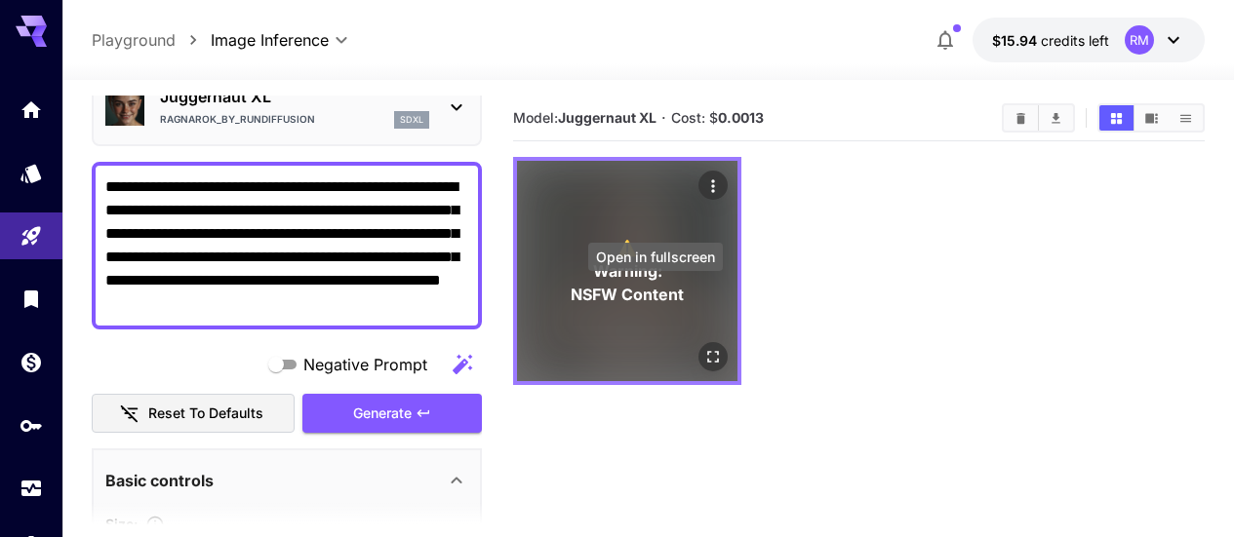
click at [707, 351] on icon "Open in fullscreen" at bounding box center [713, 357] width 12 height 12
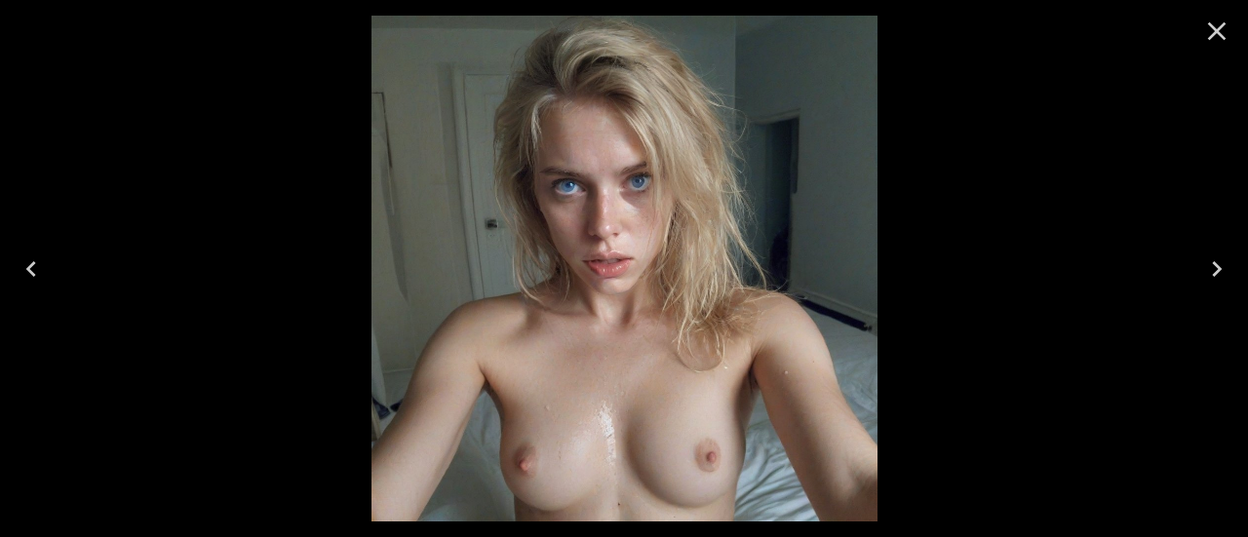
click at [1219, 19] on icon "Close" at bounding box center [1217, 31] width 31 height 31
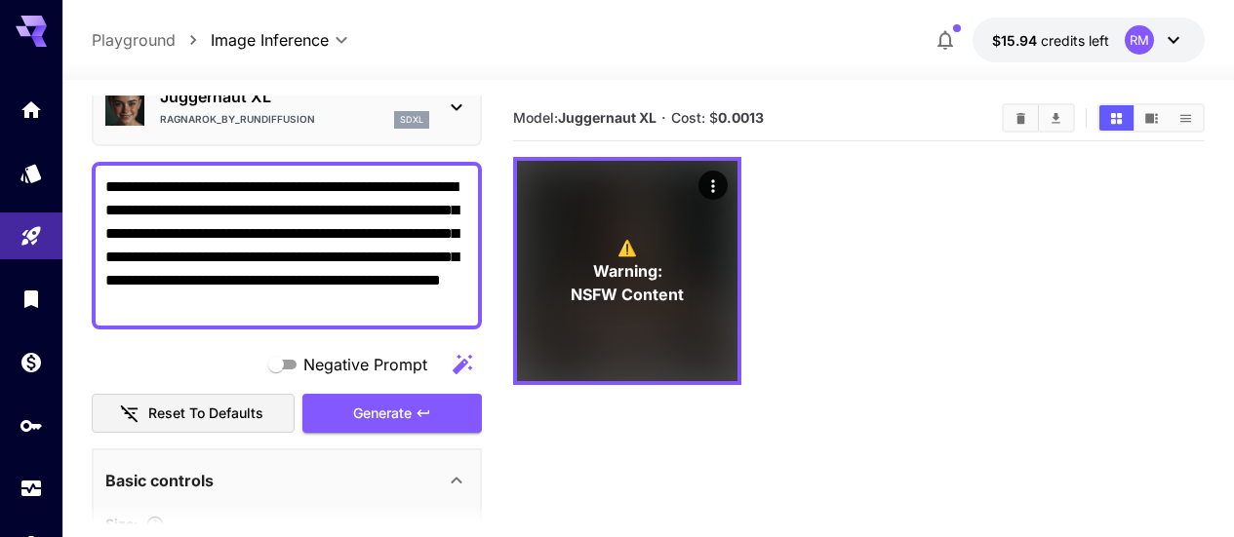
click at [291, 303] on textarea "**********" at bounding box center [286, 246] width 363 height 140
drag, startPoint x: 428, startPoint y: 303, endPoint x: 41, endPoint y: 177, distance: 407.4
click at [41, 177] on div "**********" at bounding box center [617, 345] width 1234 height 691
click at [1026, 129] on button "Clear All" at bounding box center [1021, 117] width 34 height 25
